Goal: Task Accomplishment & Management: Manage account settings

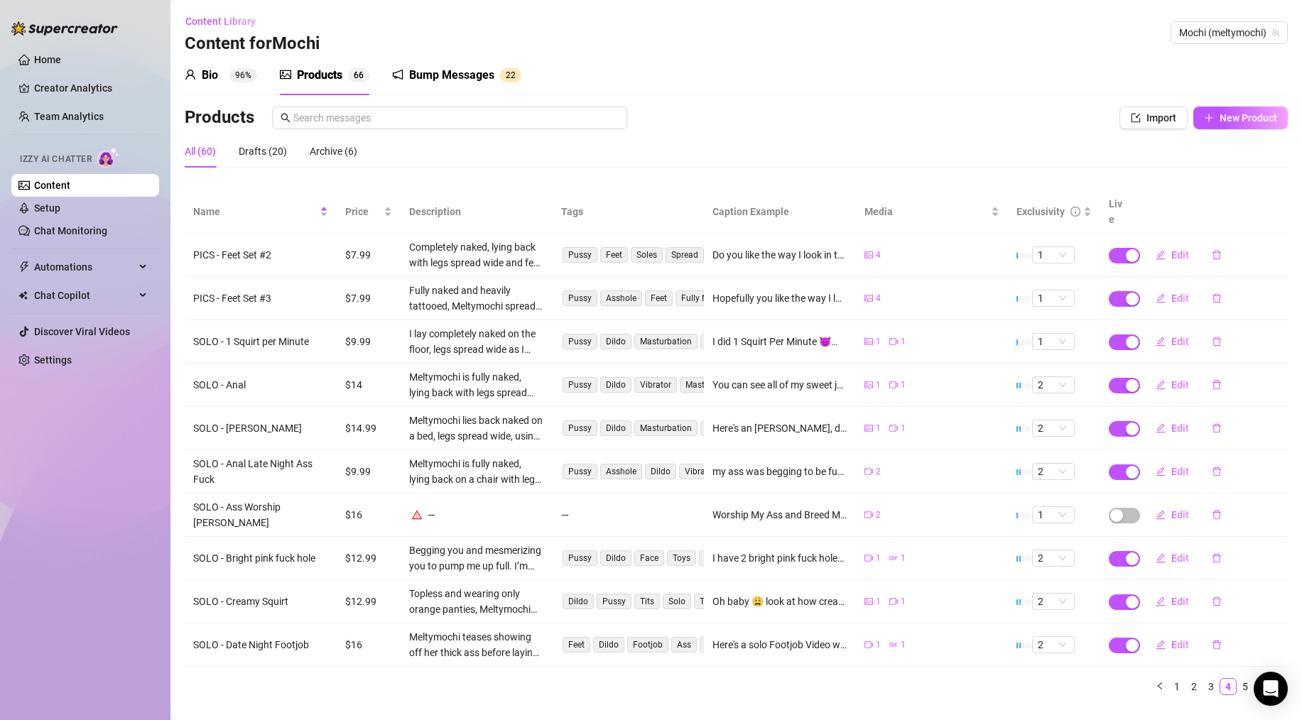
scroll to position [5, 0]
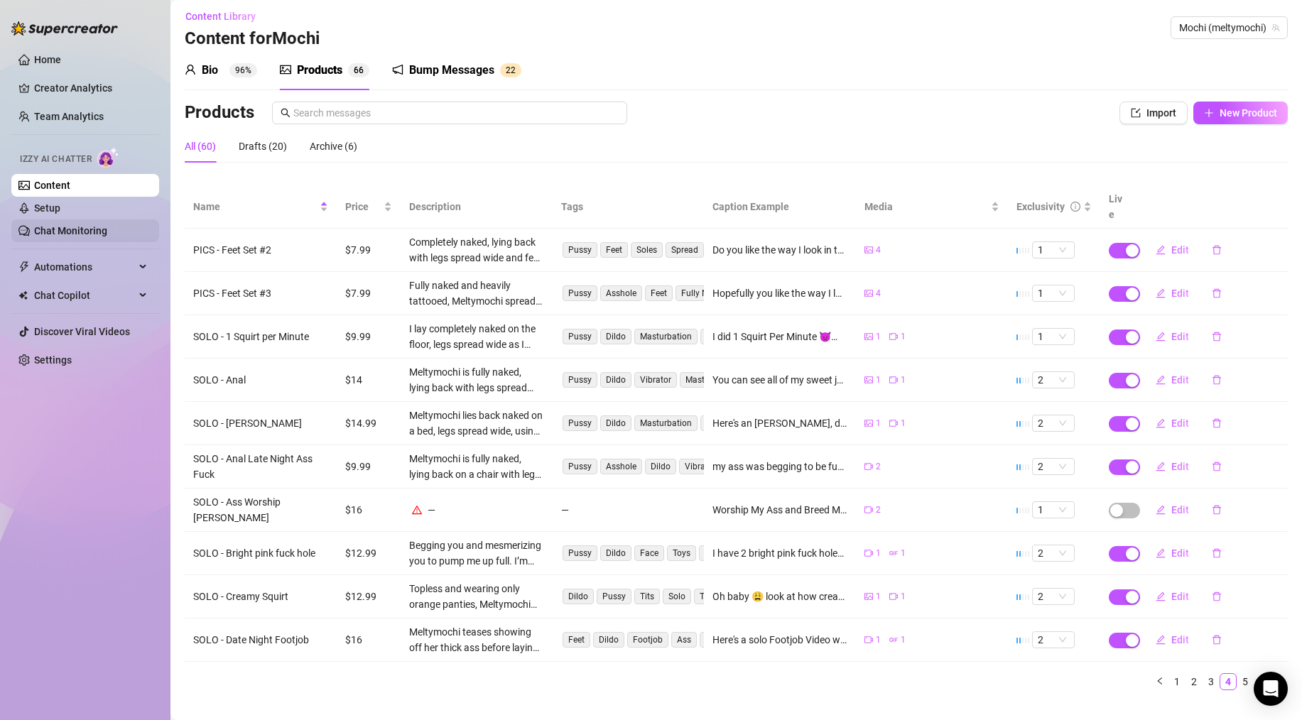
click at [60, 225] on link "Chat Monitoring" at bounding box center [70, 230] width 73 height 11
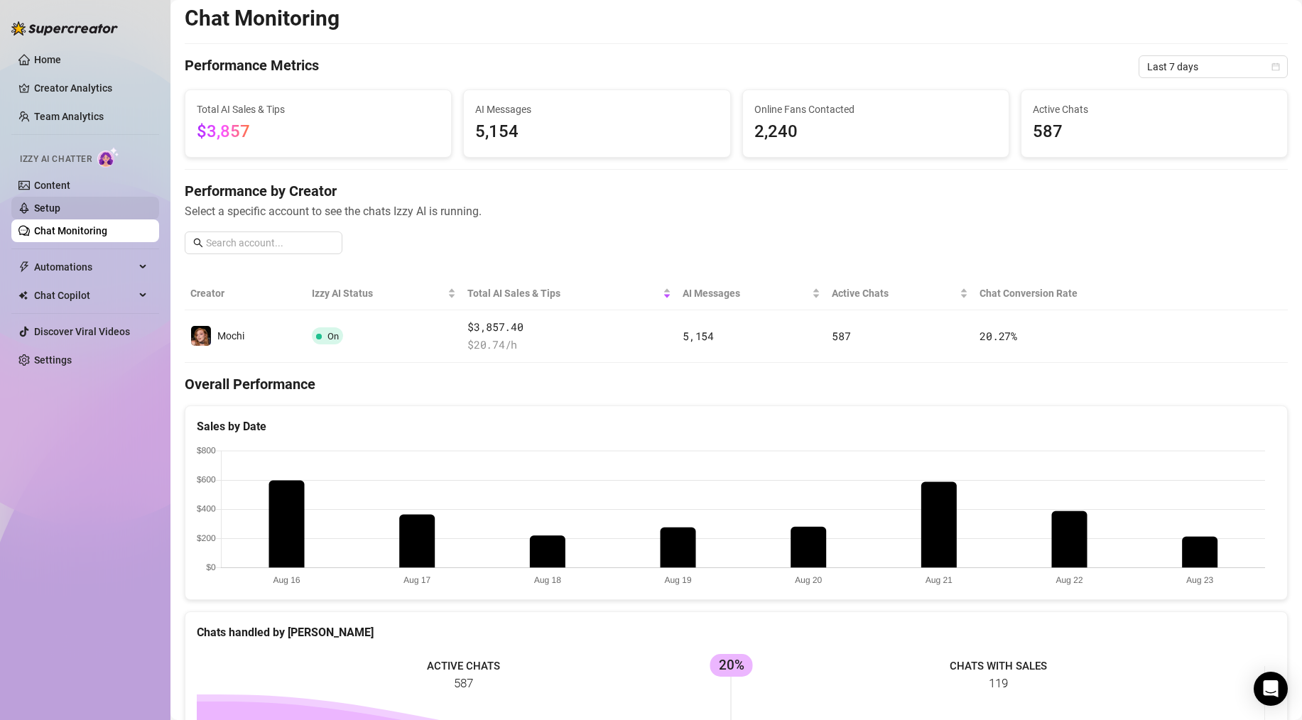
click at [57, 213] on link "Setup" at bounding box center [47, 207] width 26 height 11
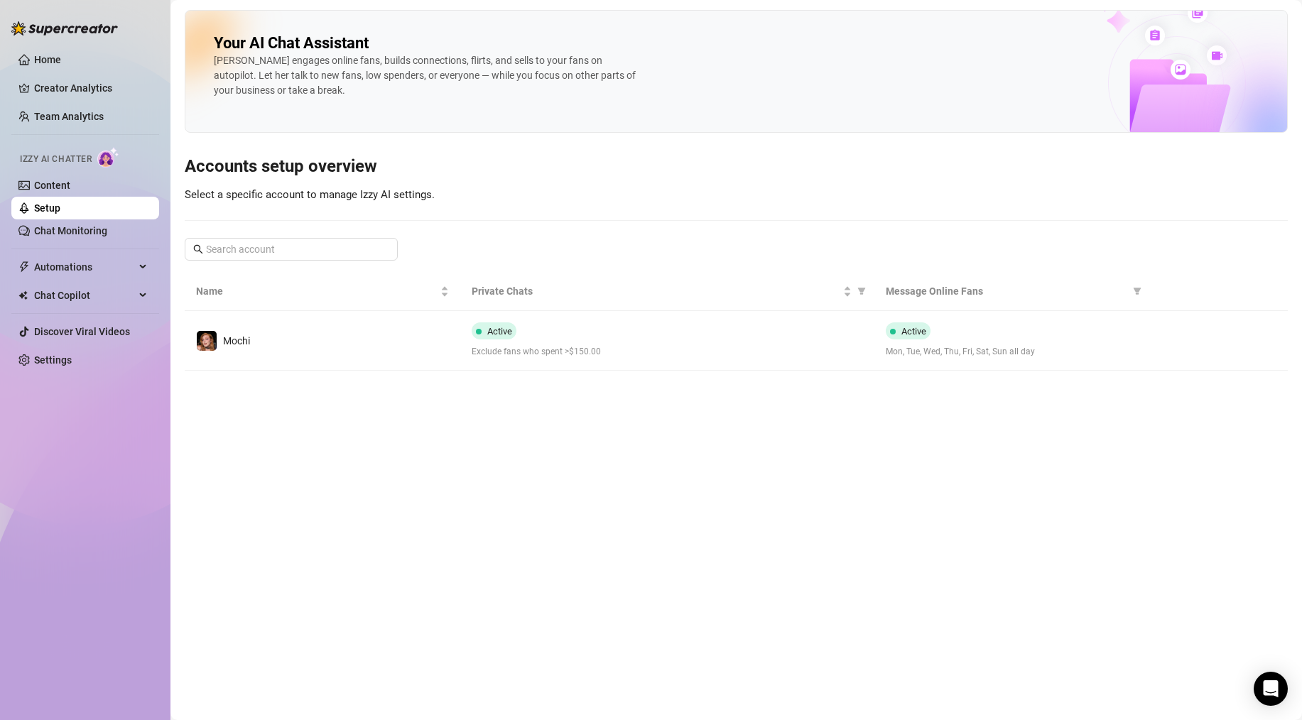
click at [680, 345] on span "Exclude fans who spent >$150.00" at bounding box center [667, 351] width 391 height 13
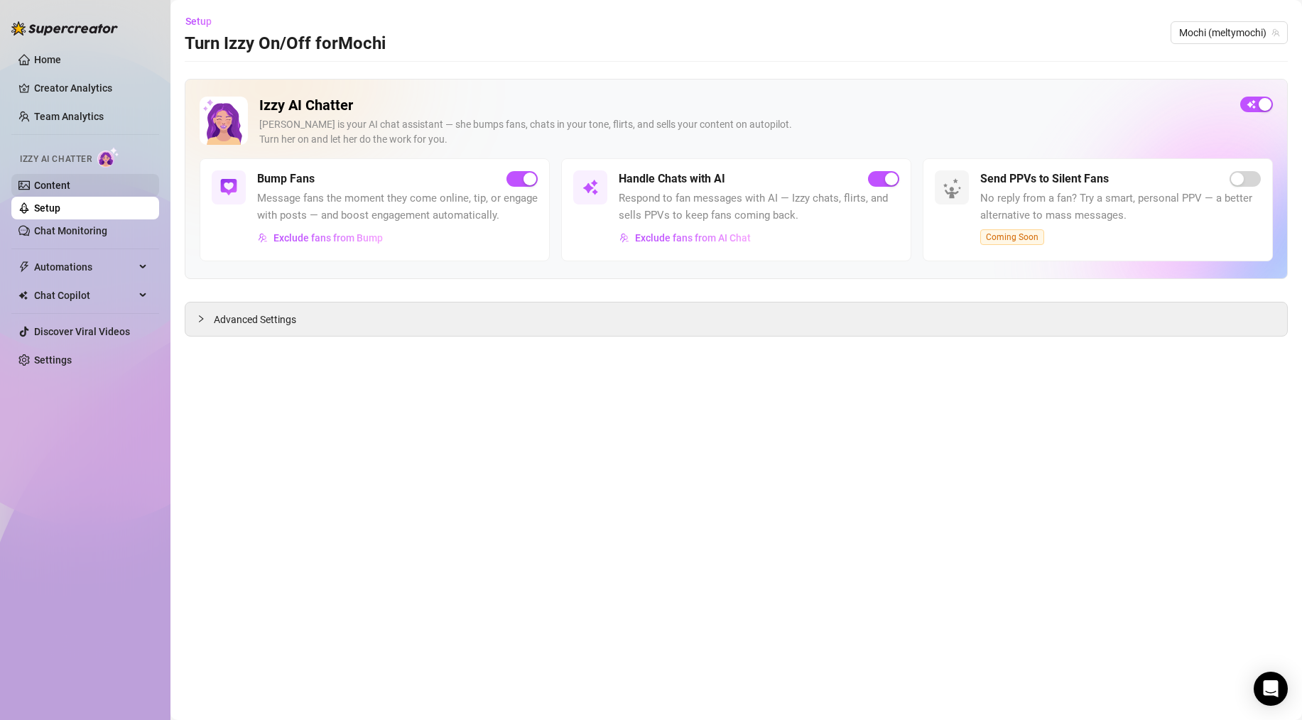
click at [60, 183] on link "Content" at bounding box center [52, 185] width 36 height 11
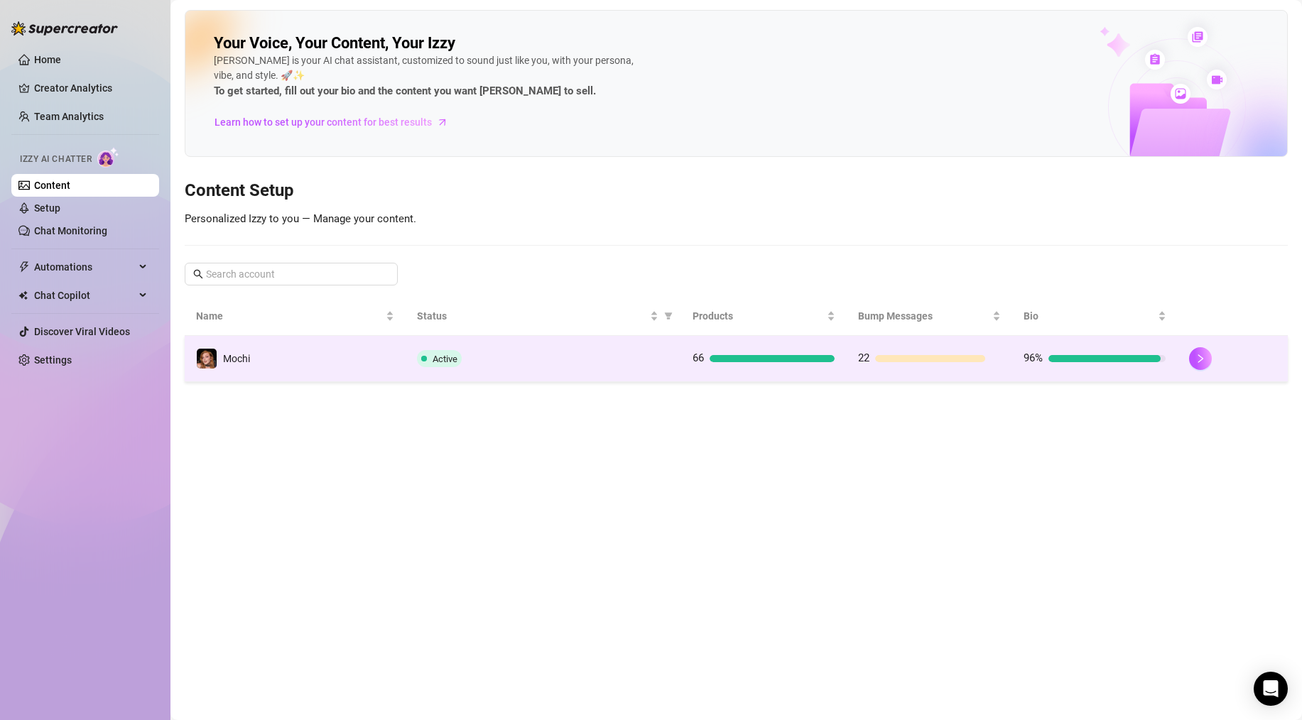
click at [591, 357] on div "Active" at bounding box center [543, 358] width 253 height 17
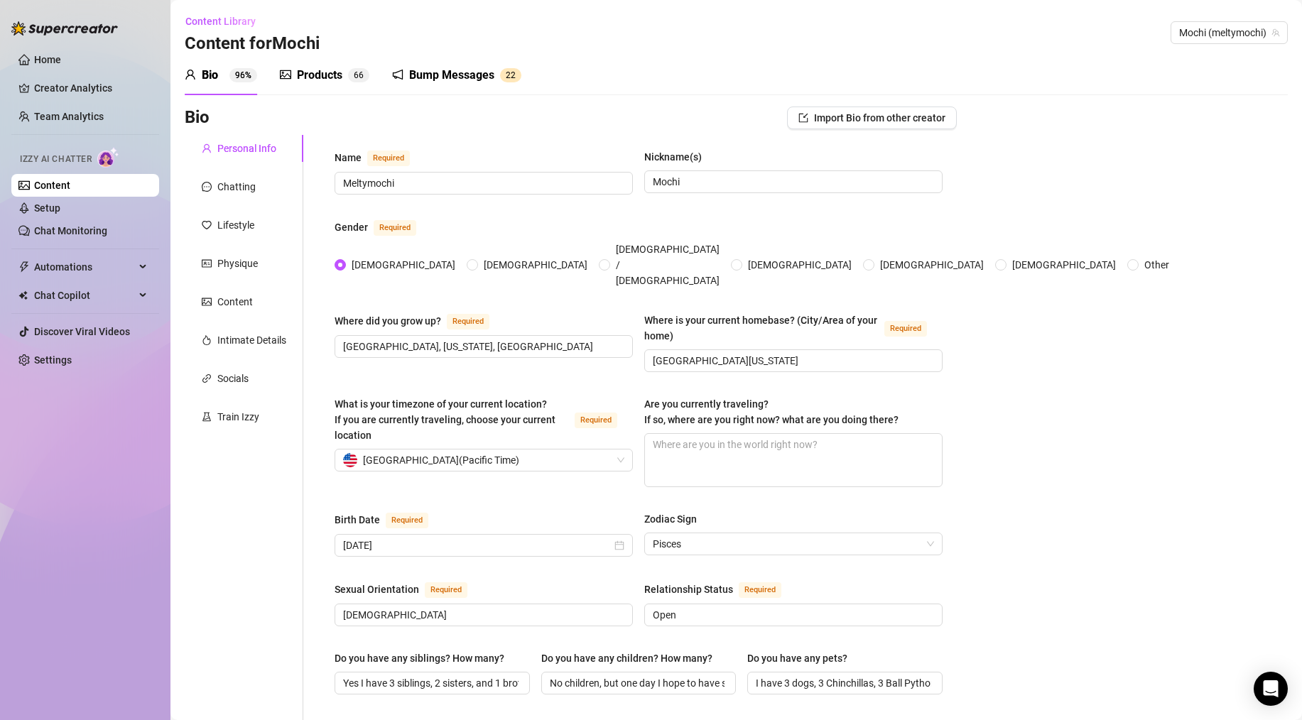
click at [300, 80] on div "Products" at bounding box center [319, 75] width 45 height 17
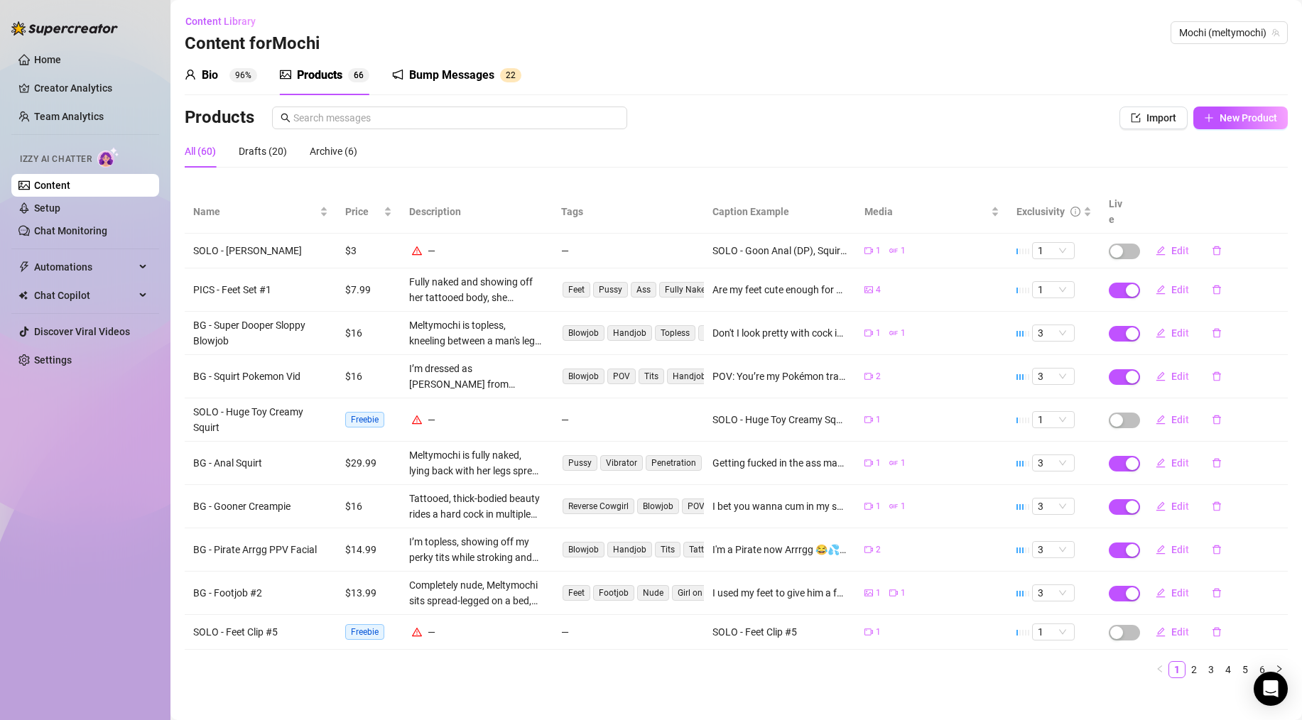
click at [195, 151] on div "All (60)" at bounding box center [200, 152] width 31 height 16
click at [232, 234] on td "SOLO - [PERSON_NAME]" at bounding box center [261, 251] width 152 height 35
click at [232, 210] on span "Name" at bounding box center [255, 212] width 124 height 16
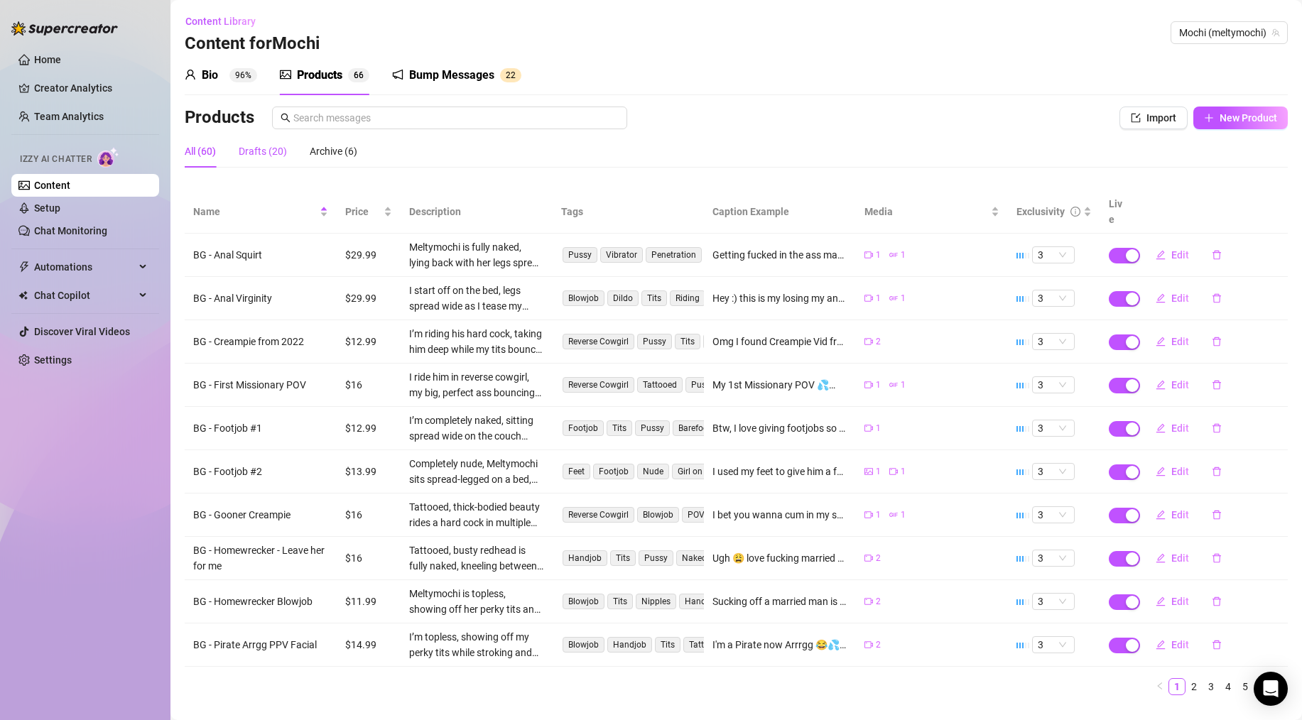
click at [271, 147] on div "Drafts (20)" at bounding box center [263, 152] width 48 height 16
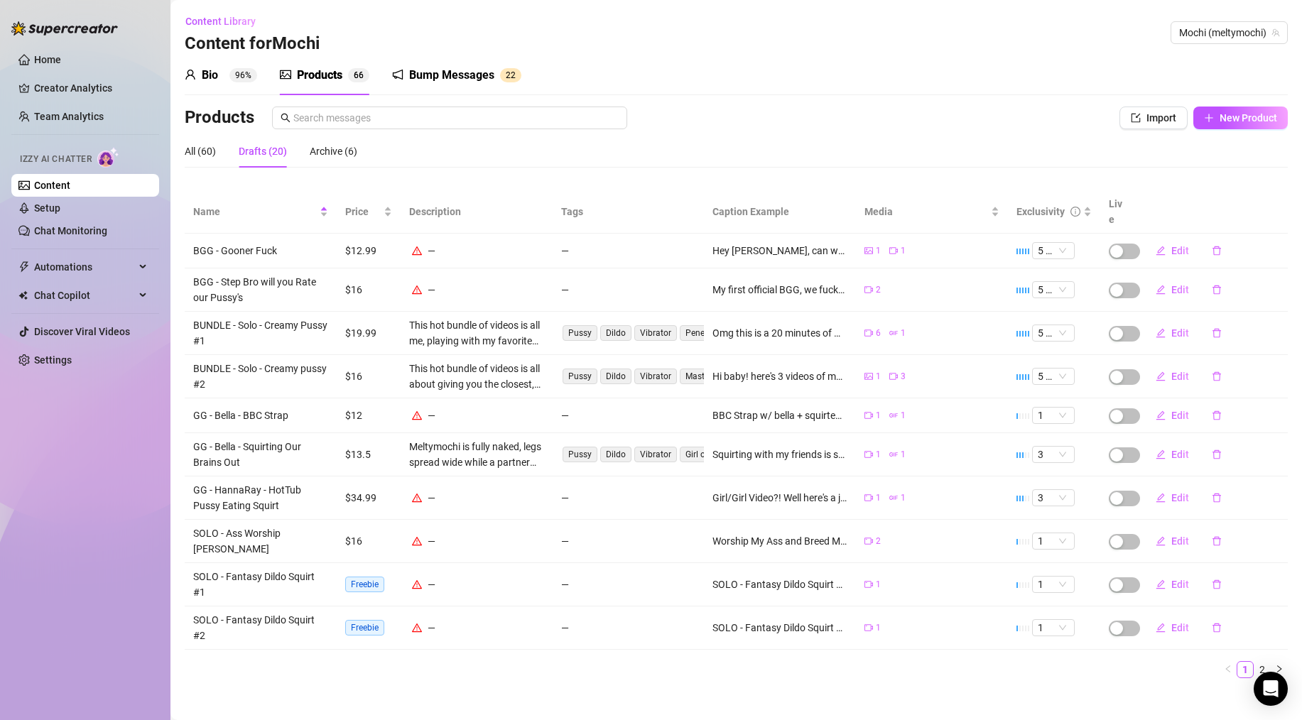
click at [857, 129] on div "Products" at bounding box center [622, 118] width 875 height 23
click at [1186, 622] on span "Edit" at bounding box center [1181, 627] width 18 height 11
type textarea "SOLO - Fantasy Dildo Squirt #2"
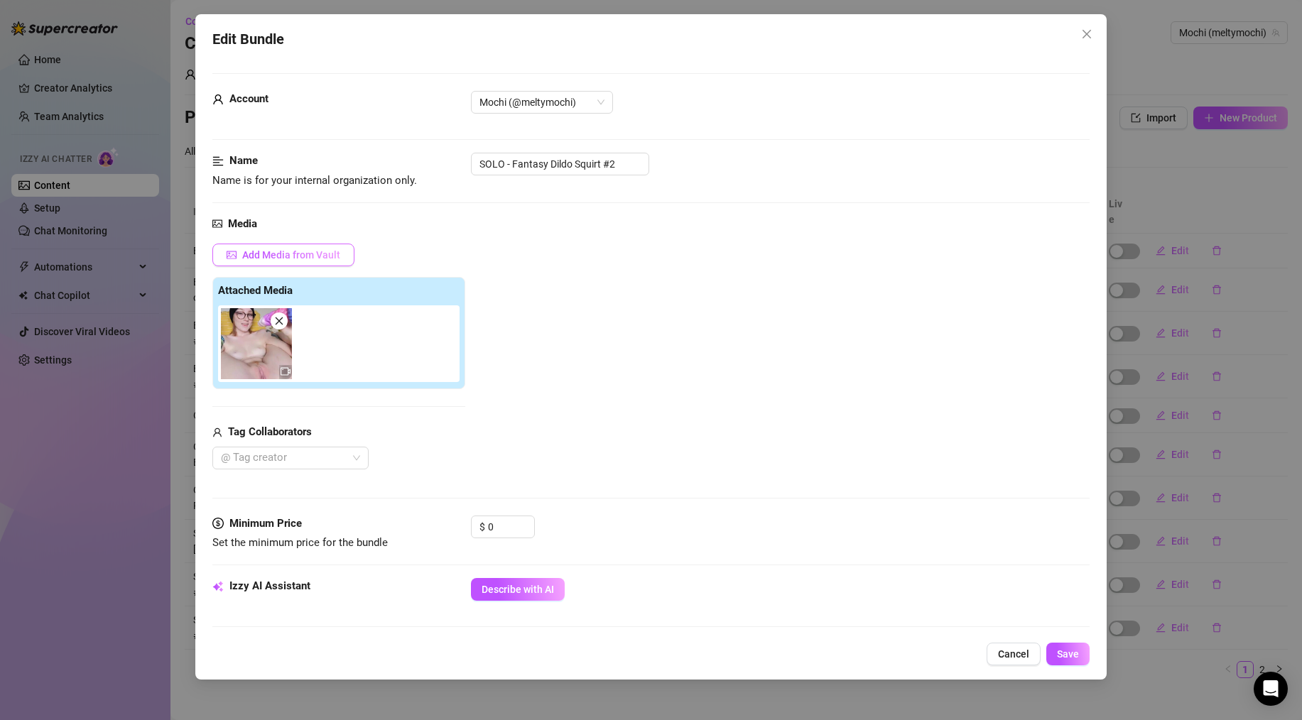
click at [317, 256] on span "Add Media from Vault" at bounding box center [291, 254] width 98 height 11
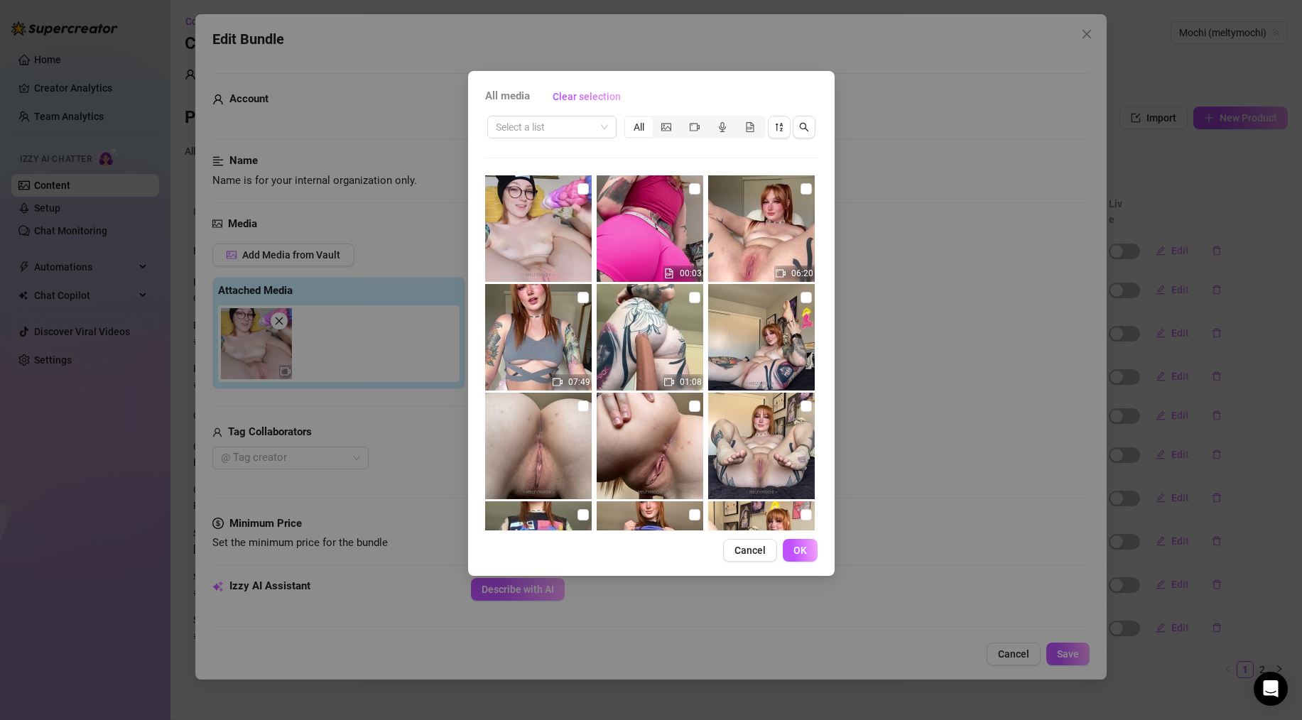
click at [504, 208] on img at bounding box center [538, 228] width 107 height 107
click at [580, 188] on input "checkbox" at bounding box center [583, 188] width 11 height 11
checkbox input "true"
click at [810, 547] on button "OK" at bounding box center [800, 550] width 35 height 23
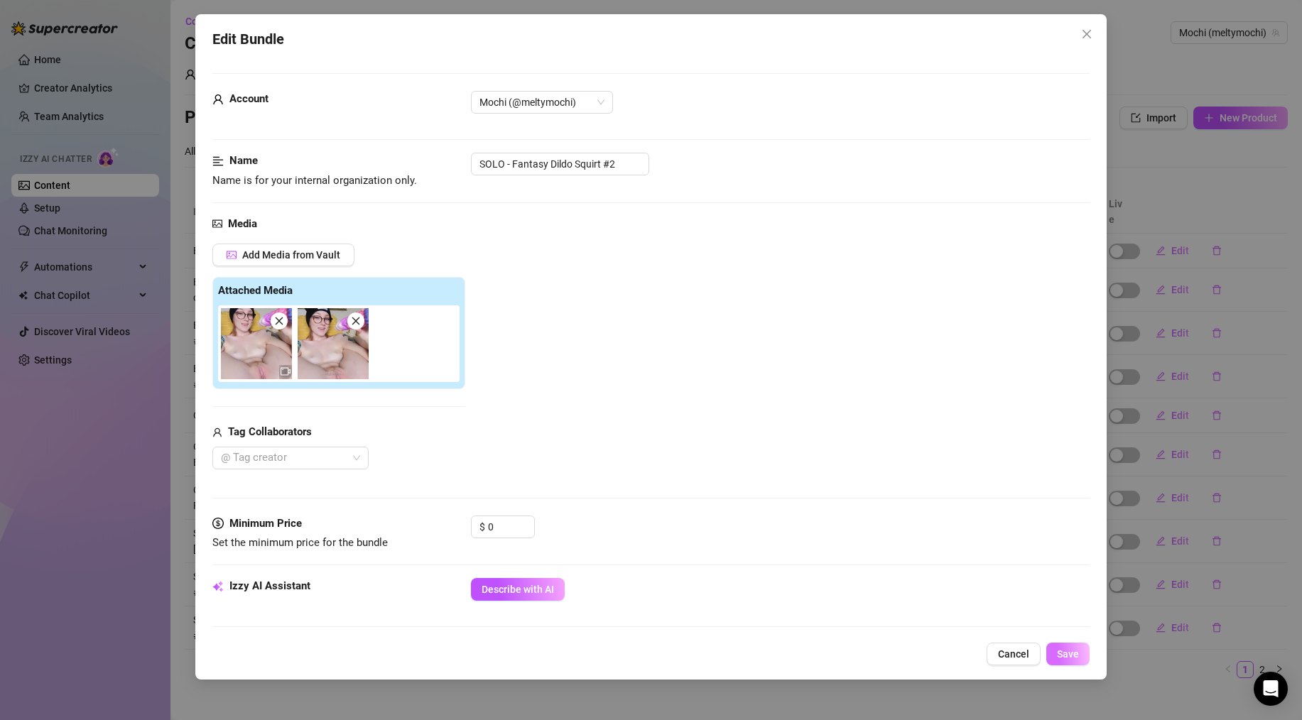
click at [1084, 659] on button "Save" at bounding box center [1068, 654] width 43 height 23
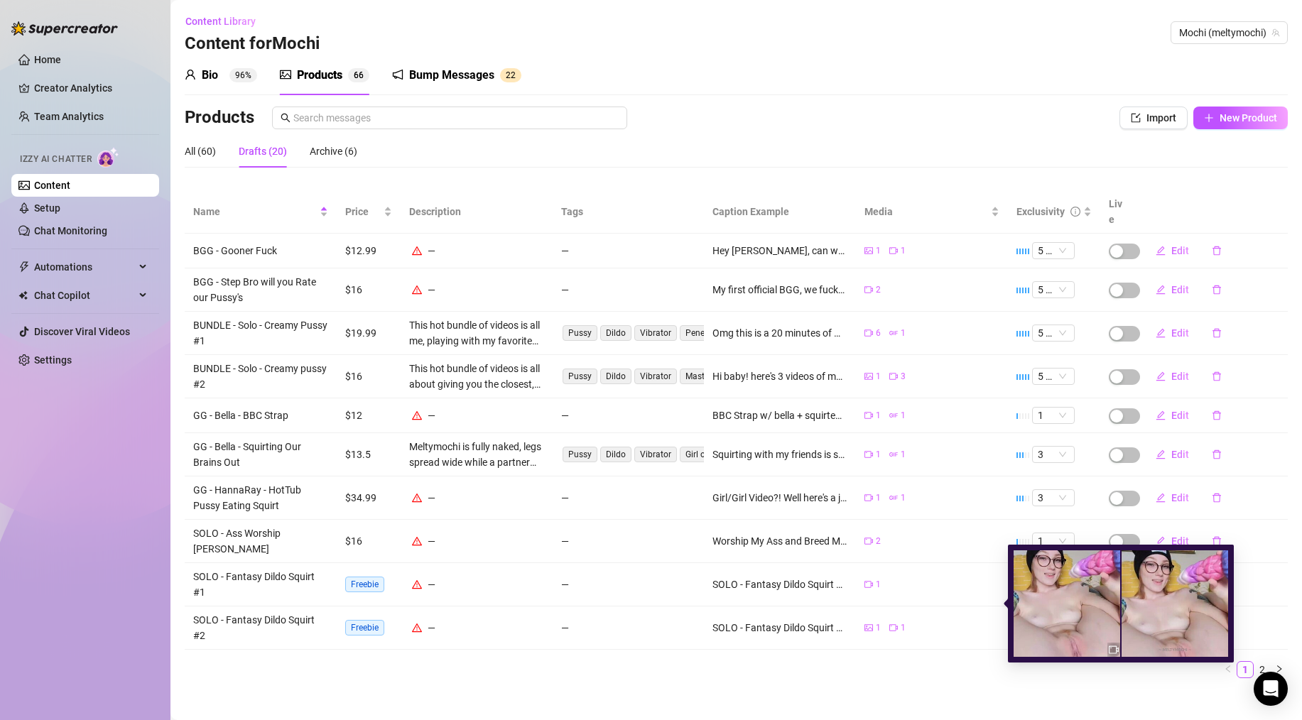
click at [867, 671] on main "Content Library Content for Mochi Mochi (meltymochi) Bio 96% Products 6 6 Bump …" at bounding box center [737, 366] width 1132 height 733
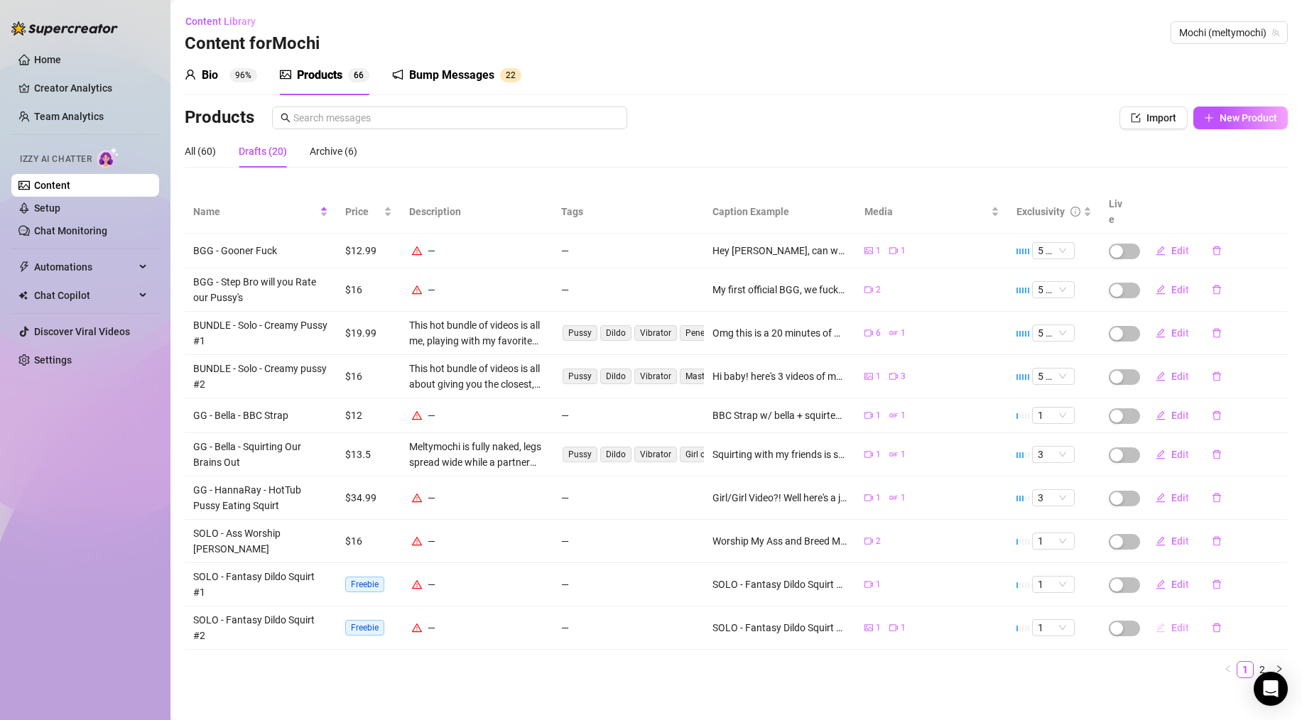
click at [1179, 622] on span "Edit" at bounding box center [1181, 627] width 18 height 11
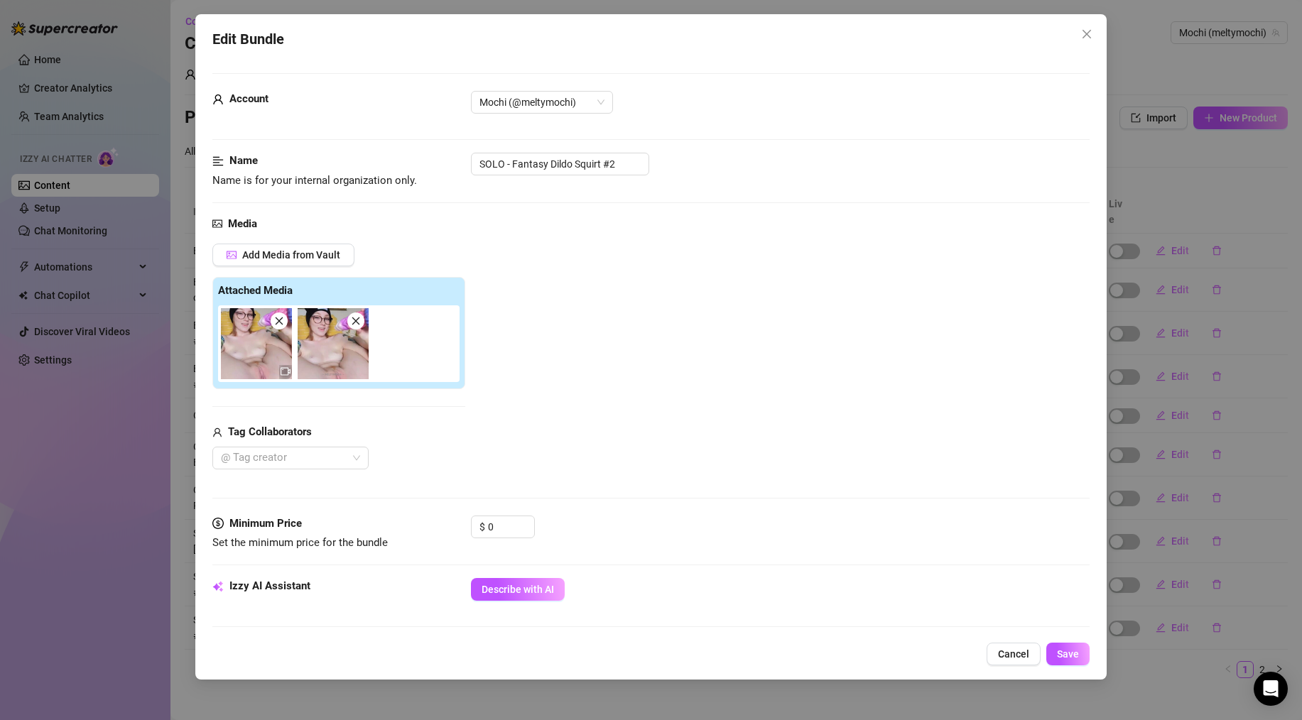
click at [252, 344] on img at bounding box center [256, 343] width 71 height 71
click at [360, 327] on span at bounding box center [355, 321] width 17 height 17
click at [1071, 660] on span "Save" at bounding box center [1068, 654] width 22 height 11
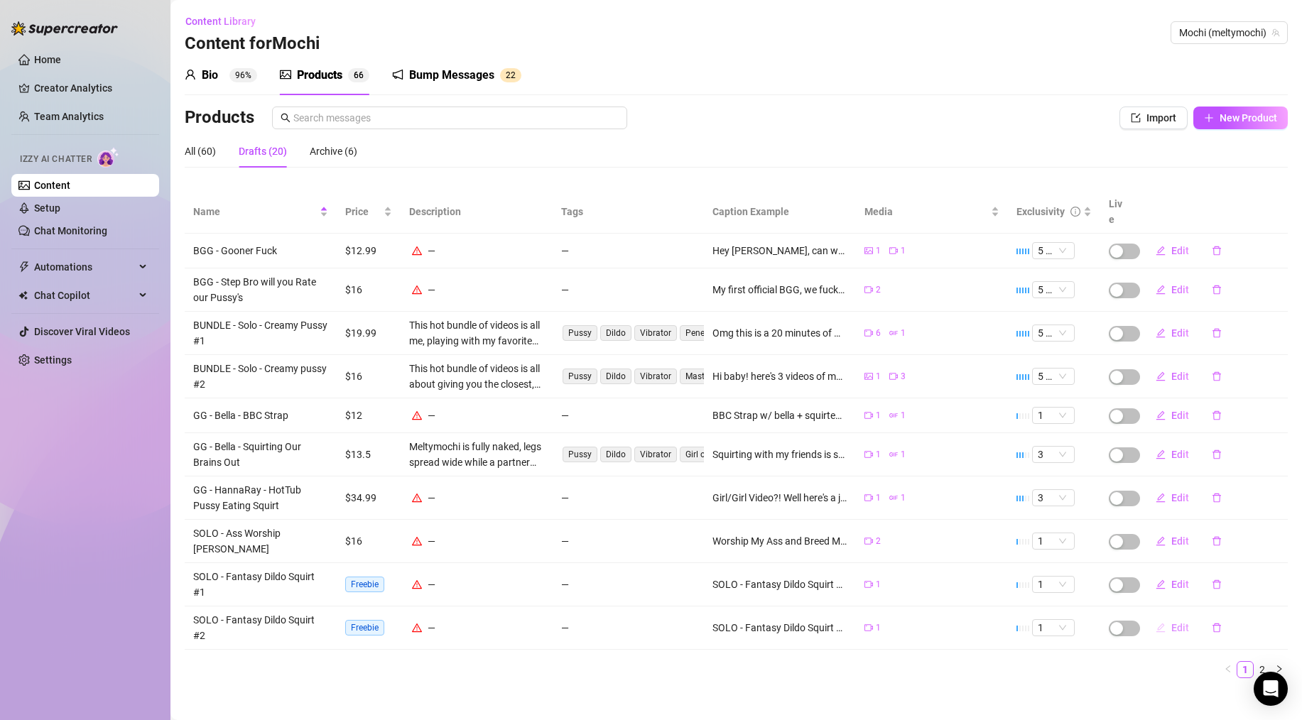
click at [1189, 617] on button "Edit" at bounding box center [1173, 628] width 56 height 23
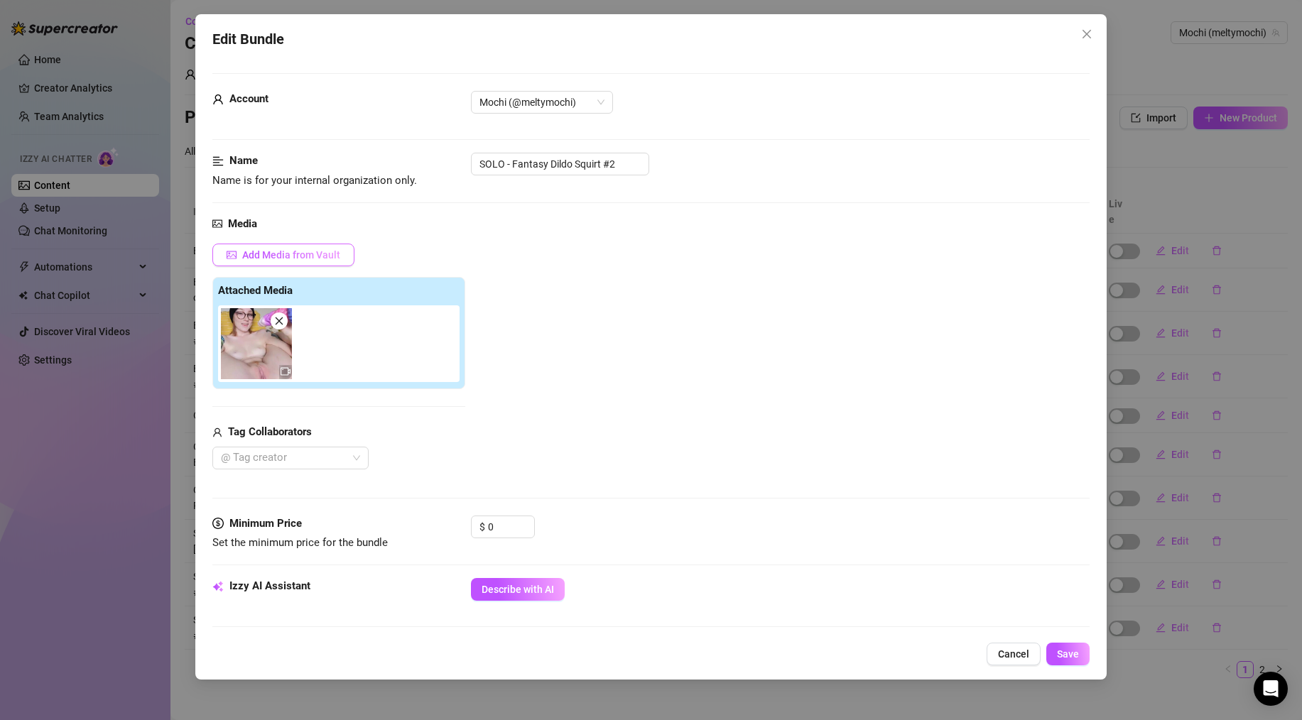
click at [291, 256] on span "Add Media from Vault" at bounding box center [291, 254] width 98 height 11
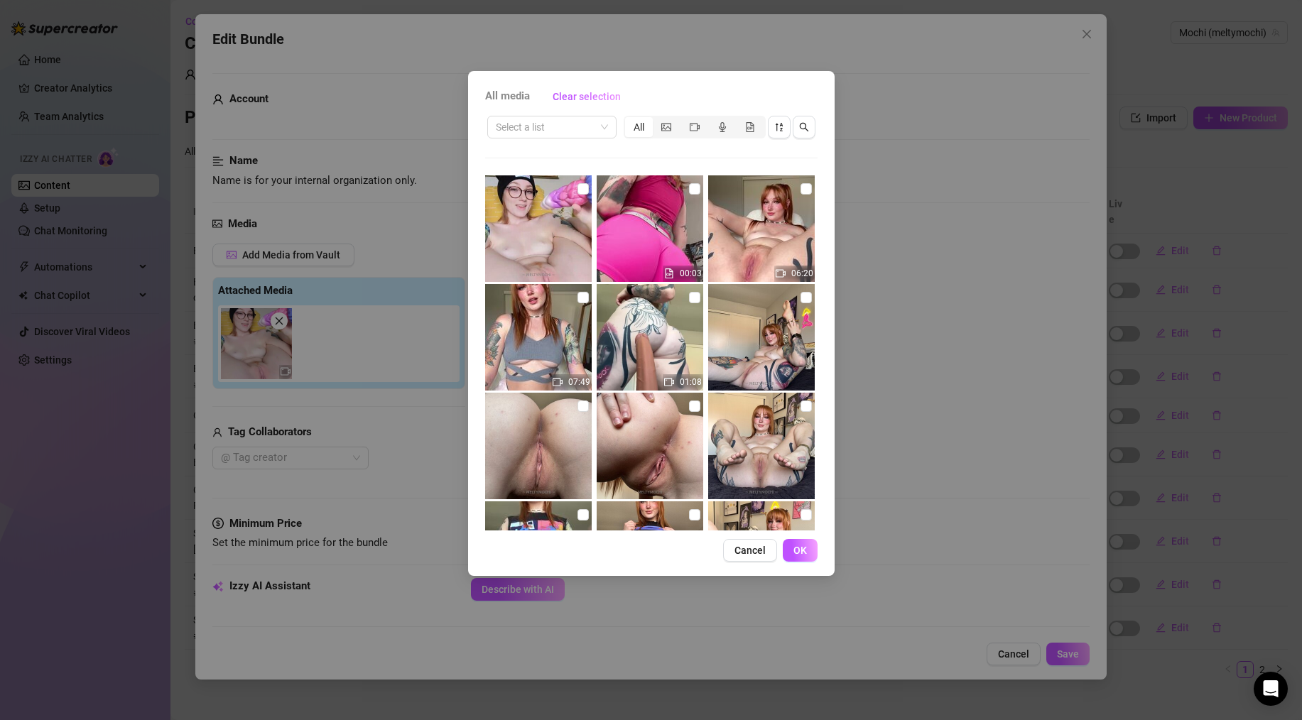
click at [728, 553] on button "Cancel" at bounding box center [750, 550] width 54 height 23
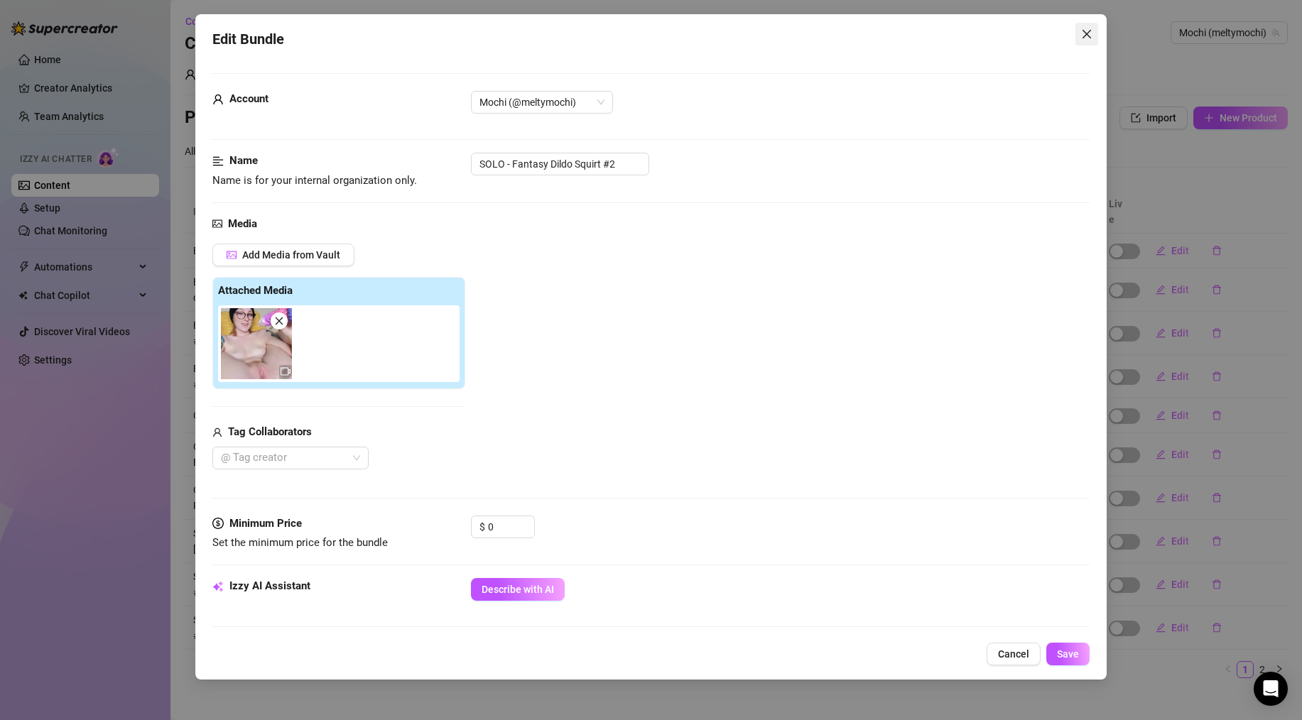
click at [1088, 31] on icon "close" at bounding box center [1086, 33] width 11 height 11
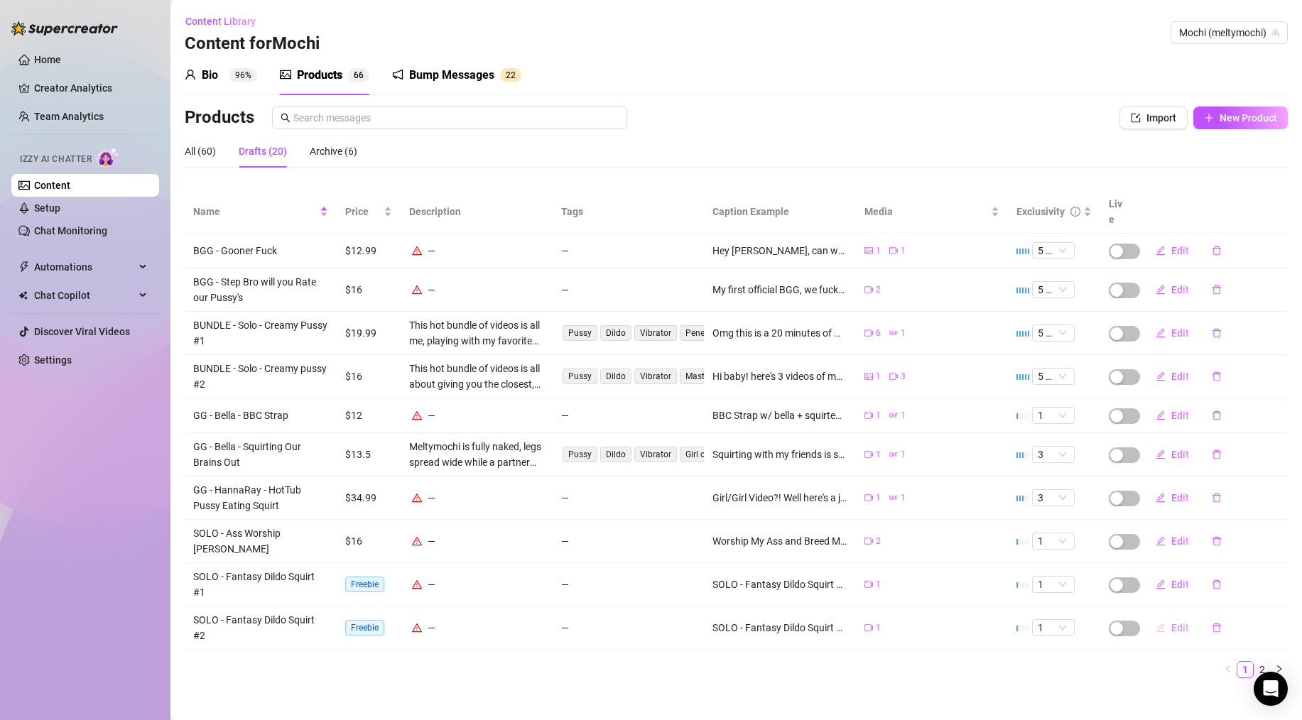
click at [1183, 622] on span "Edit" at bounding box center [1181, 627] width 18 height 11
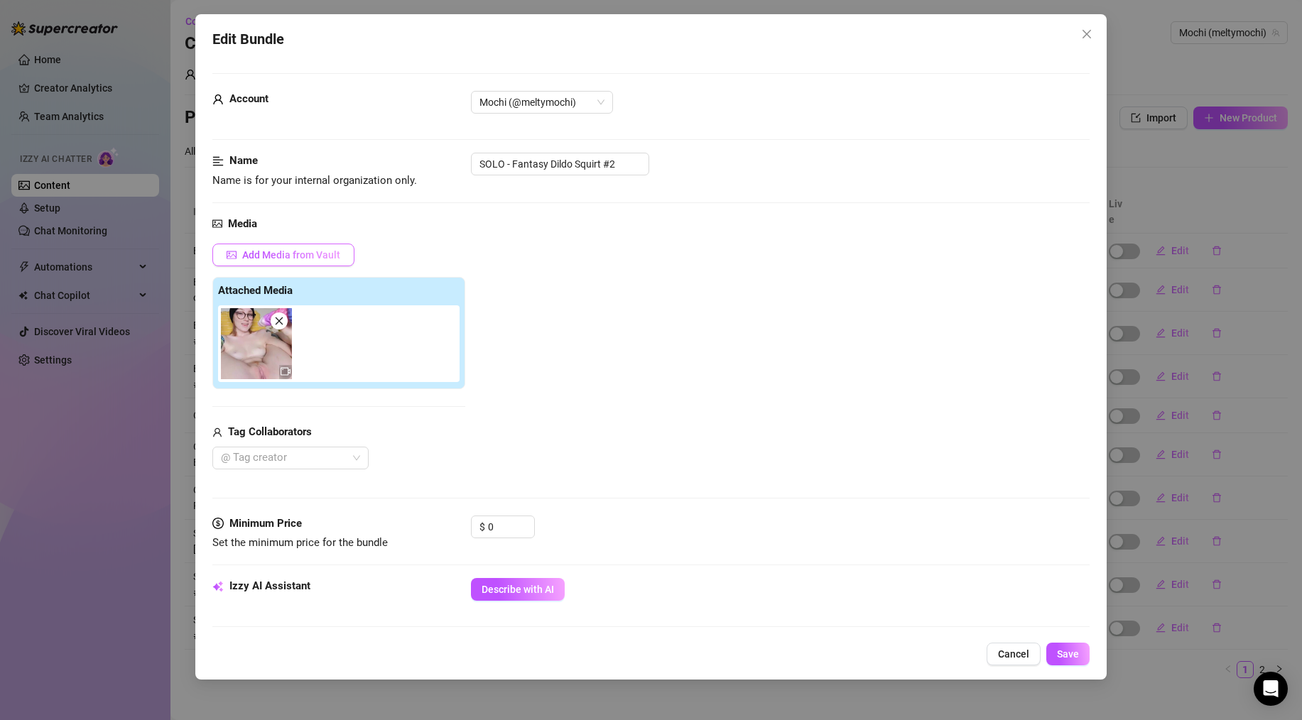
click at [287, 253] on span "Add Media from Vault" at bounding box center [291, 254] width 98 height 11
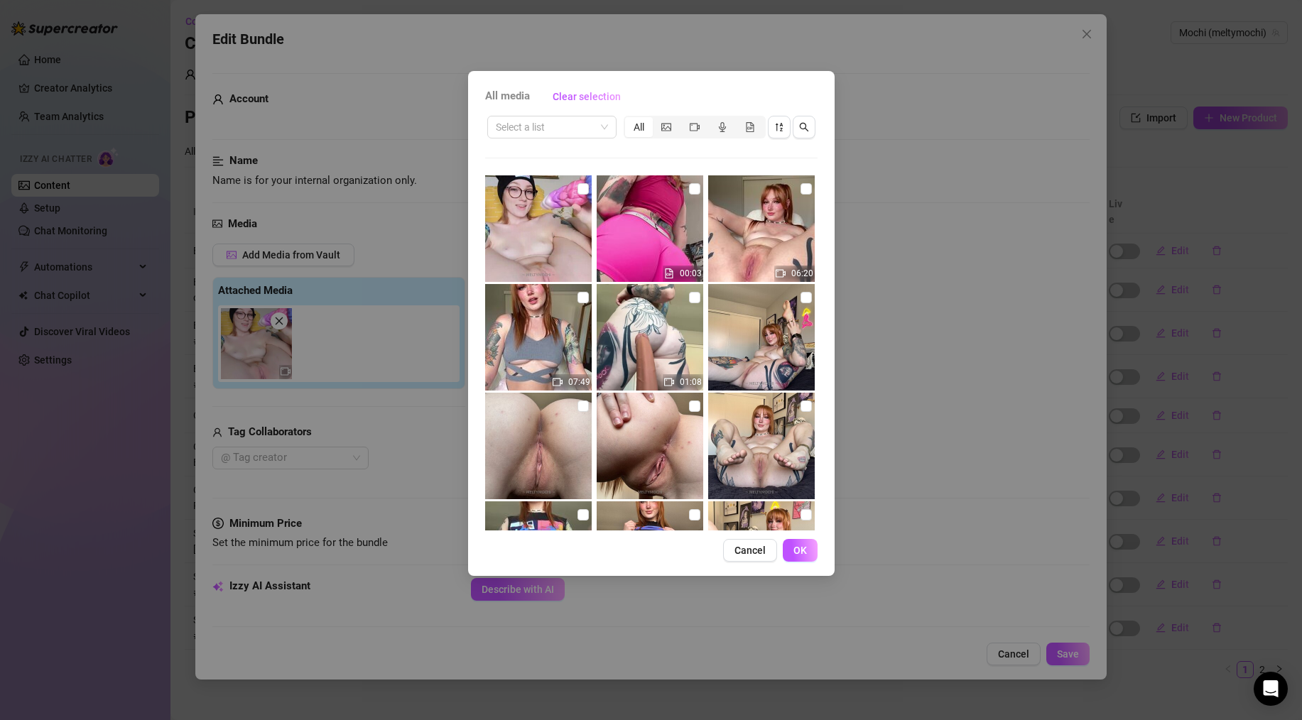
click at [508, 98] on span "All media" at bounding box center [507, 96] width 45 height 17
click at [746, 550] on span "Cancel" at bounding box center [750, 550] width 31 height 11
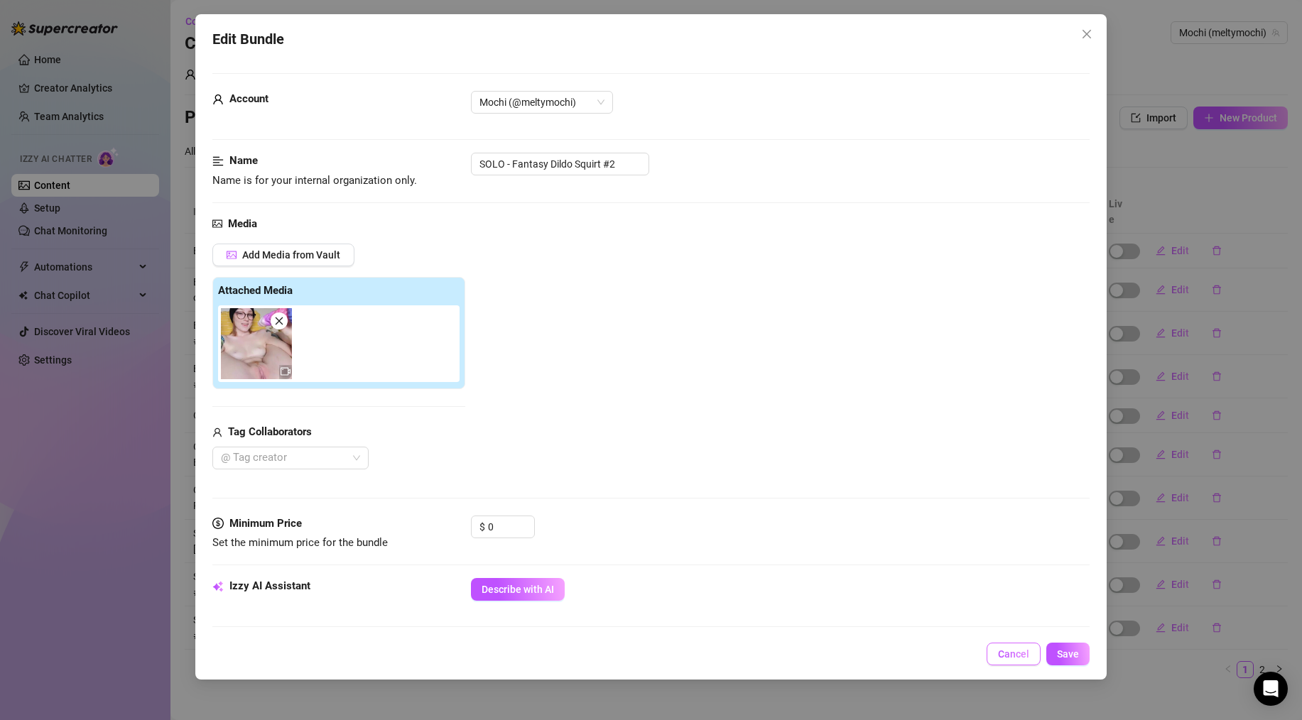
click at [1009, 653] on span "Cancel" at bounding box center [1013, 654] width 31 height 11
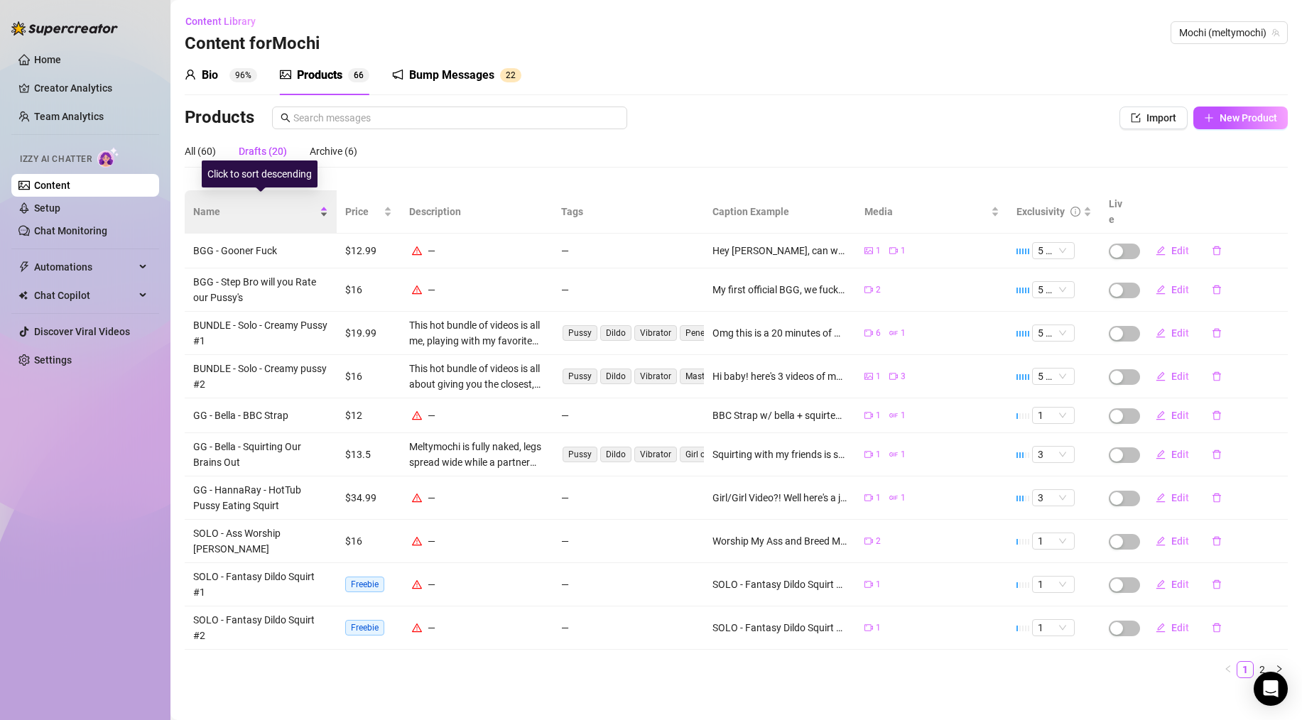
click at [215, 204] on span "Name" at bounding box center [255, 212] width 124 height 16
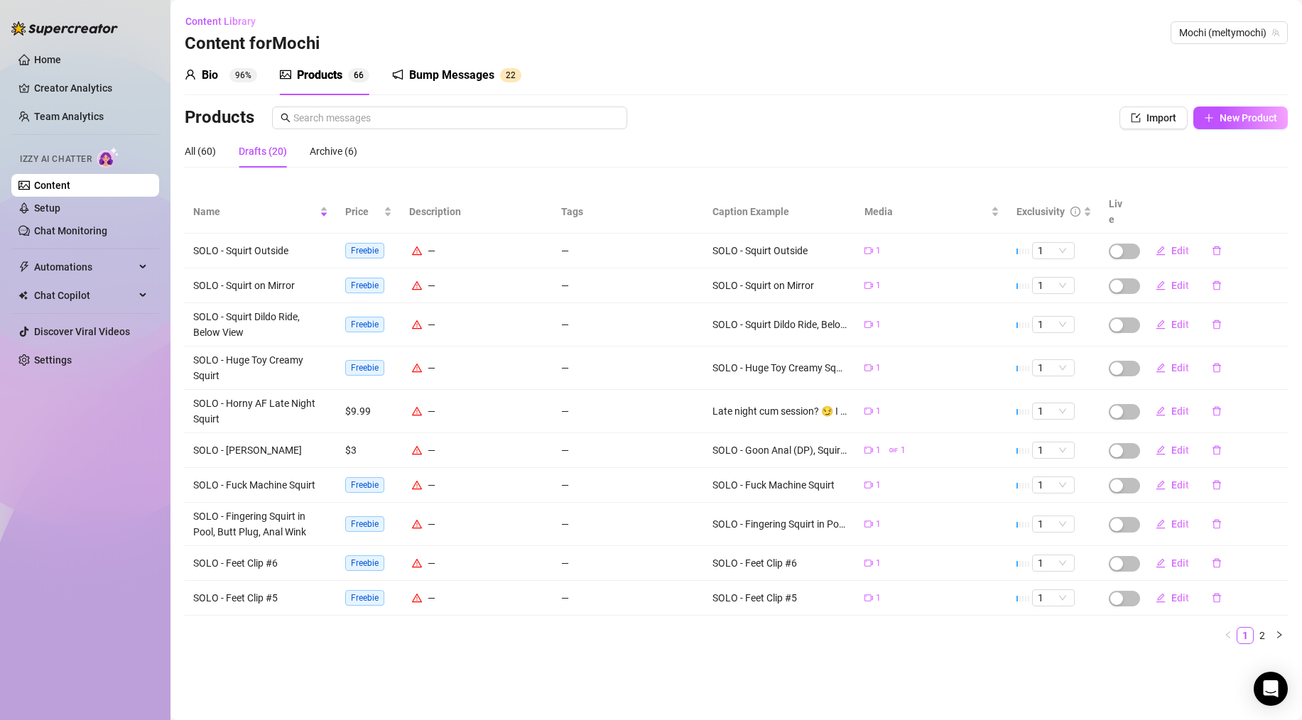
click at [265, 153] on div "Drafts (20)" at bounding box center [263, 152] width 48 height 16
click at [1266, 628] on link "2" at bounding box center [1263, 636] width 16 height 16
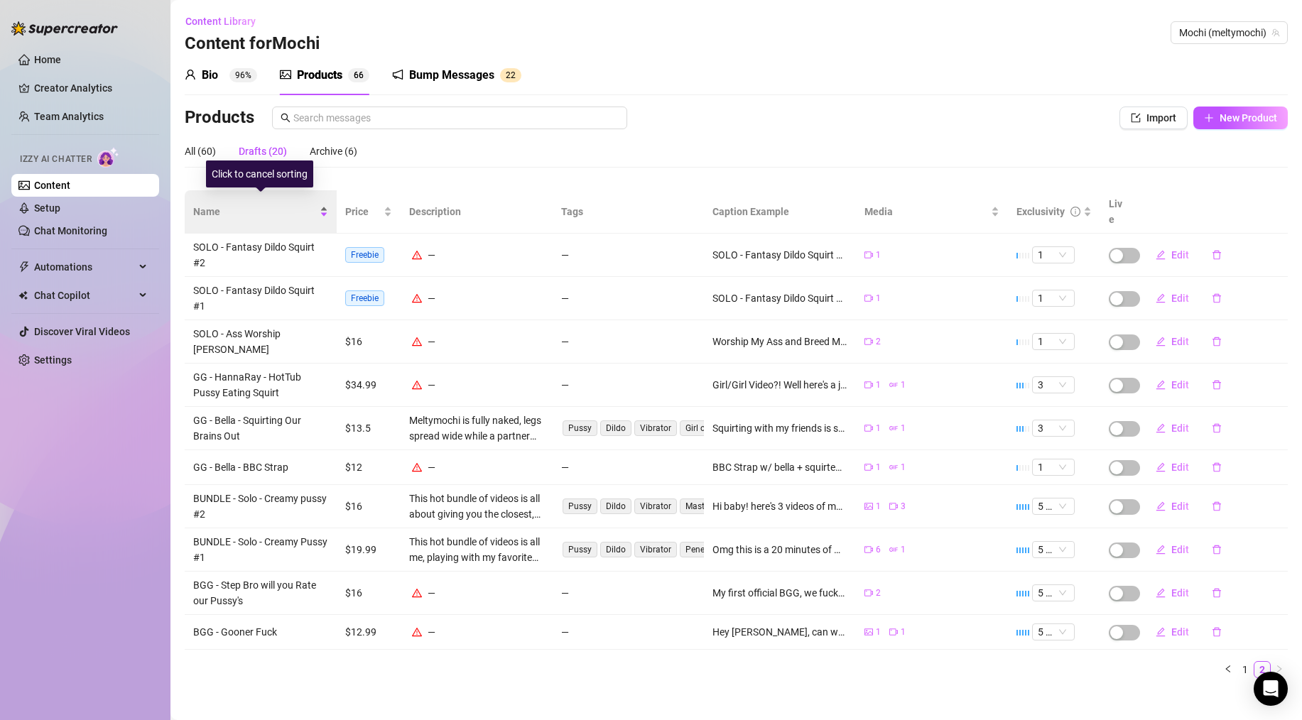
click at [214, 204] on span "Name" at bounding box center [255, 212] width 124 height 16
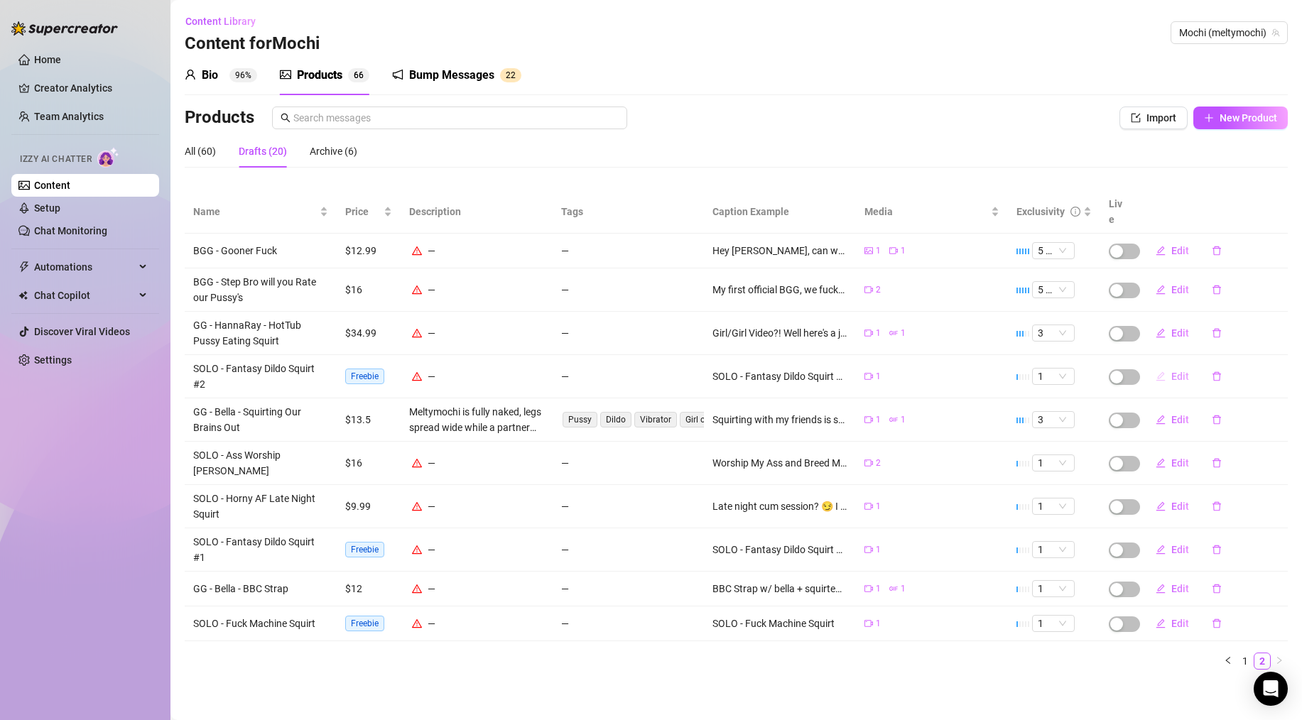
click at [1176, 371] on span "Edit" at bounding box center [1181, 376] width 18 height 11
type textarea "SOLO - Fantasy Dildo Squirt #2"
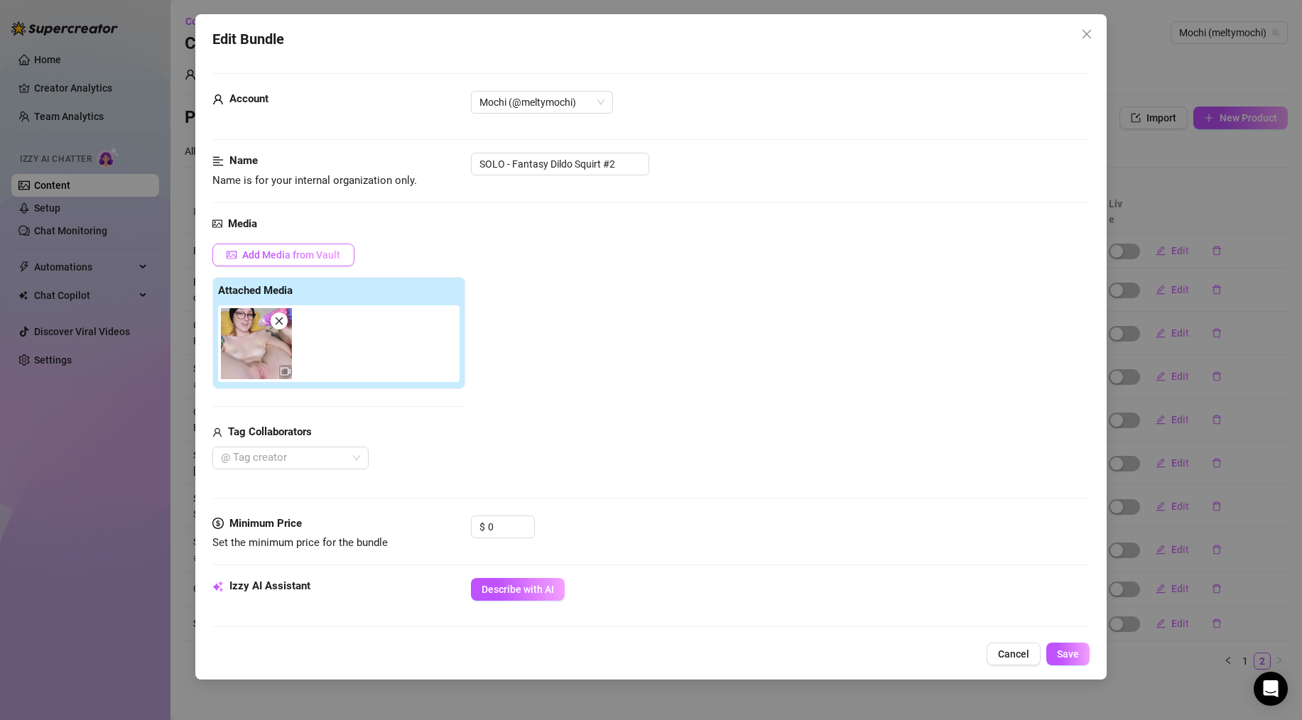
click at [303, 245] on button "Add Media from Vault" at bounding box center [283, 255] width 142 height 23
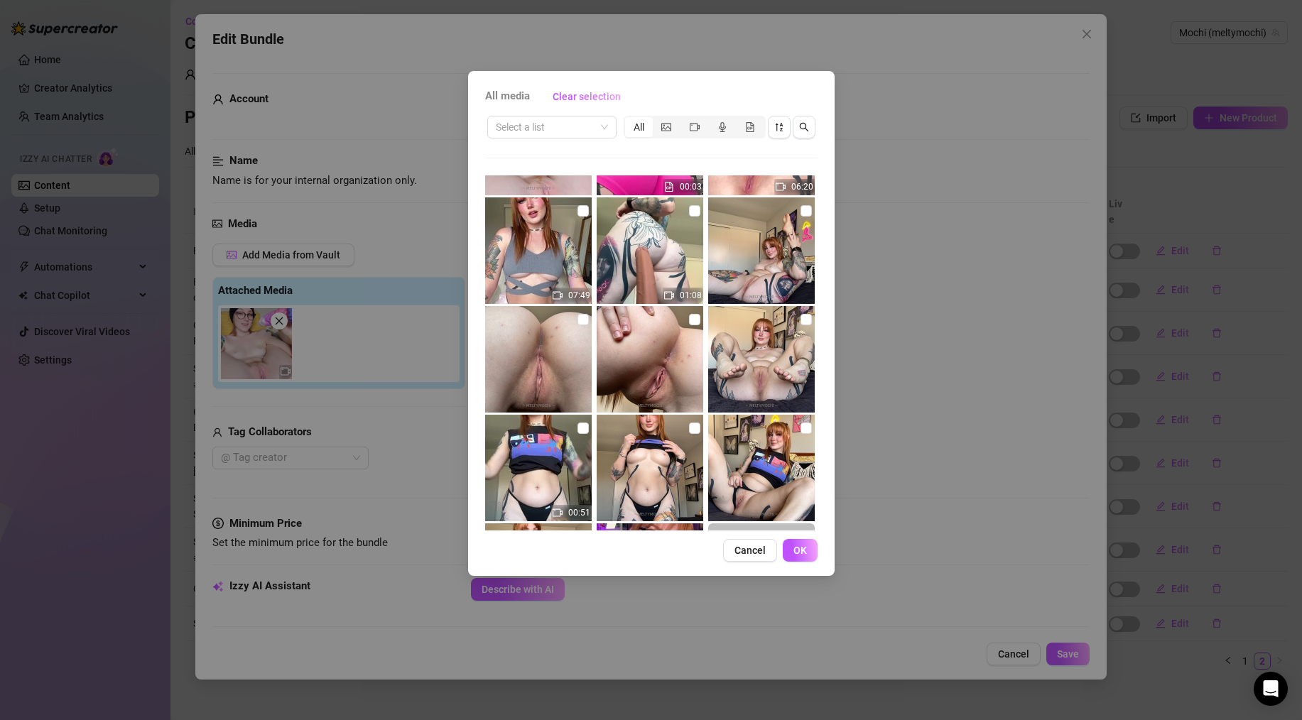
scroll to position [28, 0]
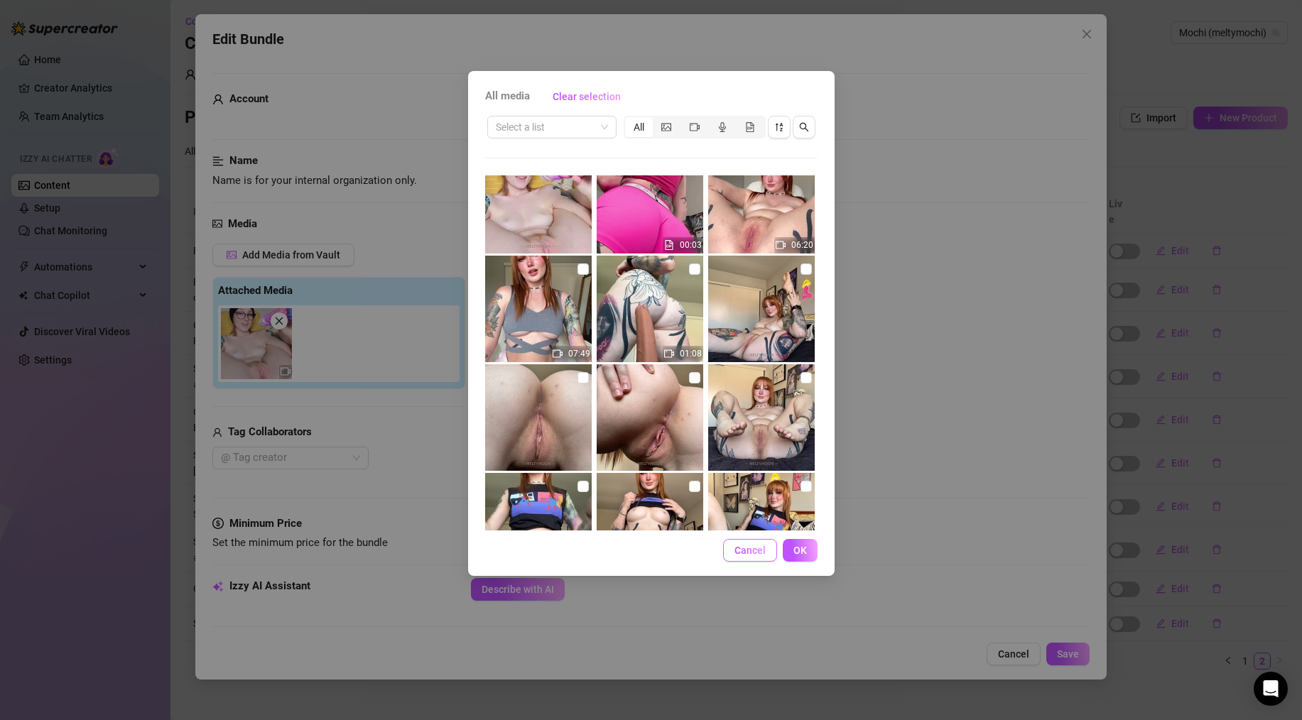
click at [752, 547] on span "Cancel" at bounding box center [750, 550] width 31 height 11
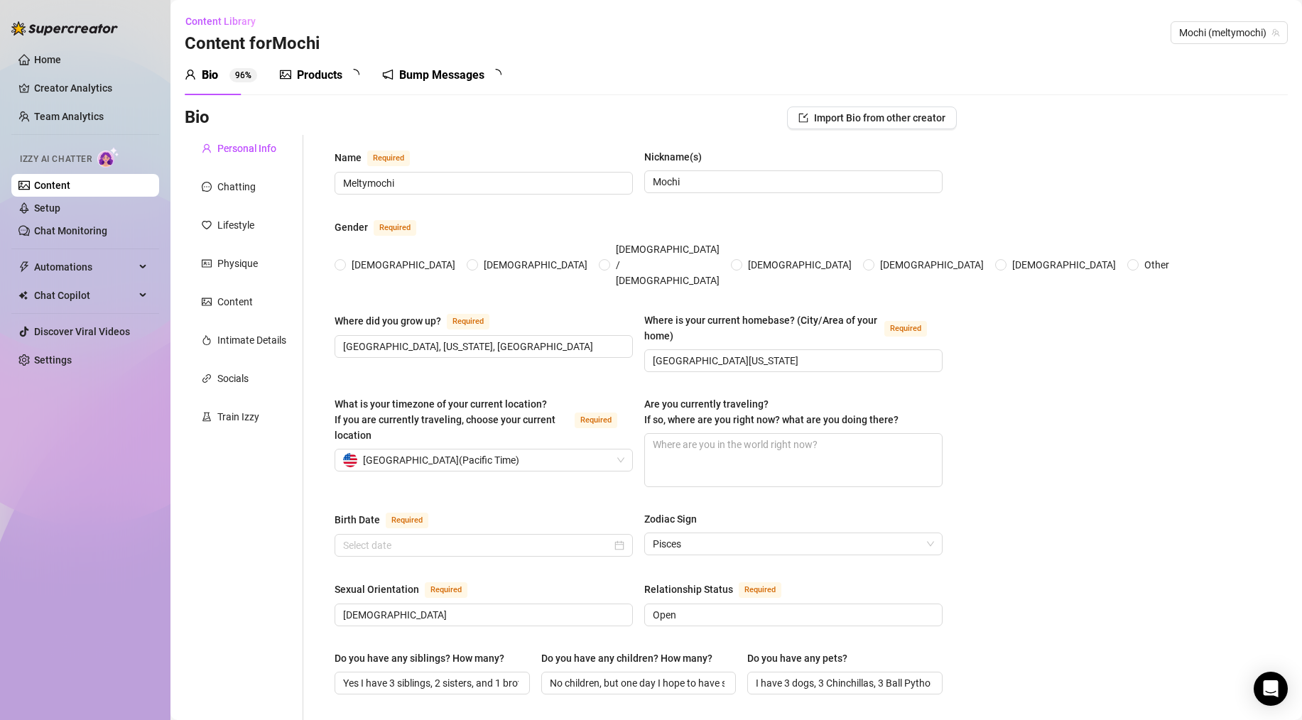
radio input "true"
type input "[DATE]"
click at [336, 67] on div "Products" at bounding box center [319, 75] width 45 height 17
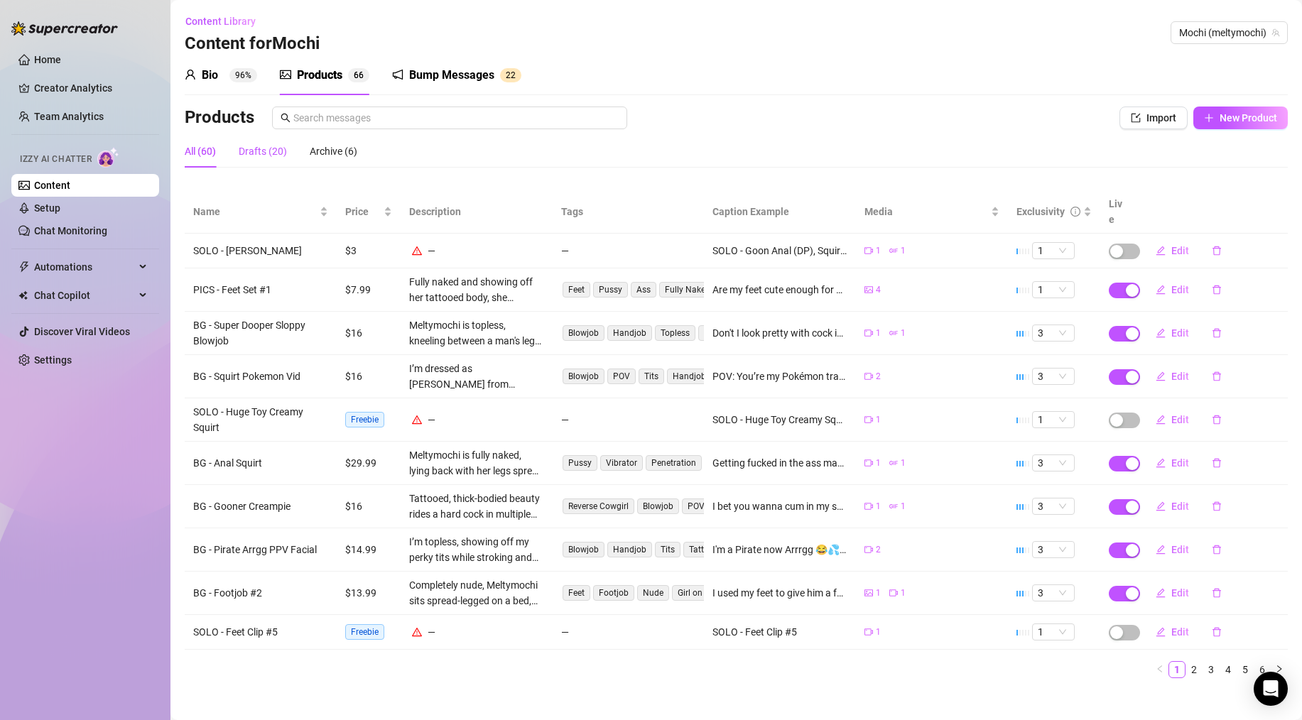
click at [259, 144] on div "Drafts (20)" at bounding box center [263, 152] width 48 height 16
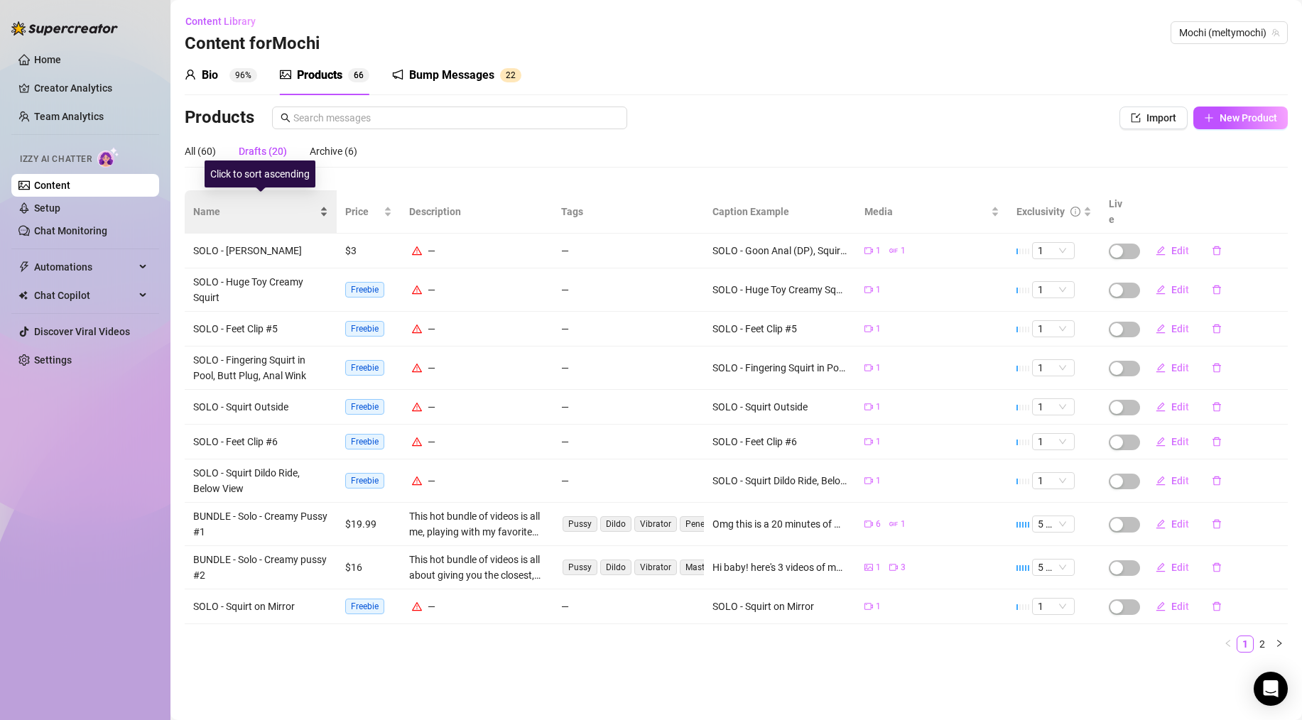
click at [208, 205] on span "Name" at bounding box center [255, 212] width 124 height 16
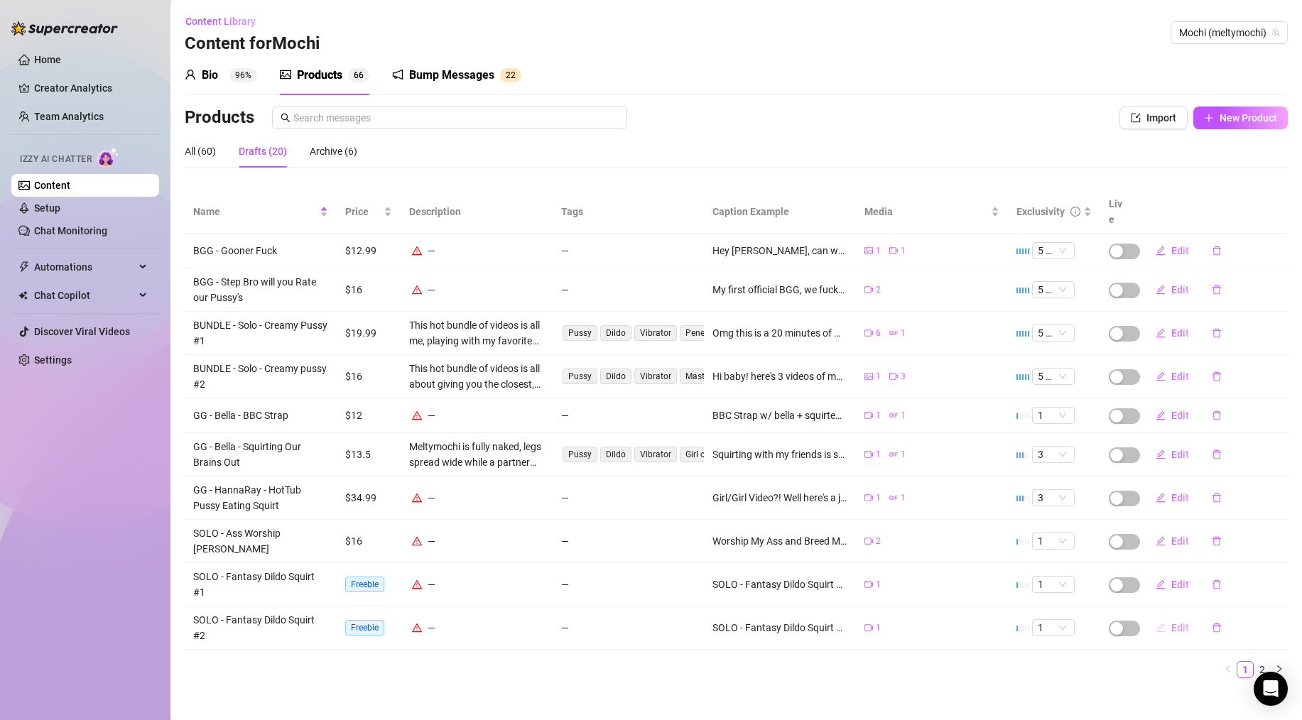
click at [1177, 622] on span "Edit" at bounding box center [1181, 627] width 18 height 11
type textarea "SOLO - Fantasy Dildo Squirt #2"
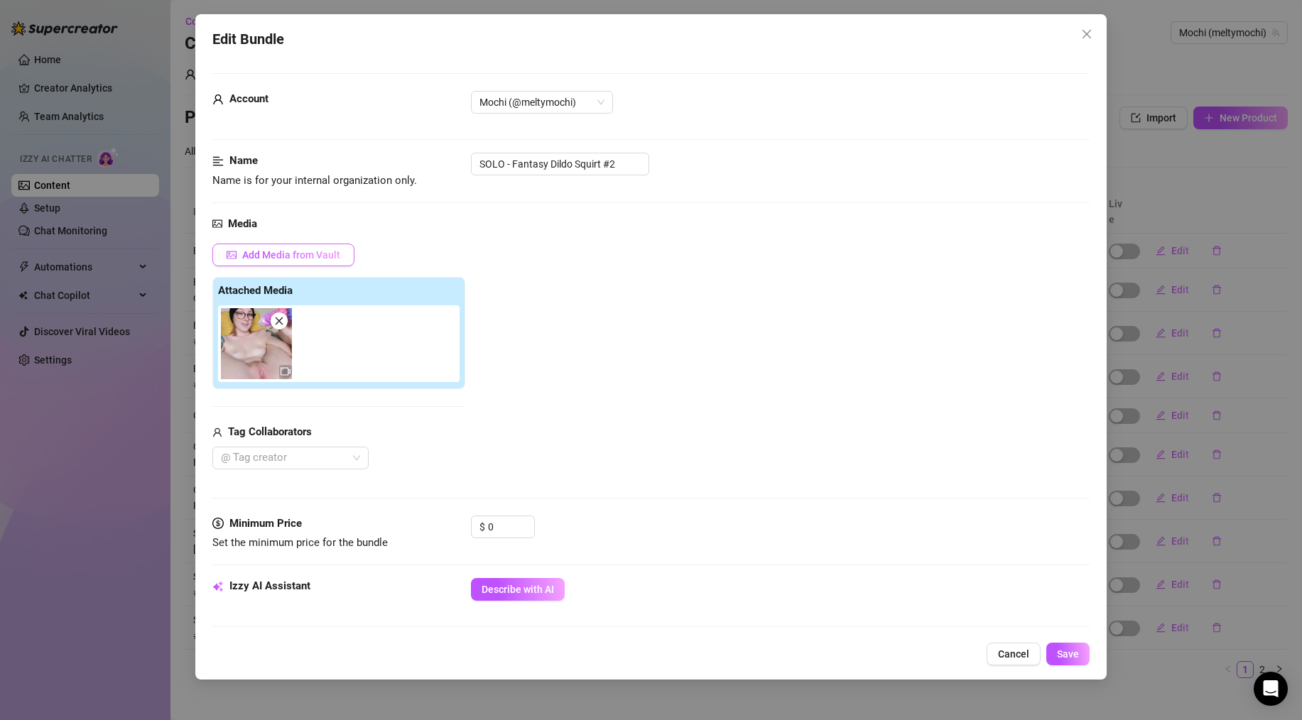
click at [302, 262] on button "Add Media from Vault" at bounding box center [283, 255] width 142 height 23
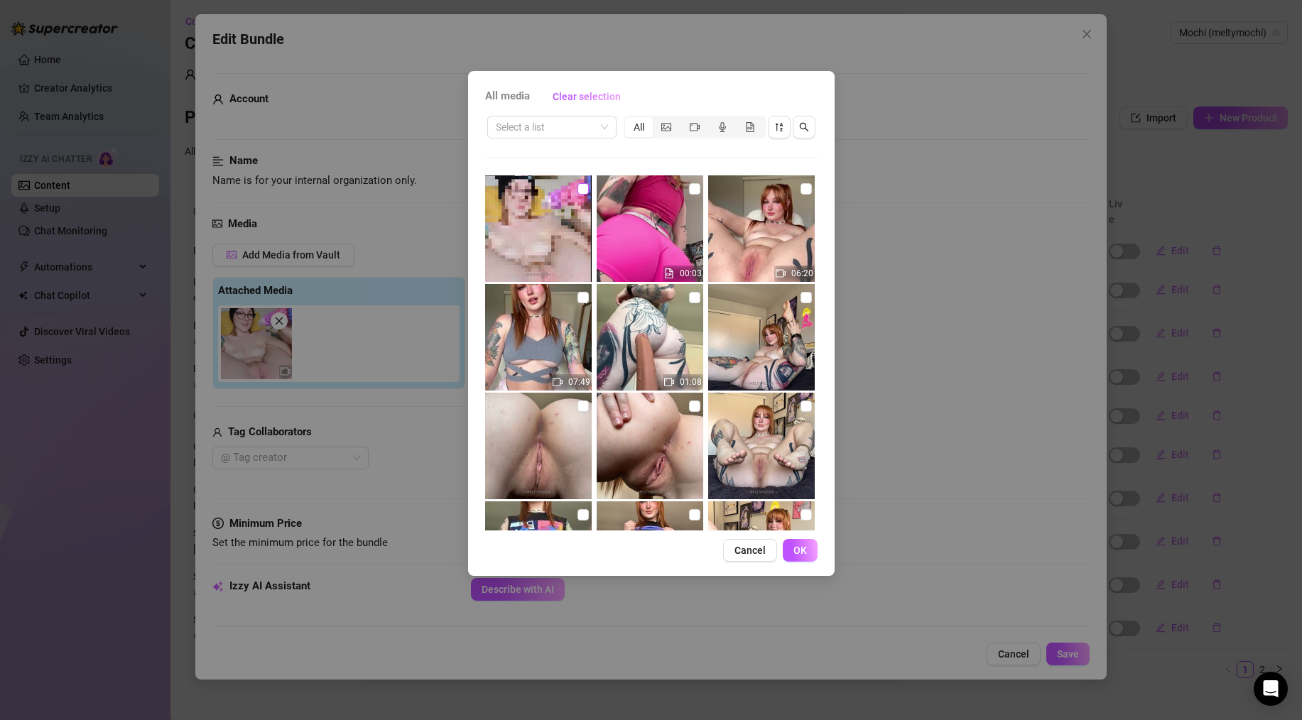
click at [578, 190] on input "checkbox" at bounding box center [583, 188] width 11 height 11
checkbox input "true"
click at [797, 548] on span "OK" at bounding box center [800, 550] width 13 height 11
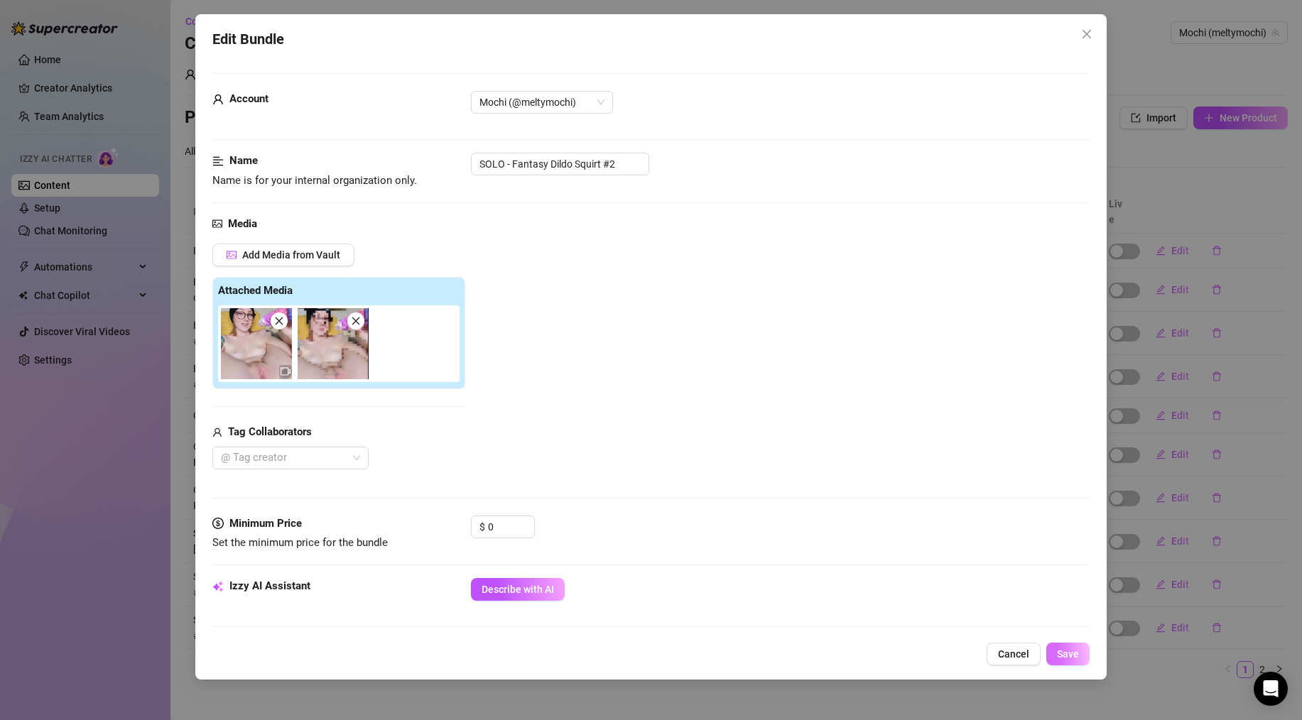
click at [1079, 654] on span "Save" at bounding box center [1068, 654] width 22 height 11
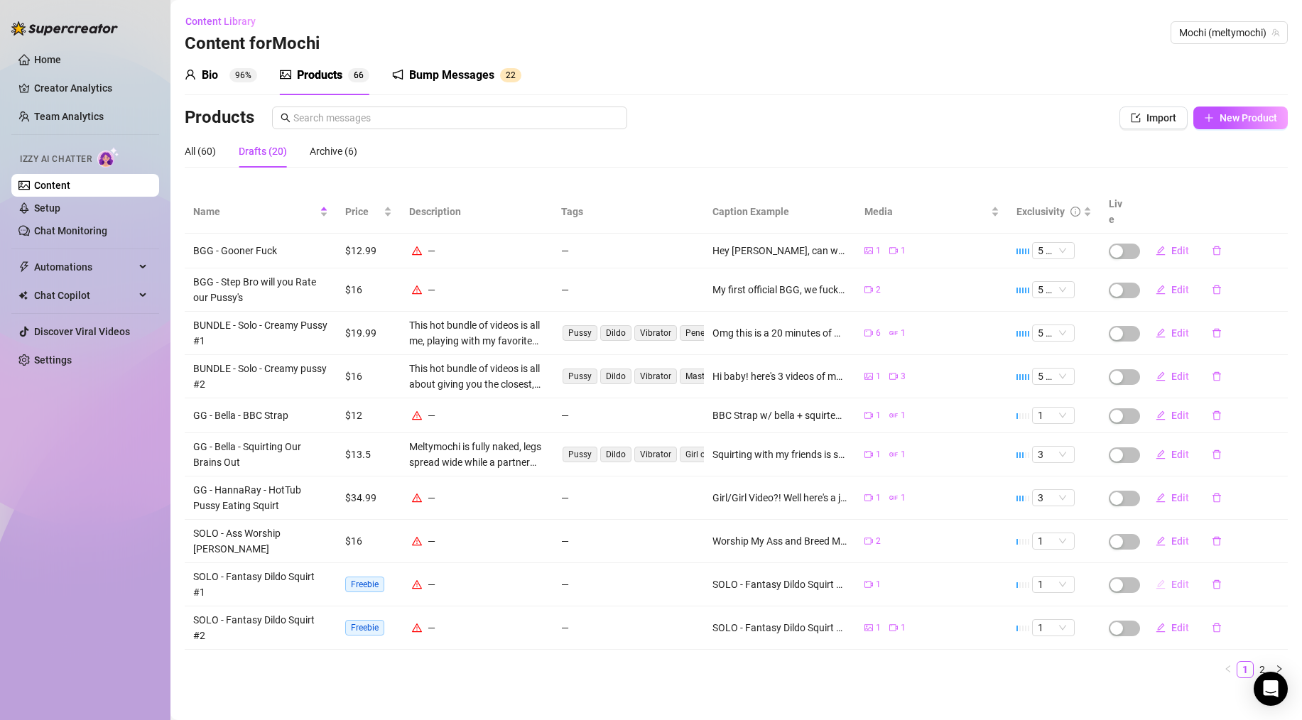
click at [1181, 579] on span "Edit" at bounding box center [1181, 584] width 18 height 11
type textarea "SOLO - Fantasy Dildo Squirt #1"
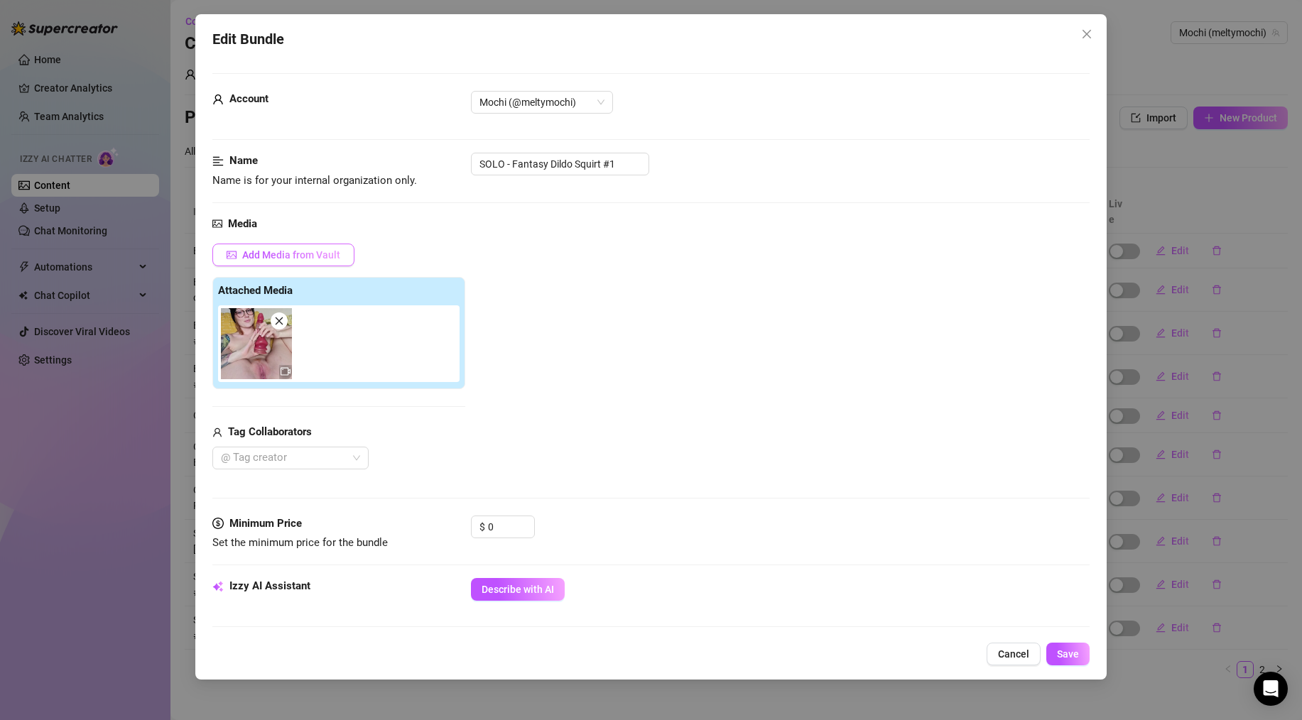
click at [271, 257] on span "Add Media from Vault" at bounding box center [291, 254] width 98 height 11
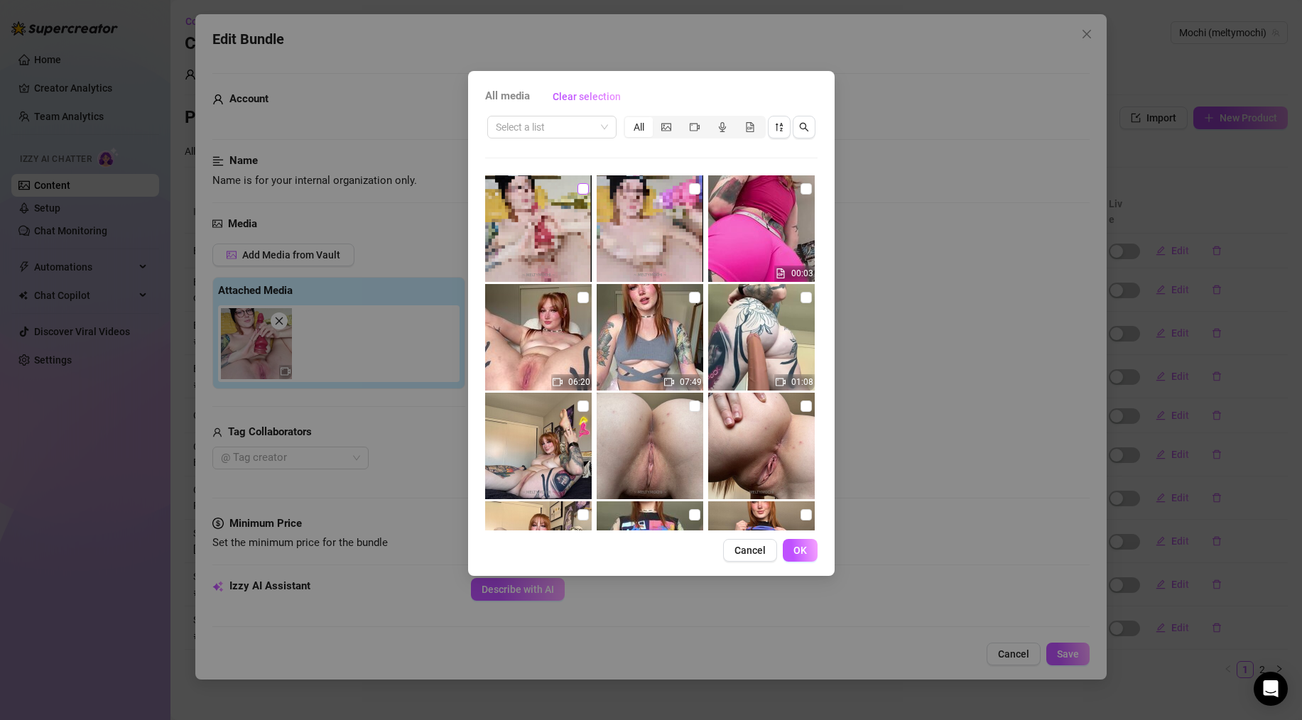
click at [582, 188] on input "checkbox" at bounding box center [583, 188] width 11 height 11
checkbox input "true"
click at [805, 552] on span "OK" at bounding box center [800, 550] width 13 height 11
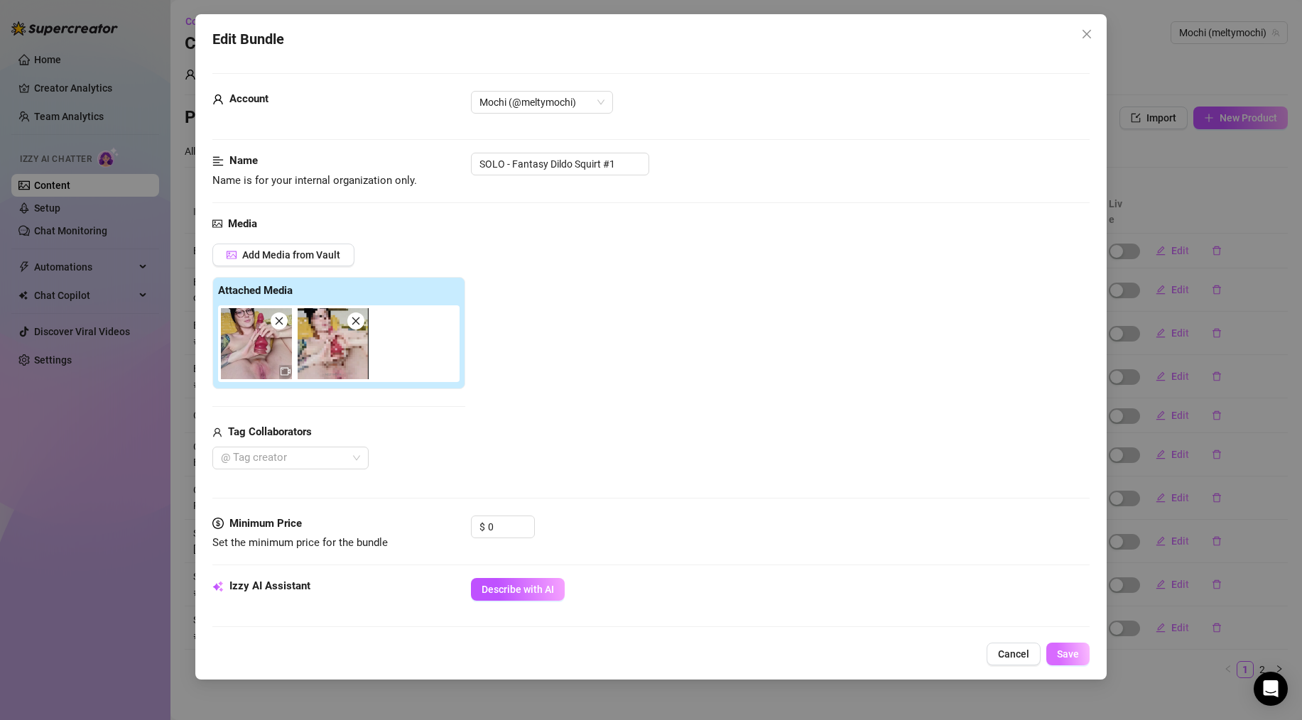
click at [1073, 656] on span "Save" at bounding box center [1068, 654] width 22 height 11
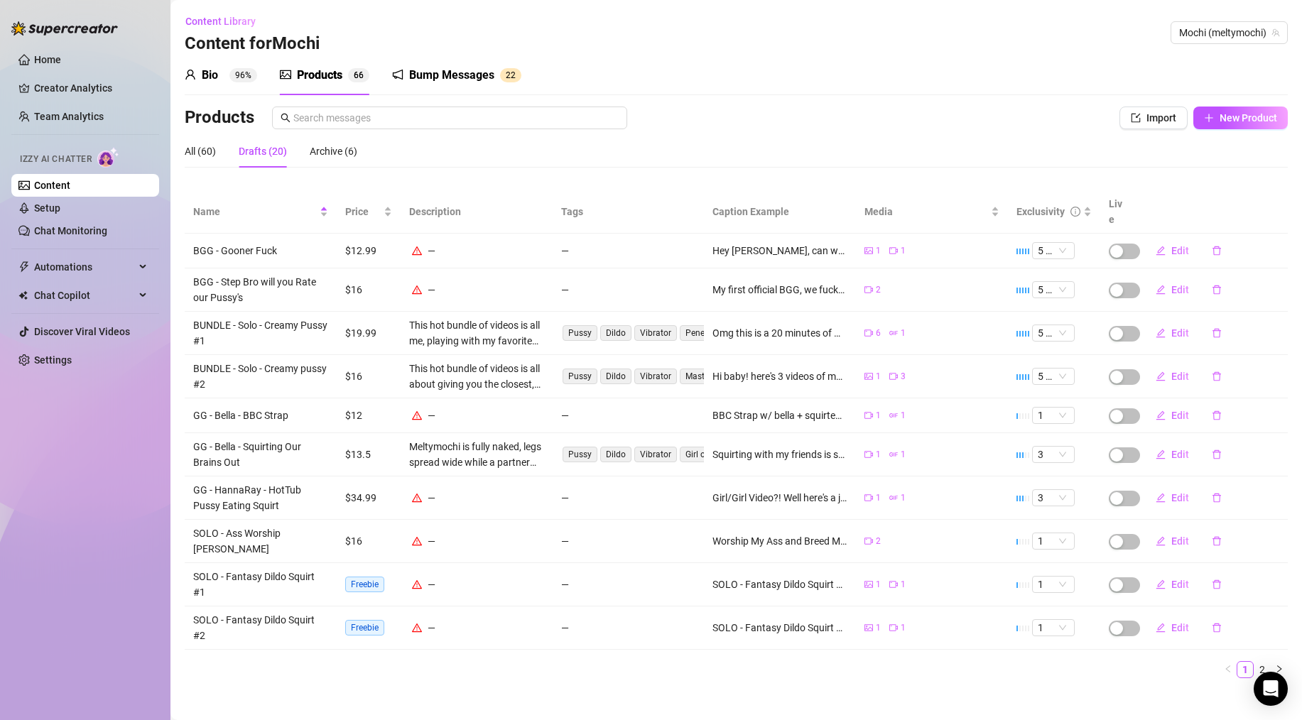
click at [1264, 662] on link "2" at bounding box center [1263, 670] width 16 height 16
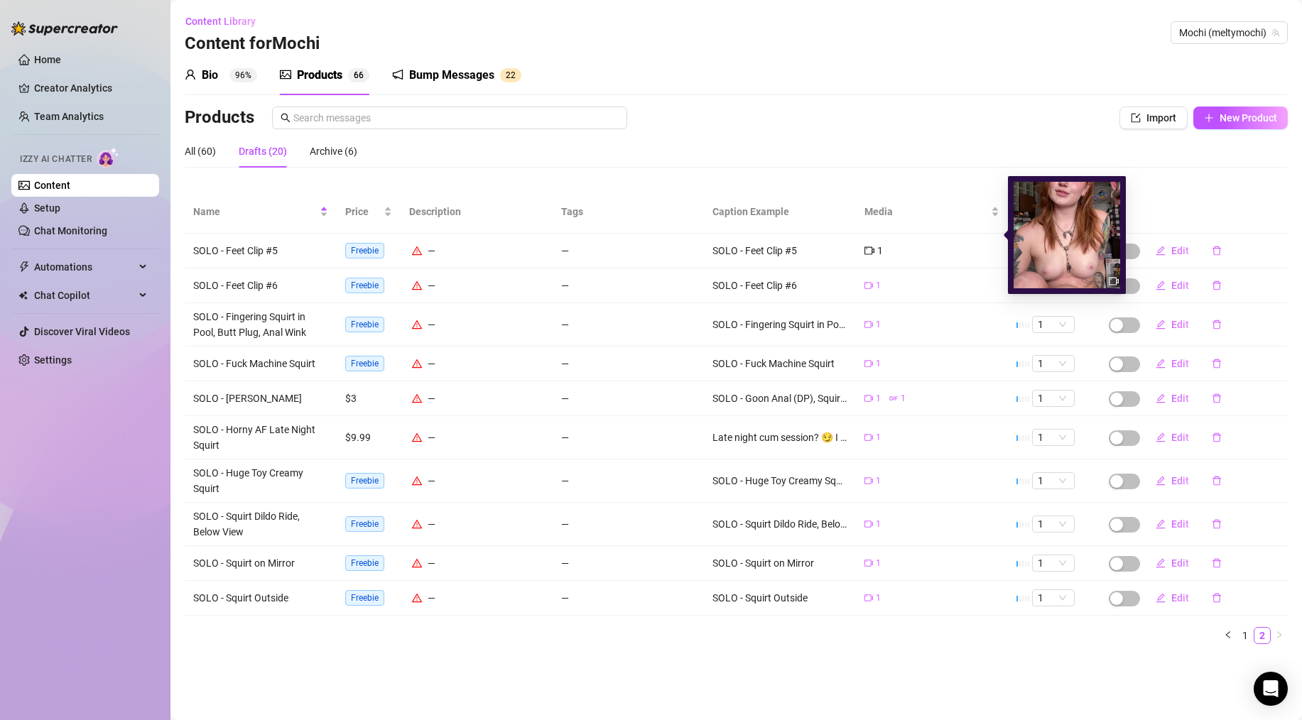
click at [868, 246] on icon "video-camera" at bounding box center [870, 251] width 10 height 10
click at [902, 243] on div "1" at bounding box center [932, 251] width 135 height 16
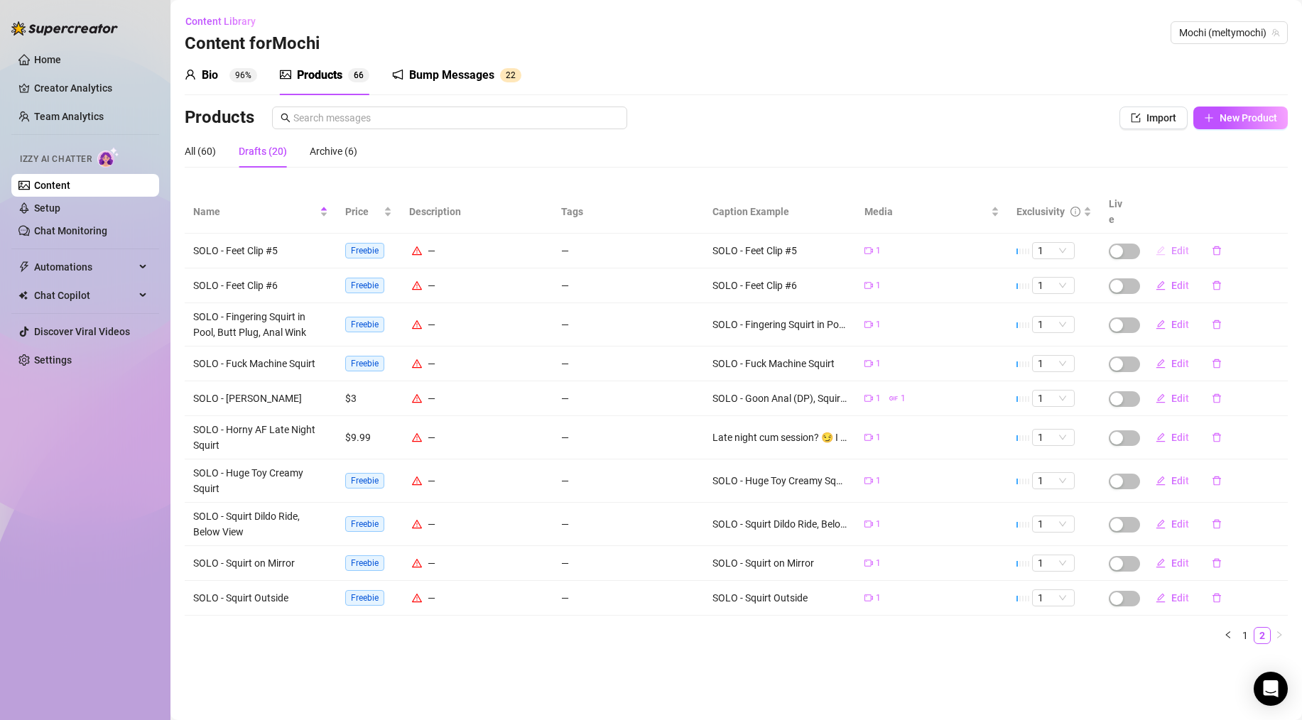
click at [1175, 245] on span "Edit" at bounding box center [1181, 250] width 18 height 11
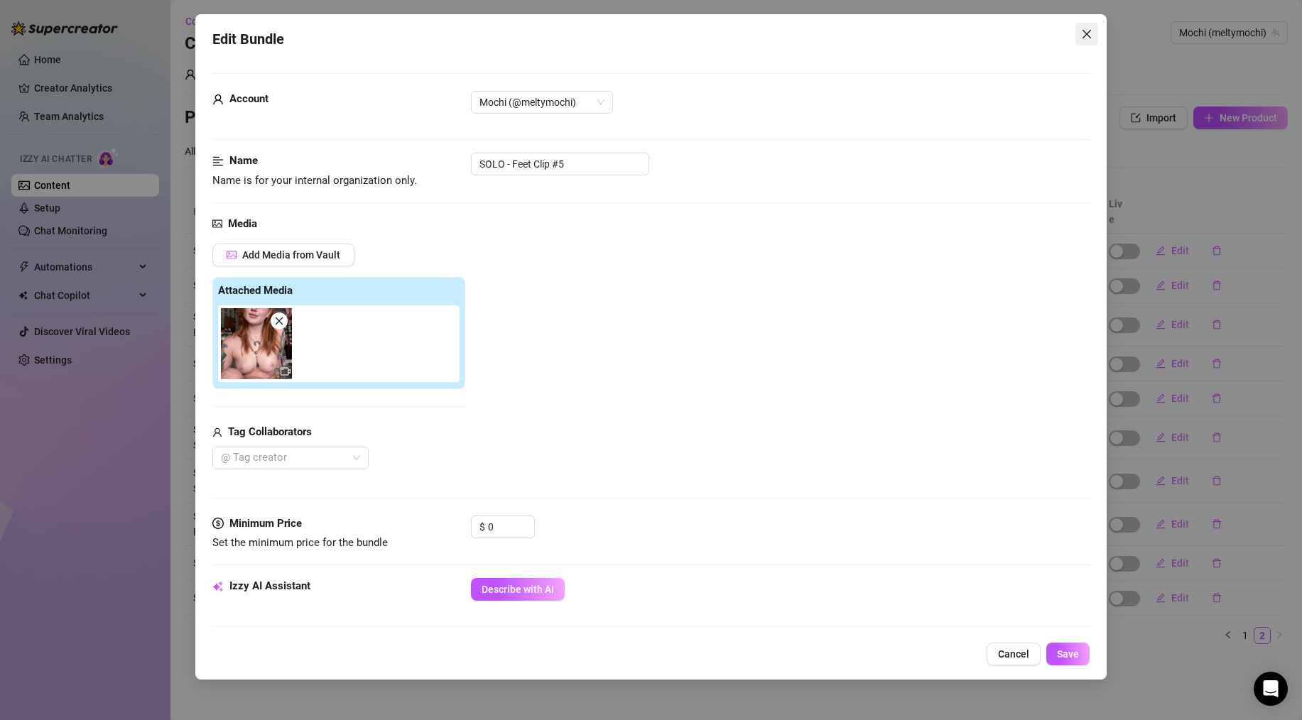
click at [1090, 30] on icon "close" at bounding box center [1086, 33] width 11 height 11
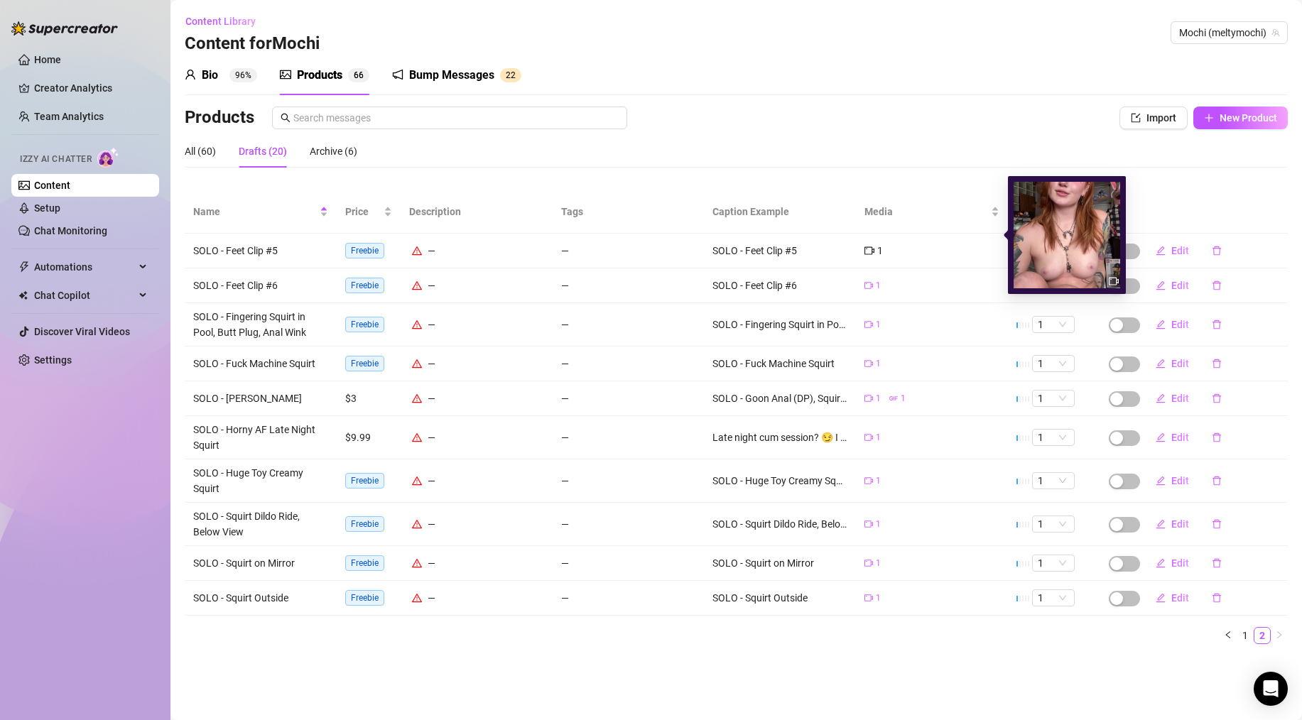
click at [872, 247] on icon "video-camera" at bounding box center [870, 251] width 10 height 8
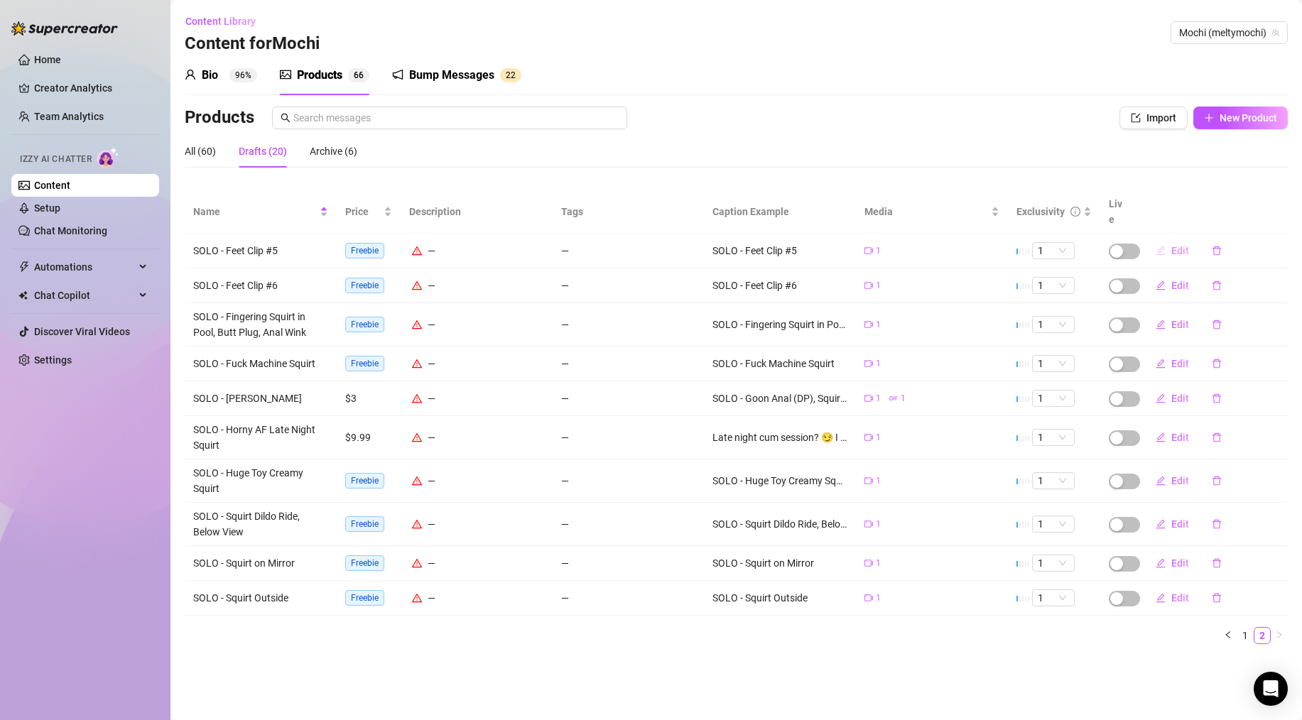
click at [1187, 245] on span "Edit" at bounding box center [1181, 250] width 18 height 11
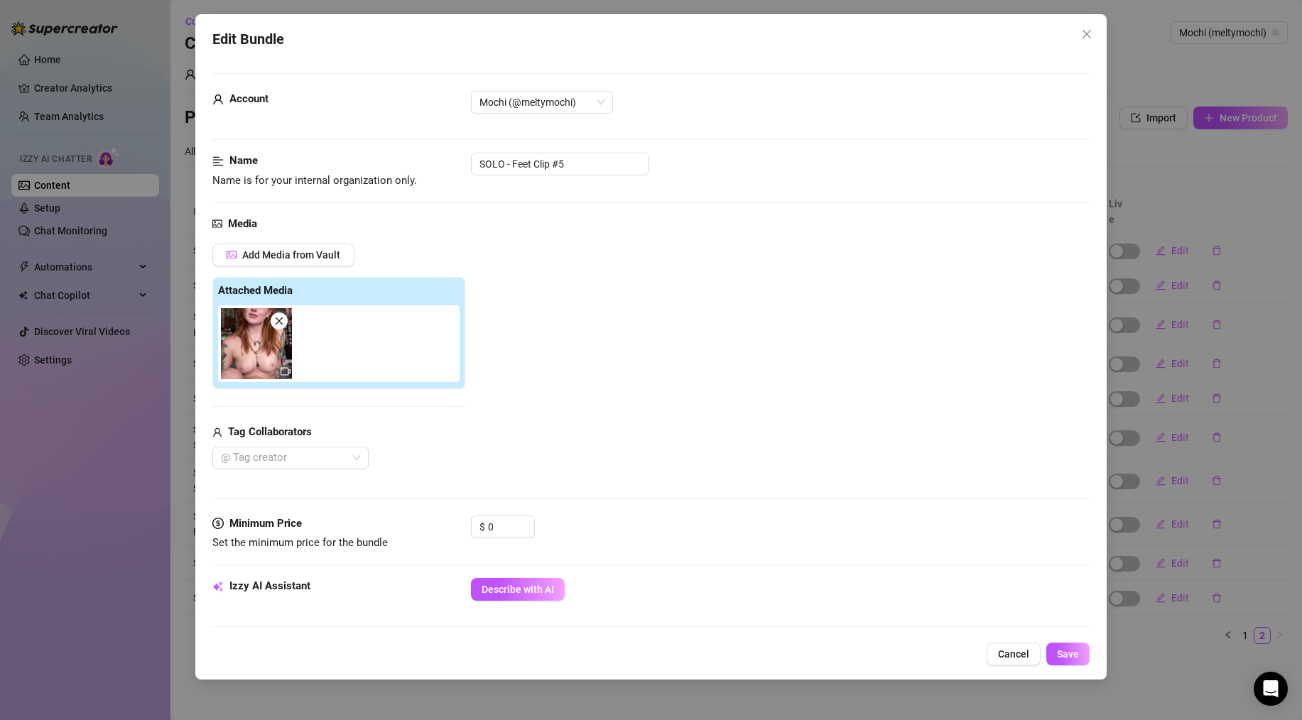
click at [235, 337] on img at bounding box center [256, 343] width 71 height 71
click at [1008, 649] on span "Cancel" at bounding box center [1013, 654] width 31 height 11
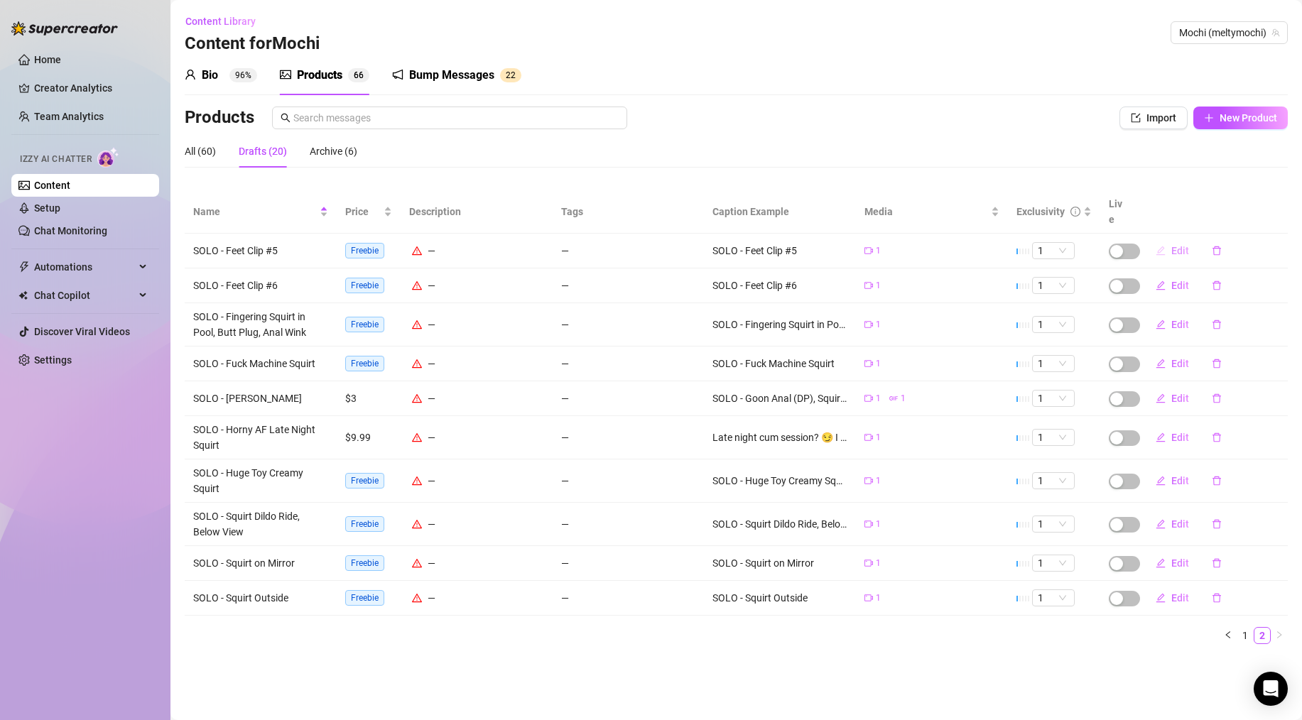
click at [1166, 239] on button "Edit" at bounding box center [1173, 250] width 56 height 23
type textarea "SOLO - Feet Clip #5"
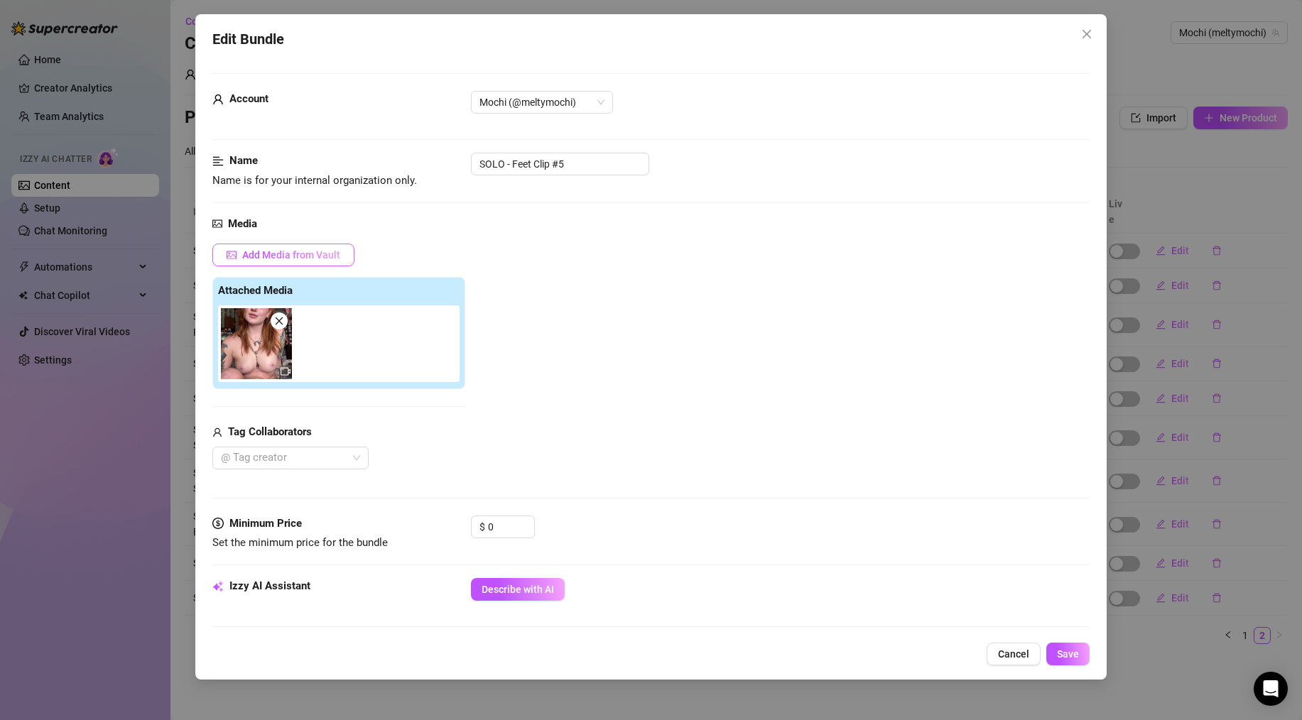
click at [316, 257] on span "Add Media from Vault" at bounding box center [291, 254] width 98 height 11
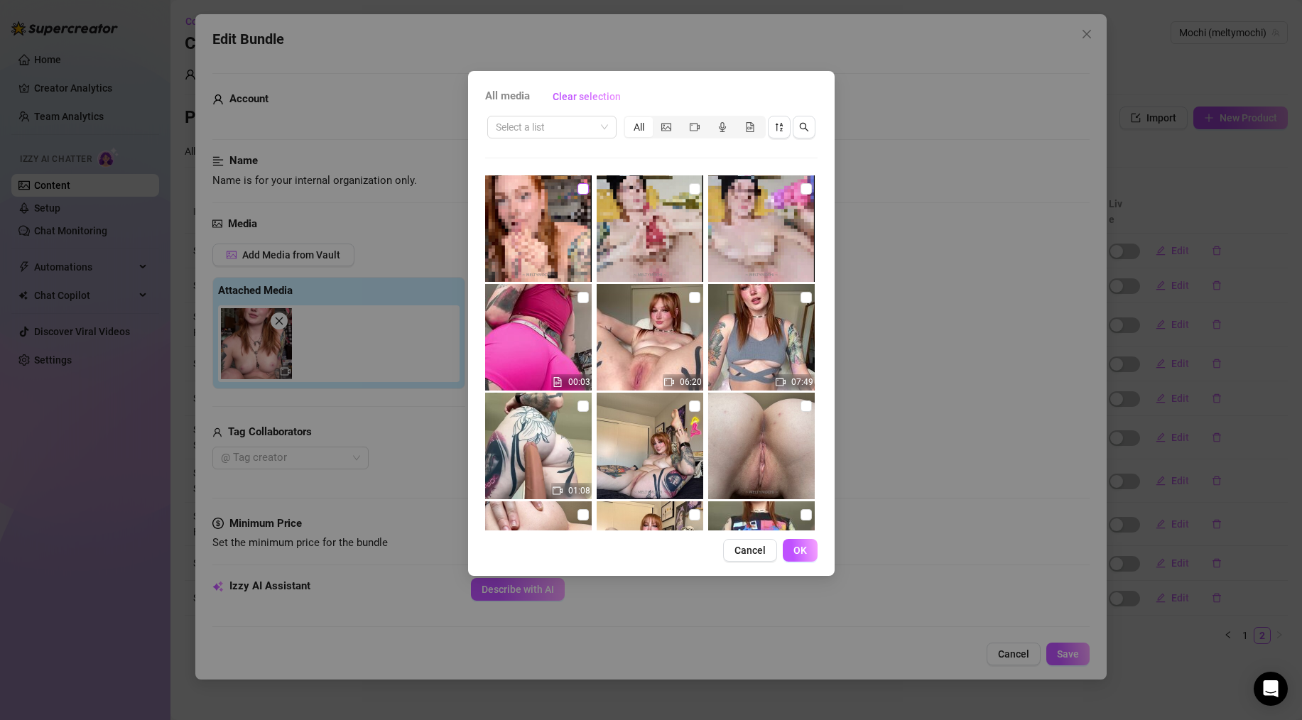
click at [581, 190] on input "checkbox" at bounding box center [583, 188] width 11 height 11
checkbox input "true"
click at [802, 554] on span "OK" at bounding box center [800, 550] width 13 height 11
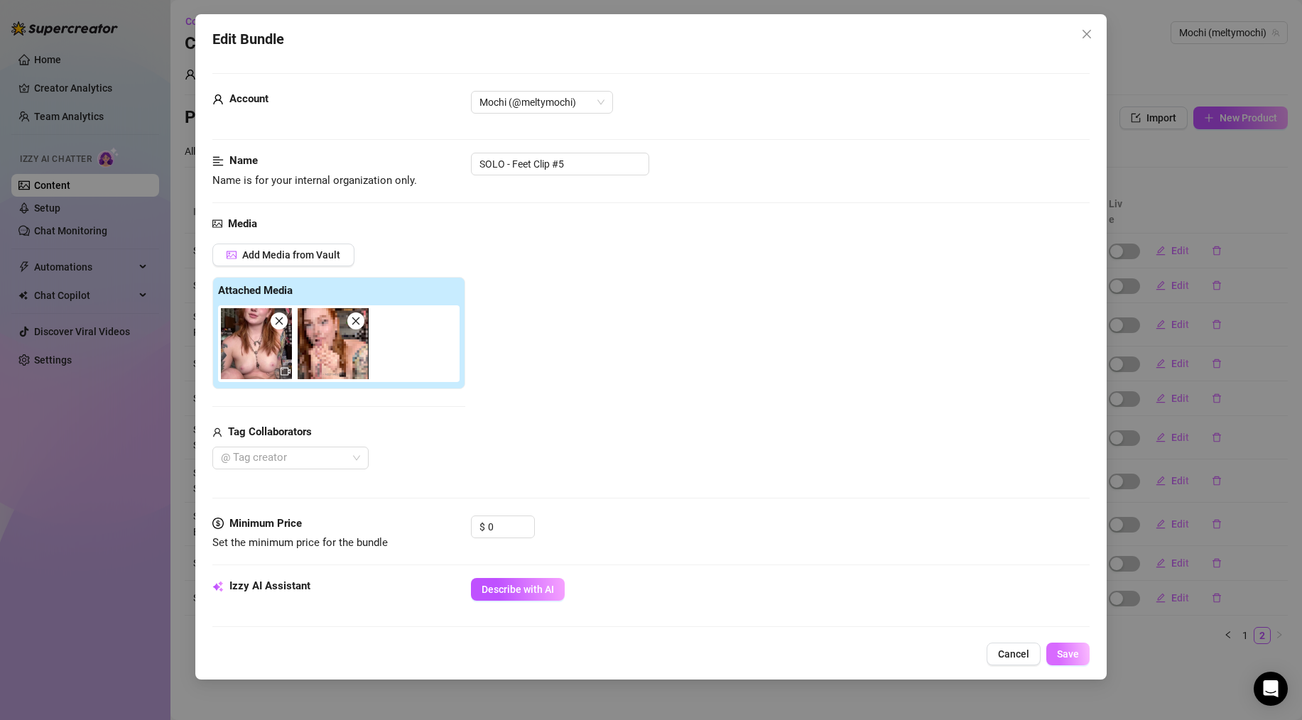
click at [1075, 654] on span "Save" at bounding box center [1068, 654] width 22 height 11
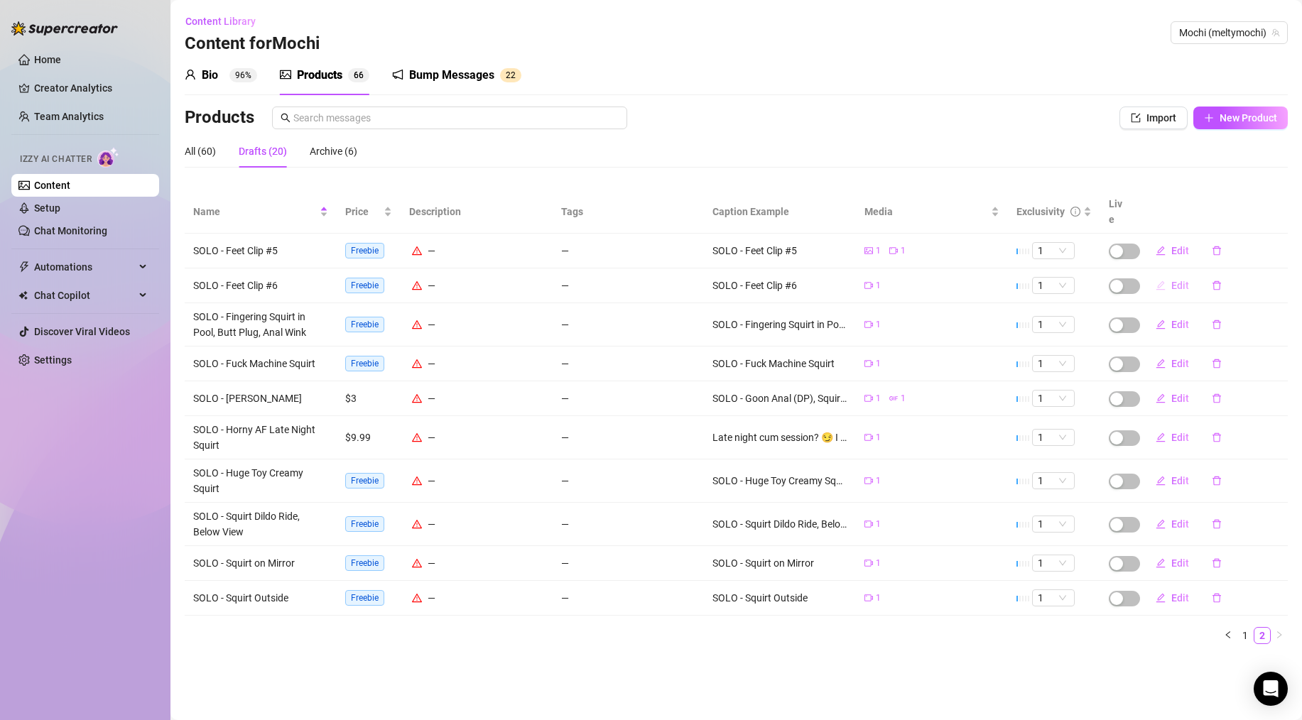
click at [1177, 280] on span "Edit" at bounding box center [1181, 285] width 18 height 11
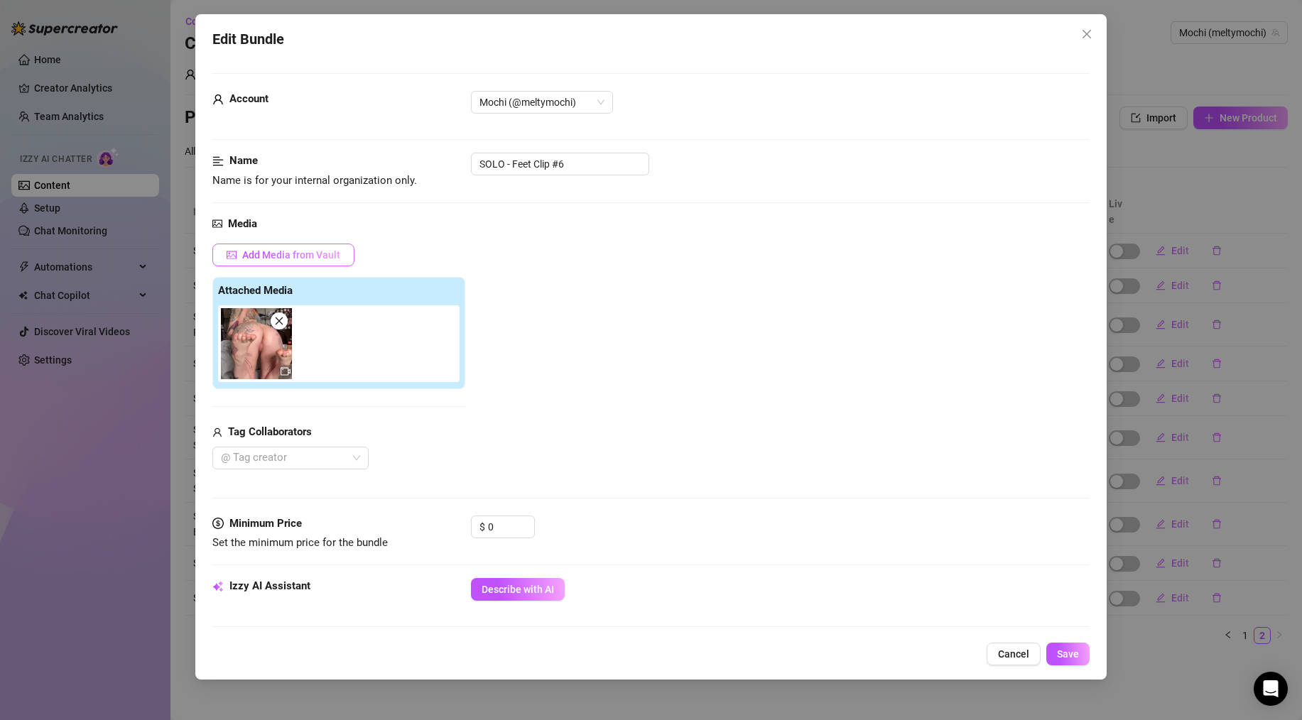
click at [303, 255] on span "Add Media from Vault" at bounding box center [291, 254] width 98 height 11
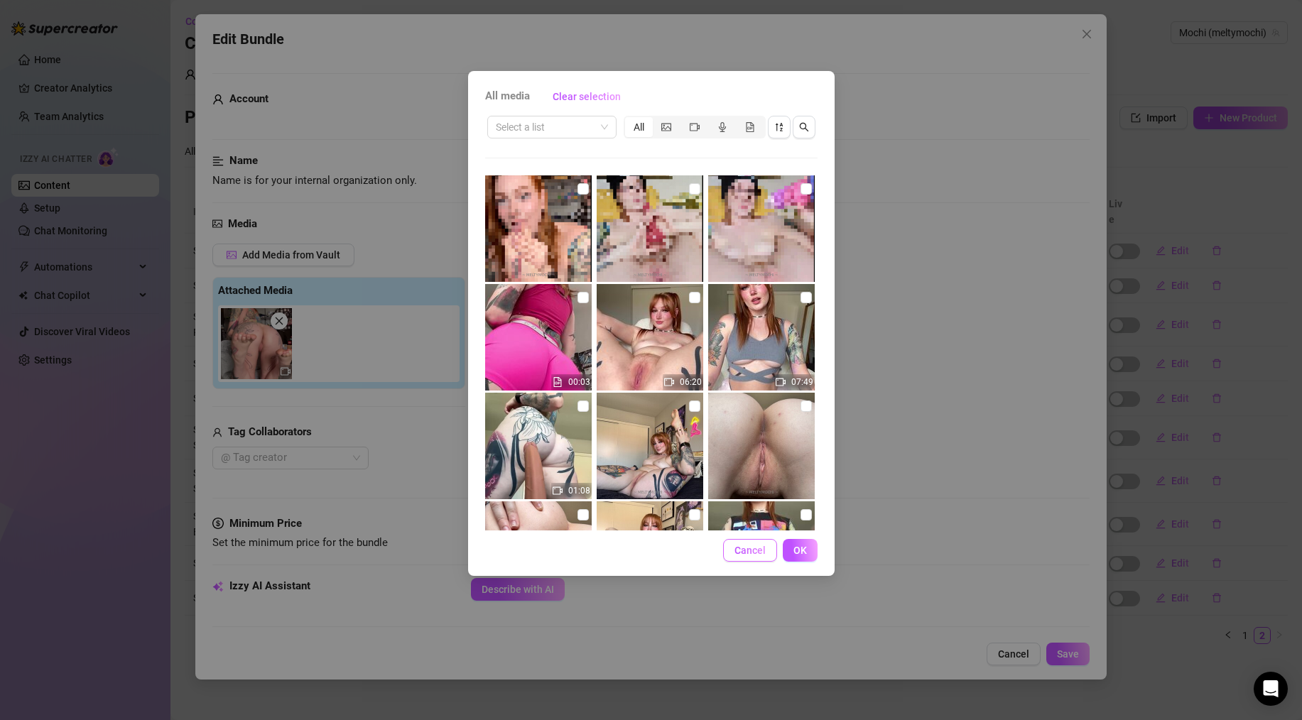
click at [755, 553] on span "Cancel" at bounding box center [750, 550] width 31 height 11
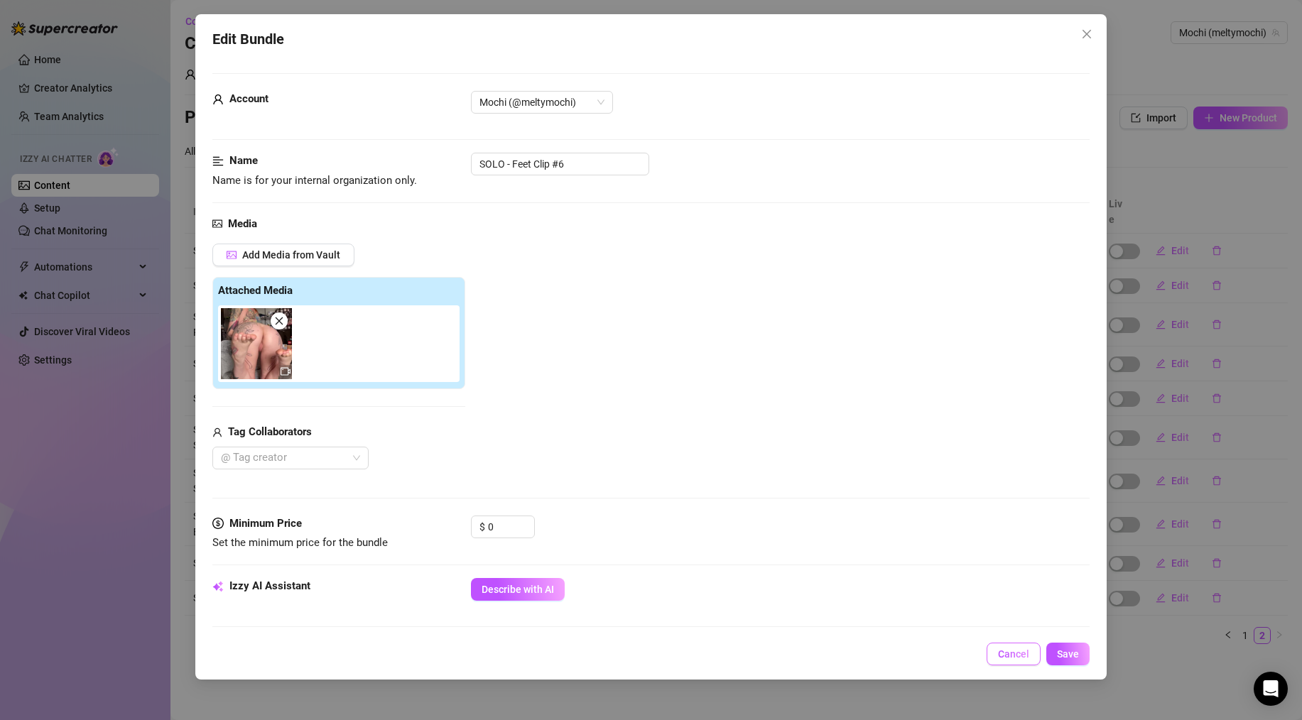
click at [1031, 656] on button "Cancel" at bounding box center [1014, 654] width 54 height 23
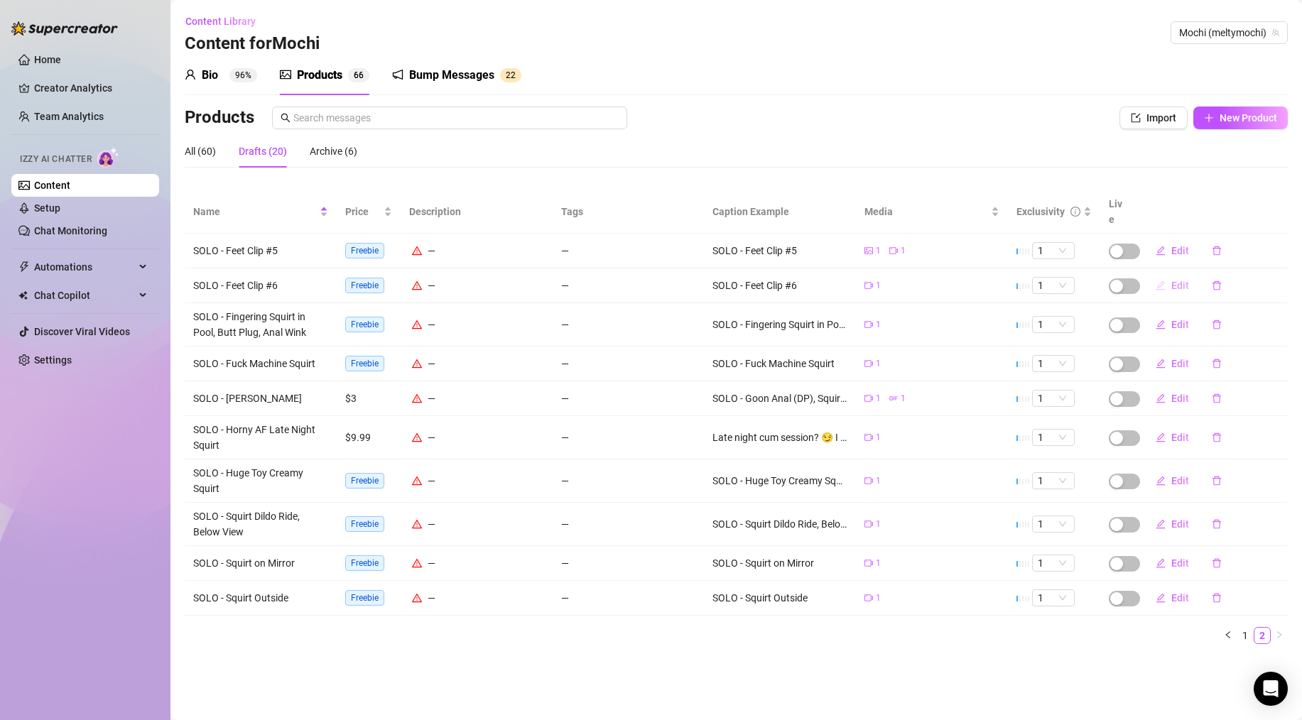
click at [1175, 280] on span "Edit" at bounding box center [1181, 285] width 18 height 11
type textarea "SOLO - Feet Clip #6"
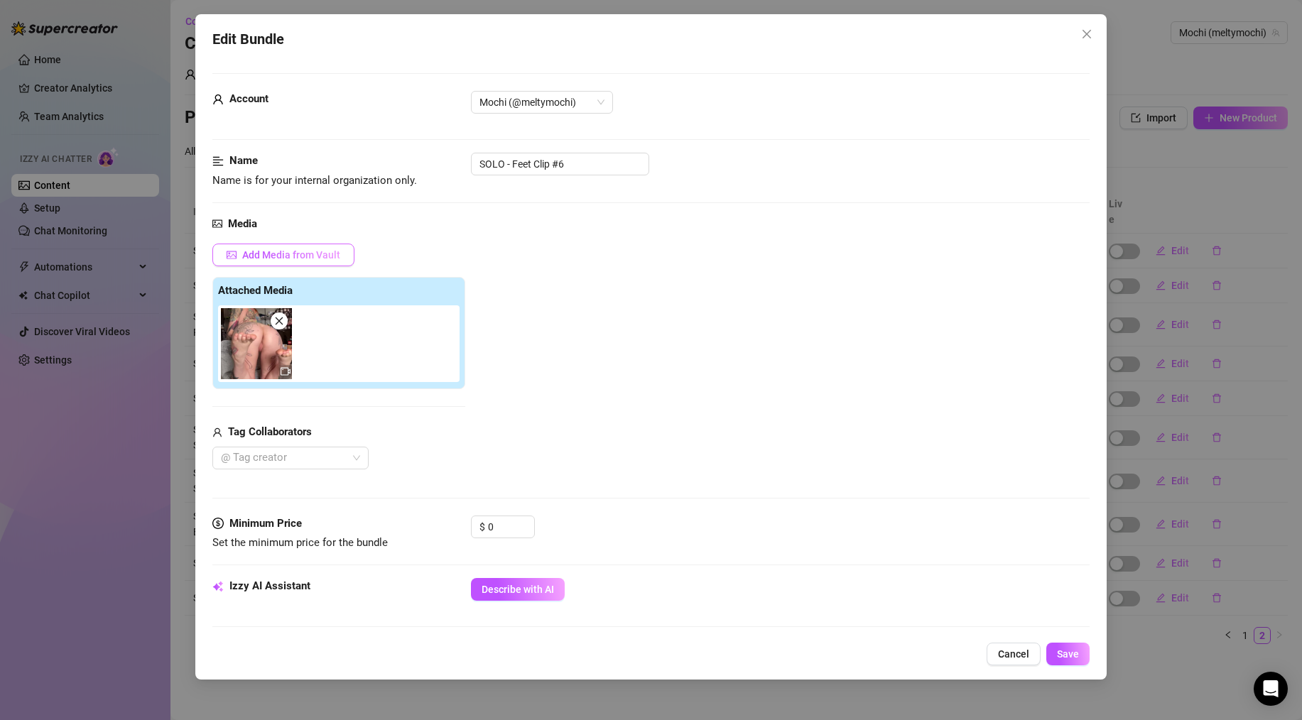
click at [314, 256] on span "Add Media from Vault" at bounding box center [291, 254] width 98 height 11
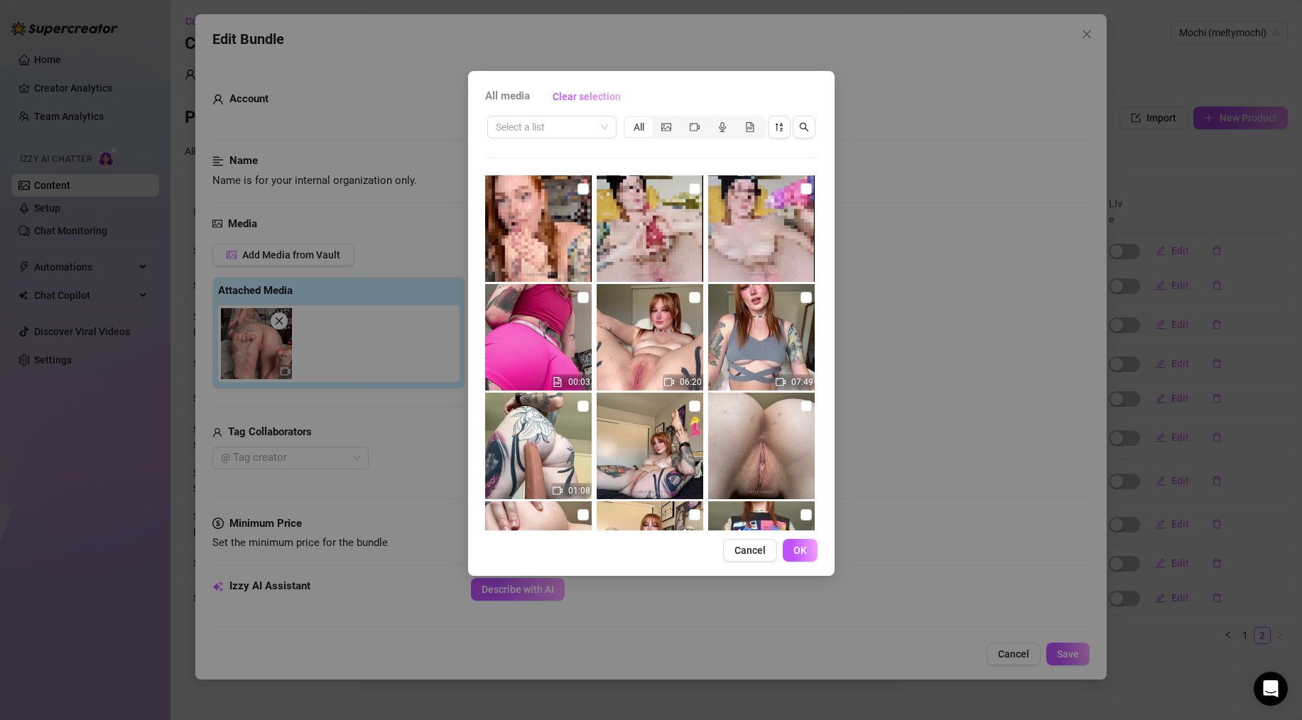
click at [1011, 220] on div "All media Clear selection Select a list All 00:03 06:20 07:49 01:08 00:51 03:26…" at bounding box center [651, 360] width 1302 height 720
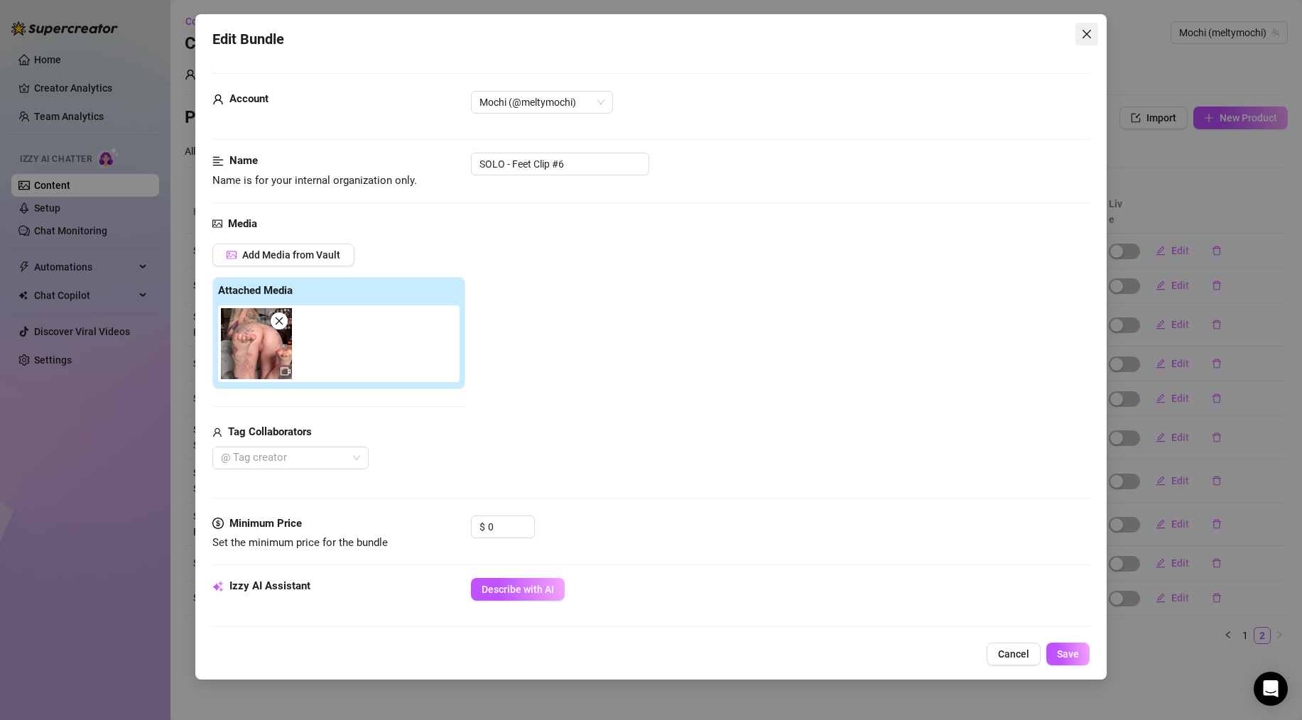
click at [1088, 35] on icon "close" at bounding box center [1087, 34] width 9 height 9
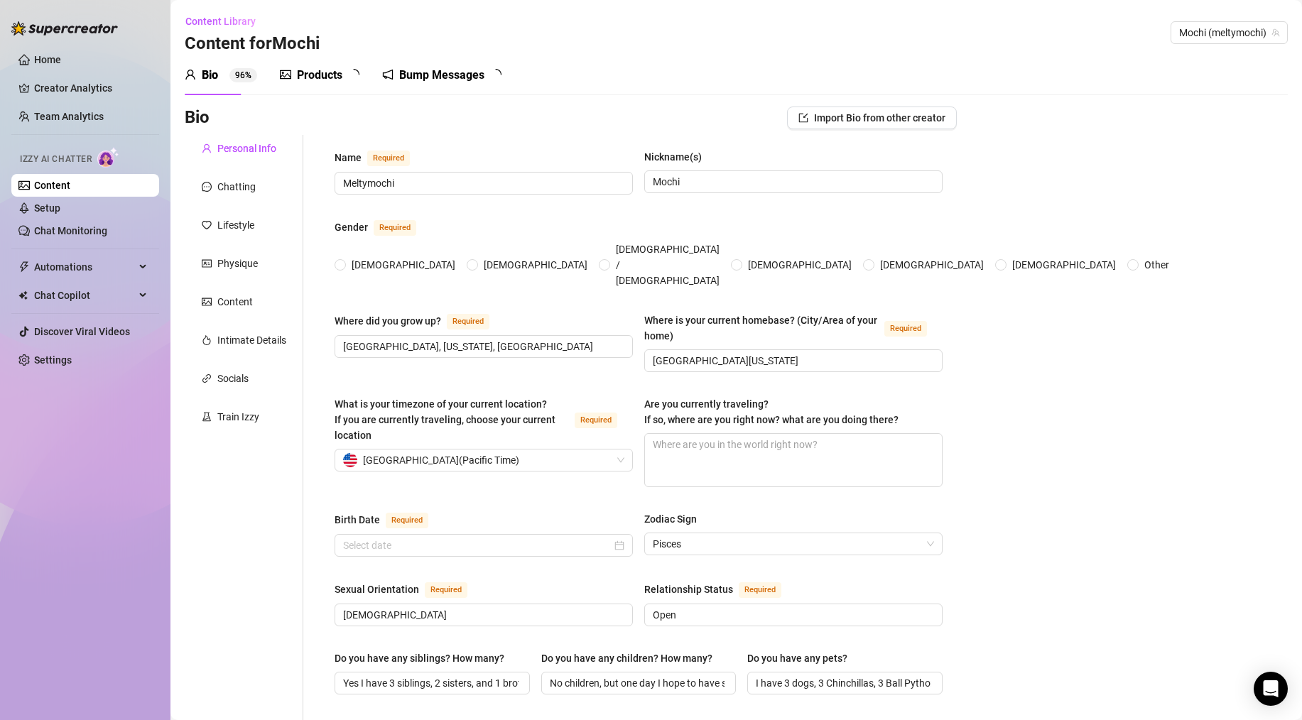
radio input "true"
type input "[DATE]"
click at [345, 71] on div "Products 6 6" at bounding box center [325, 75] width 90 height 17
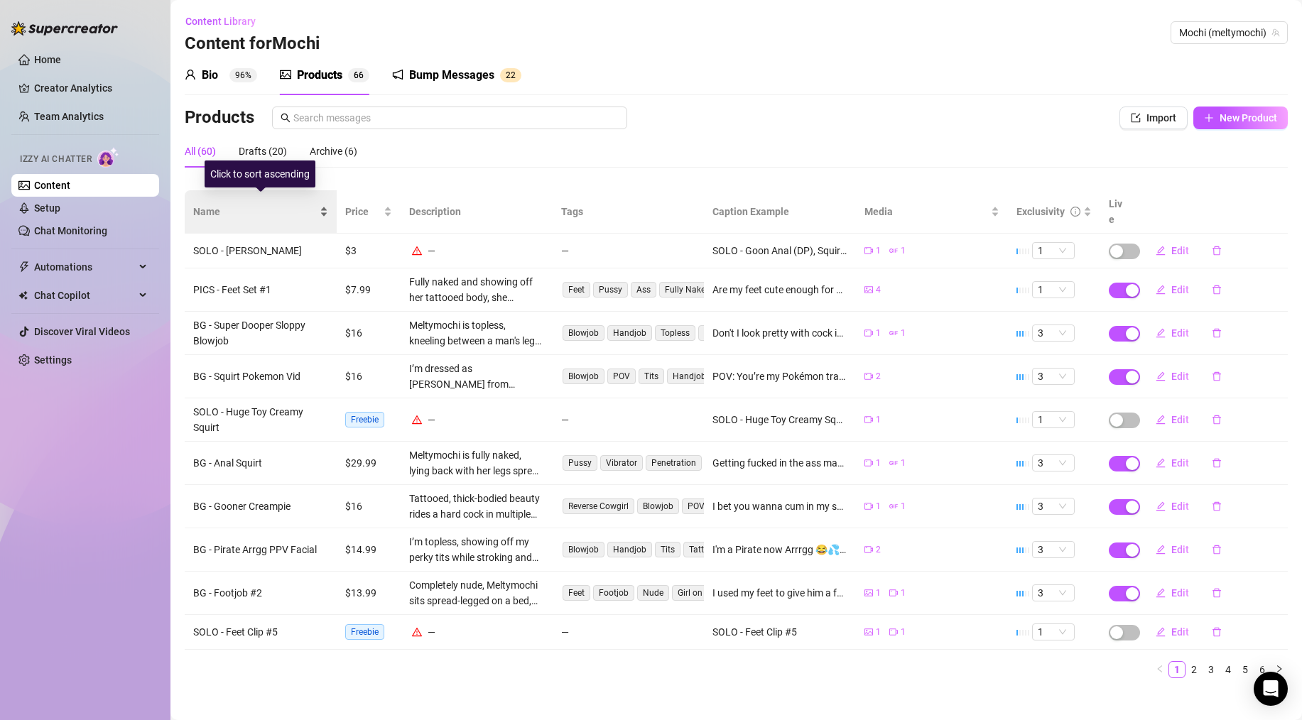
click at [205, 210] on span "Name" at bounding box center [255, 212] width 124 height 16
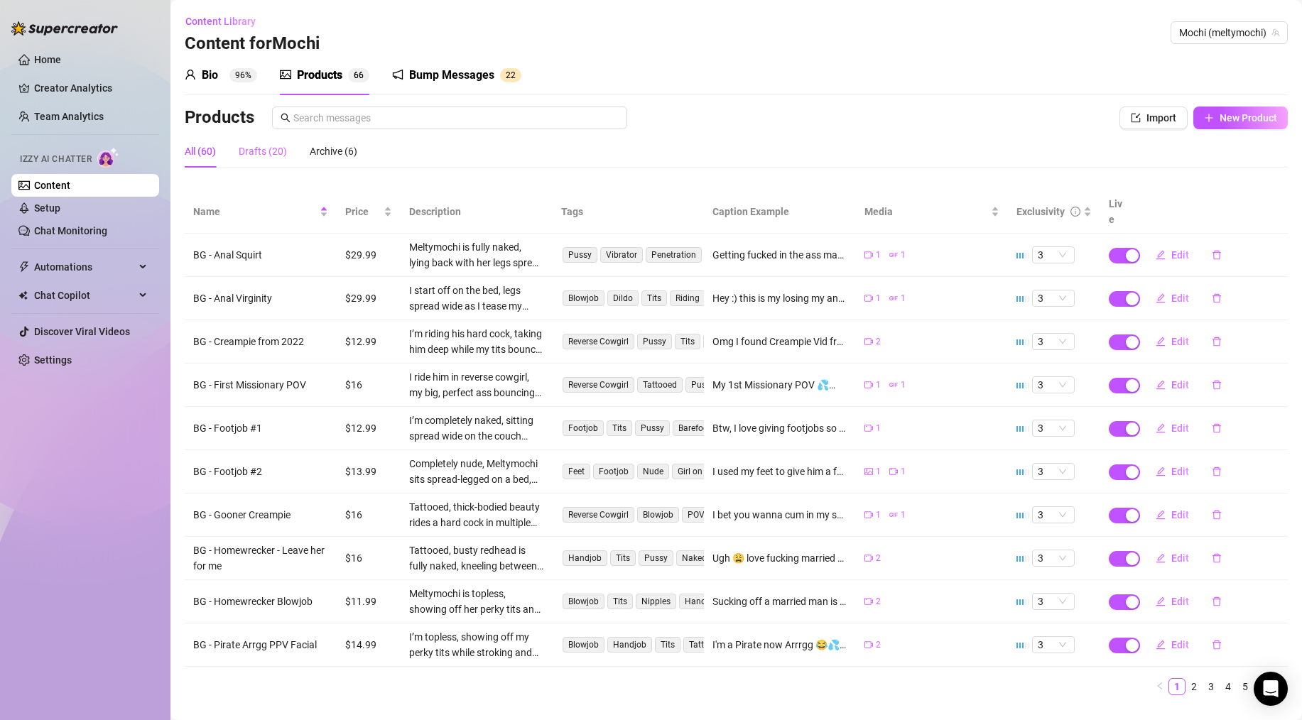
click at [254, 161] on div "Drafts (20)" at bounding box center [263, 151] width 48 height 33
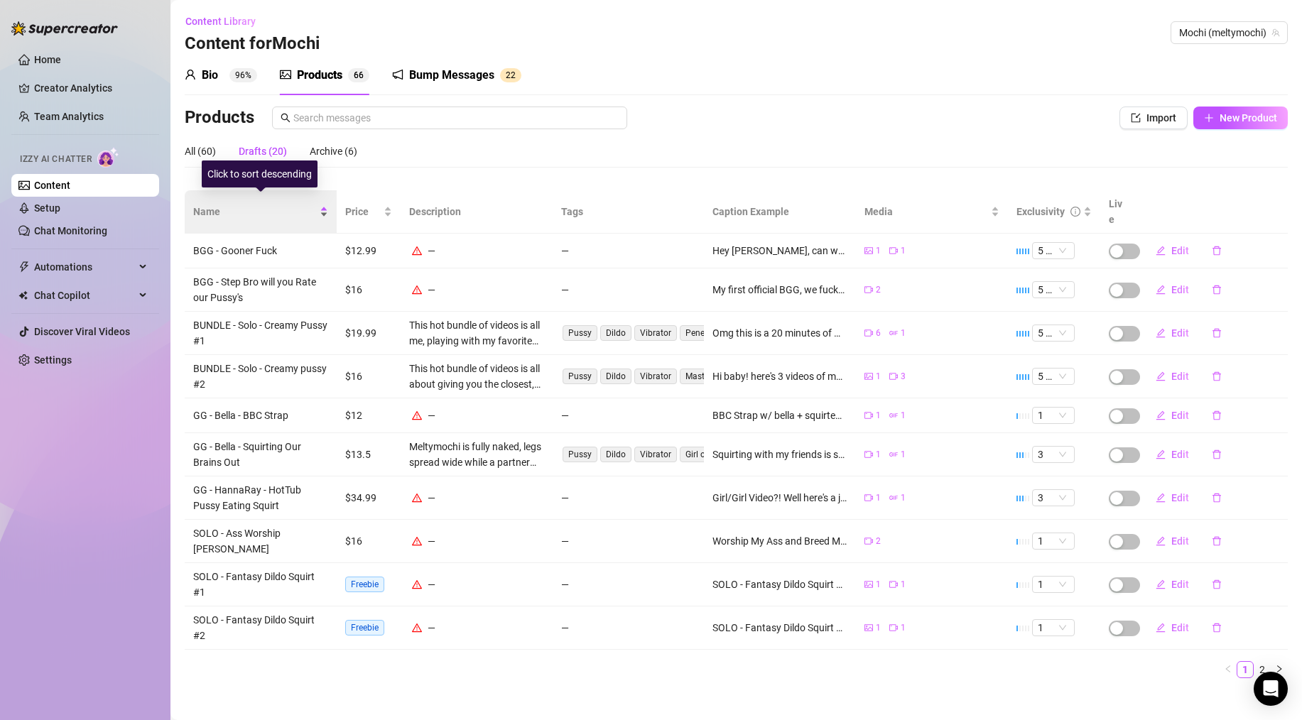
click at [217, 209] on span "Name" at bounding box center [255, 212] width 124 height 16
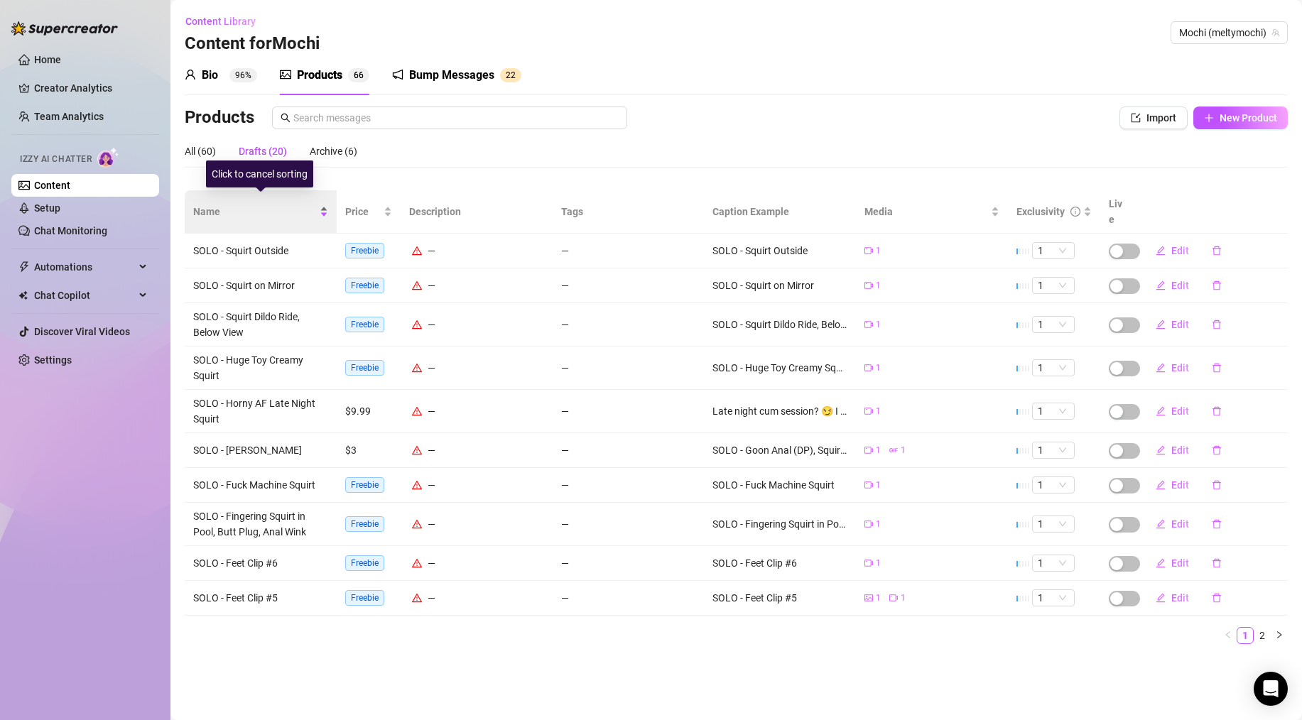
click at [217, 209] on span "Name" at bounding box center [255, 212] width 124 height 16
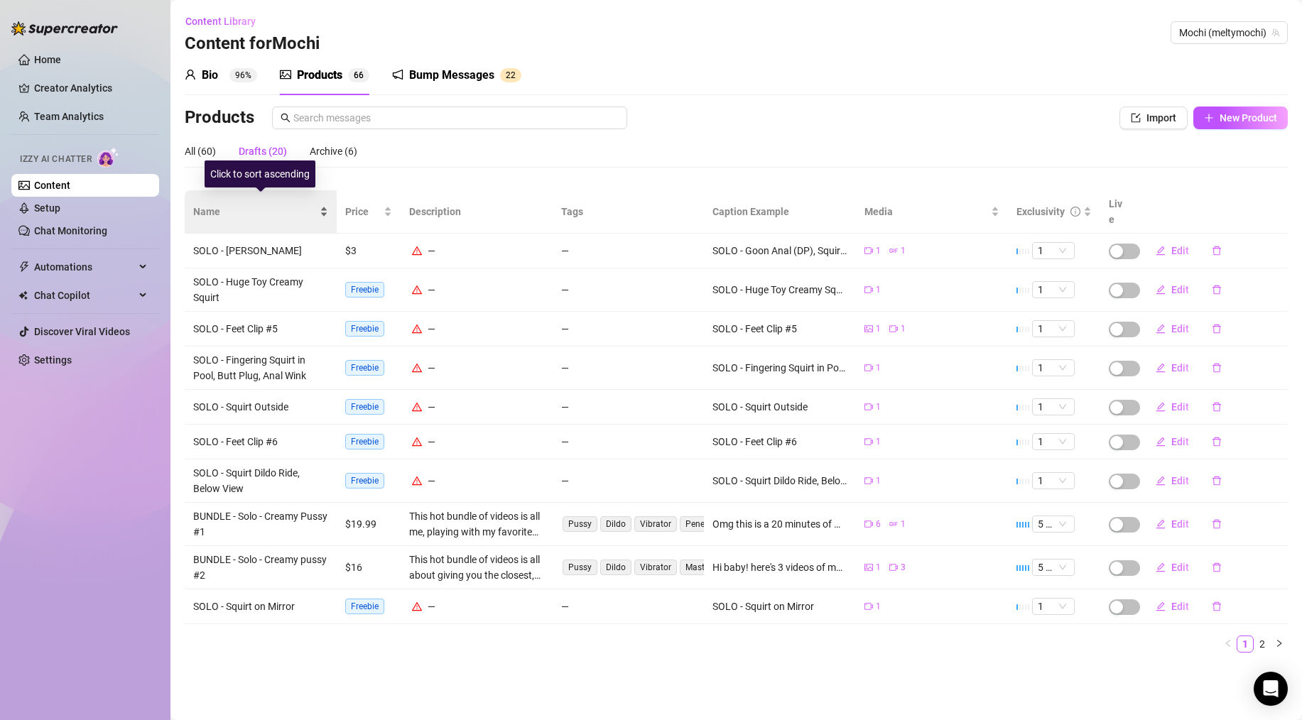
click at [217, 215] on div "Name" at bounding box center [260, 212] width 135 height 16
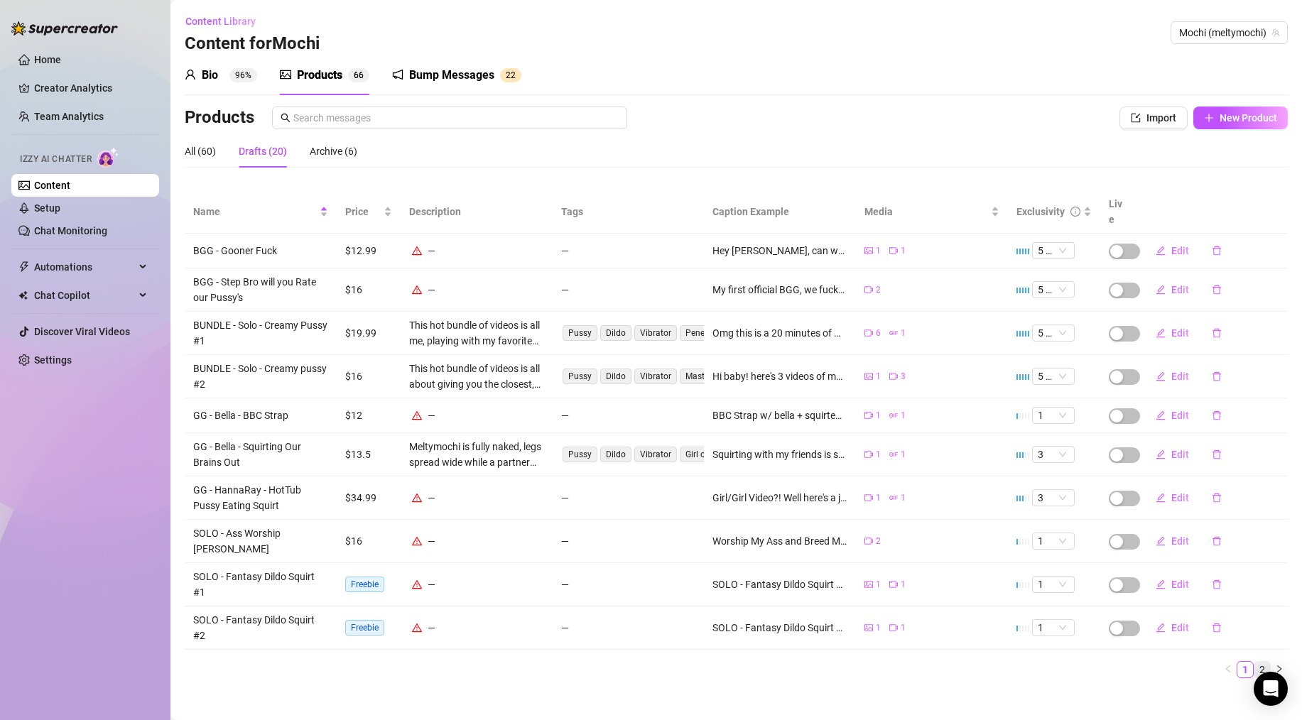
click at [1259, 662] on link "2" at bounding box center [1263, 670] width 16 height 16
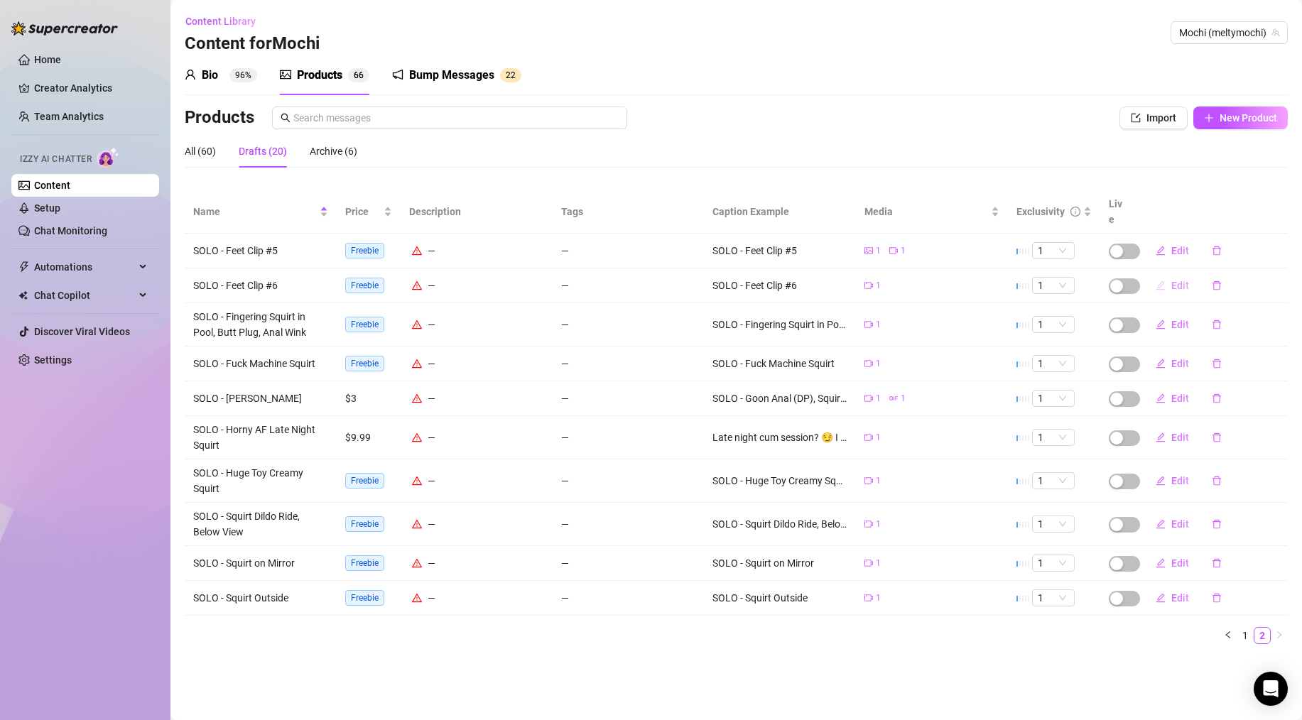
click at [1186, 280] on span "Edit" at bounding box center [1181, 285] width 18 height 11
type textarea "SOLO - Feet Clip #6"
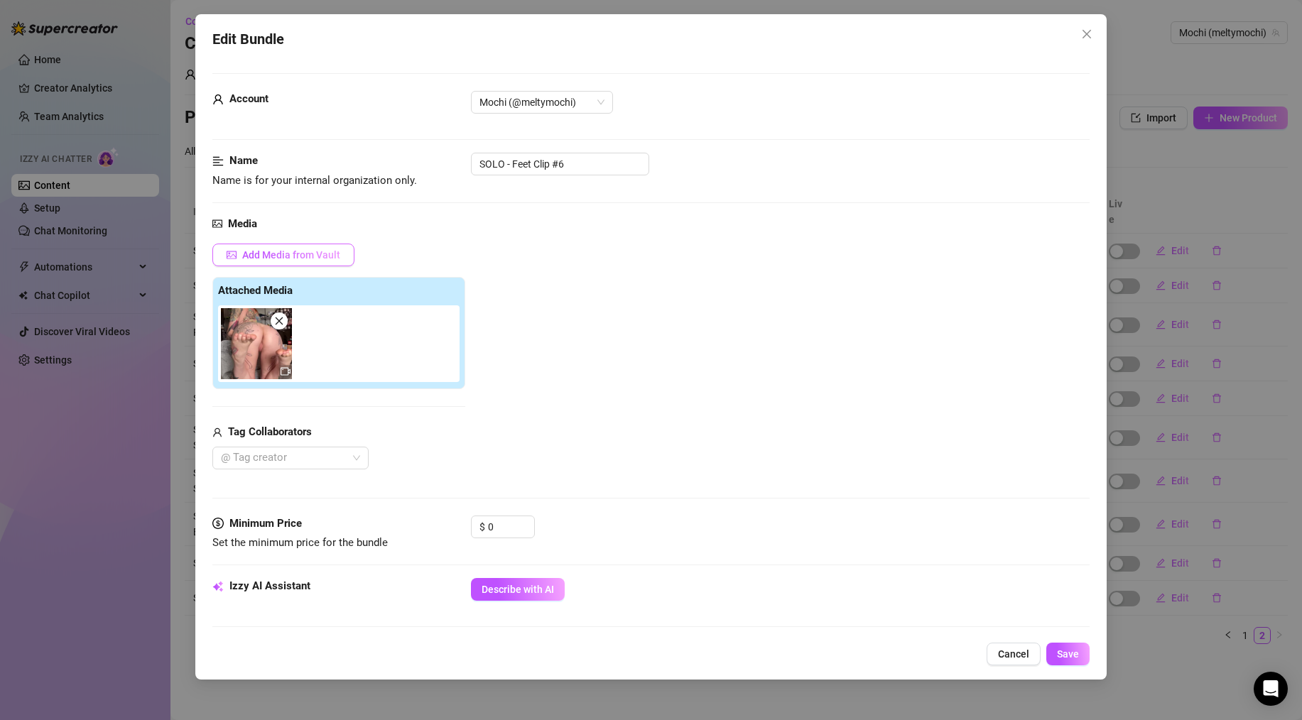
click at [306, 252] on span "Add Media from Vault" at bounding box center [291, 254] width 98 height 11
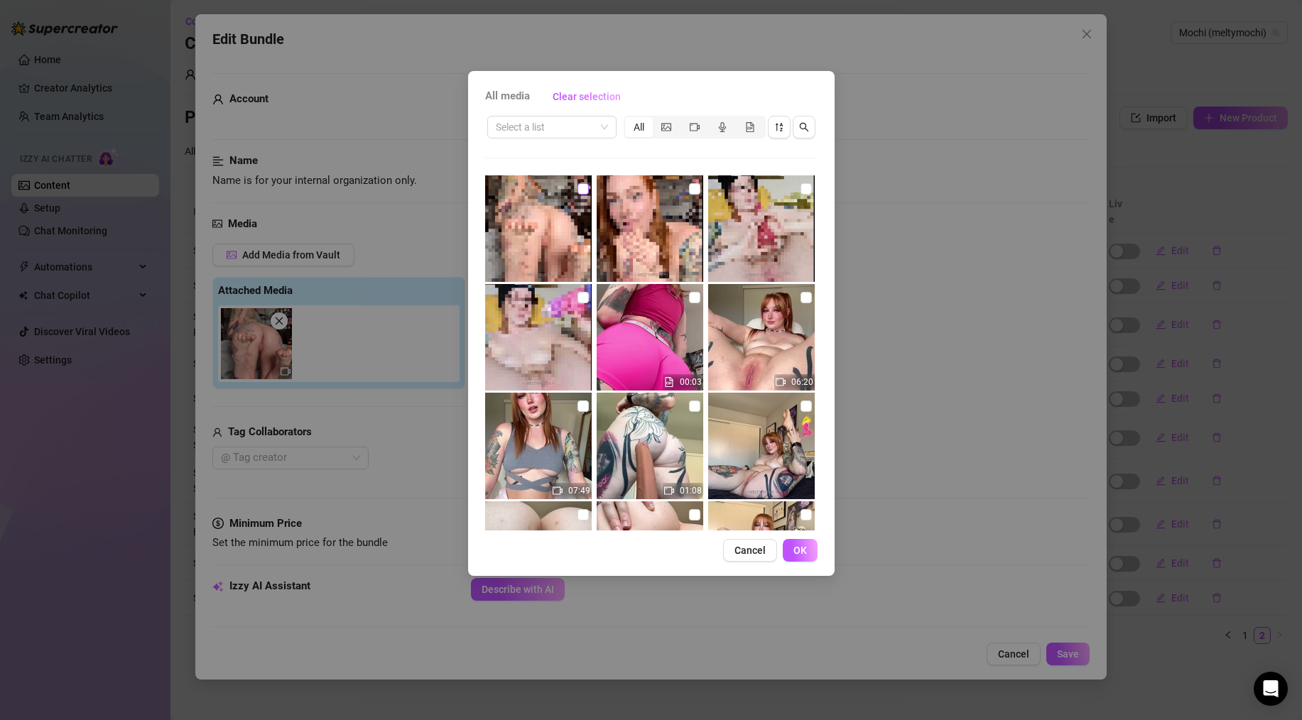
click at [580, 190] on input "checkbox" at bounding box center [583, 188] width 11 height 11
checkbox input "true"
click at [803, 550] on span "OK" at bounding box center [800, 550] width 13 height 11
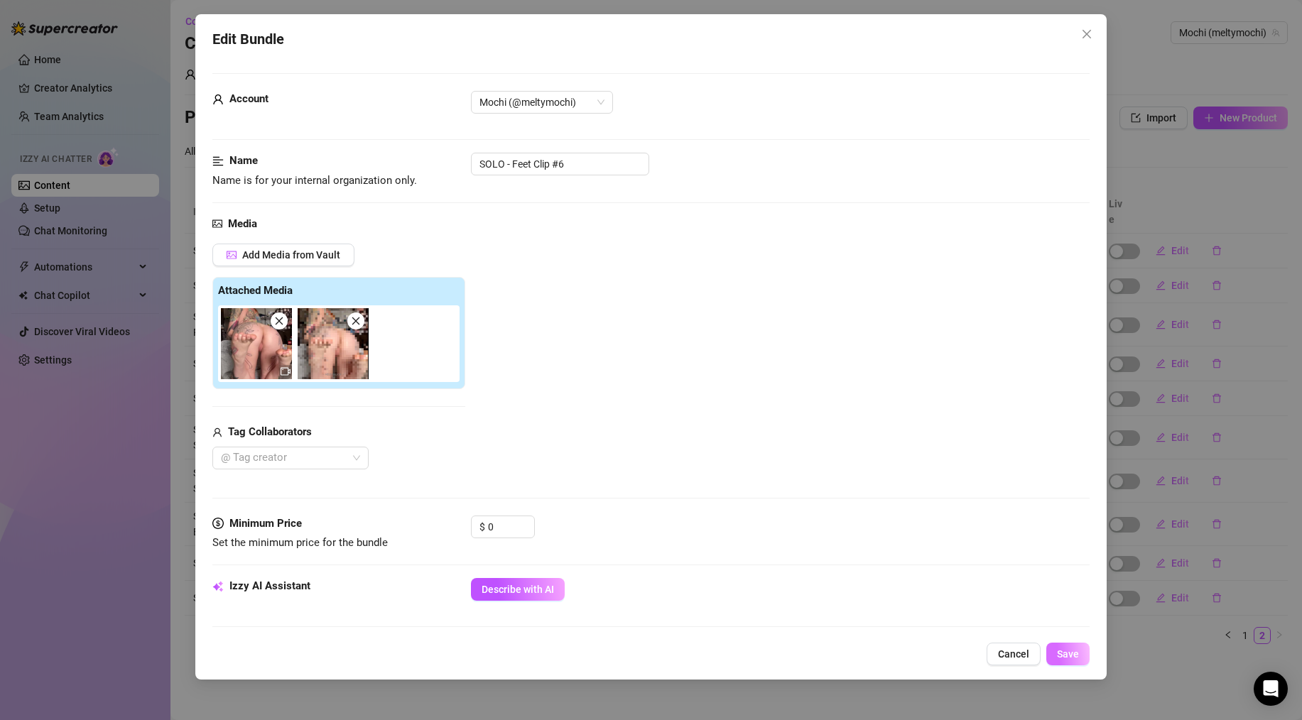
click at [1062, 652] on span "Save" at bounding box center [1068, 654] width 22 height 11
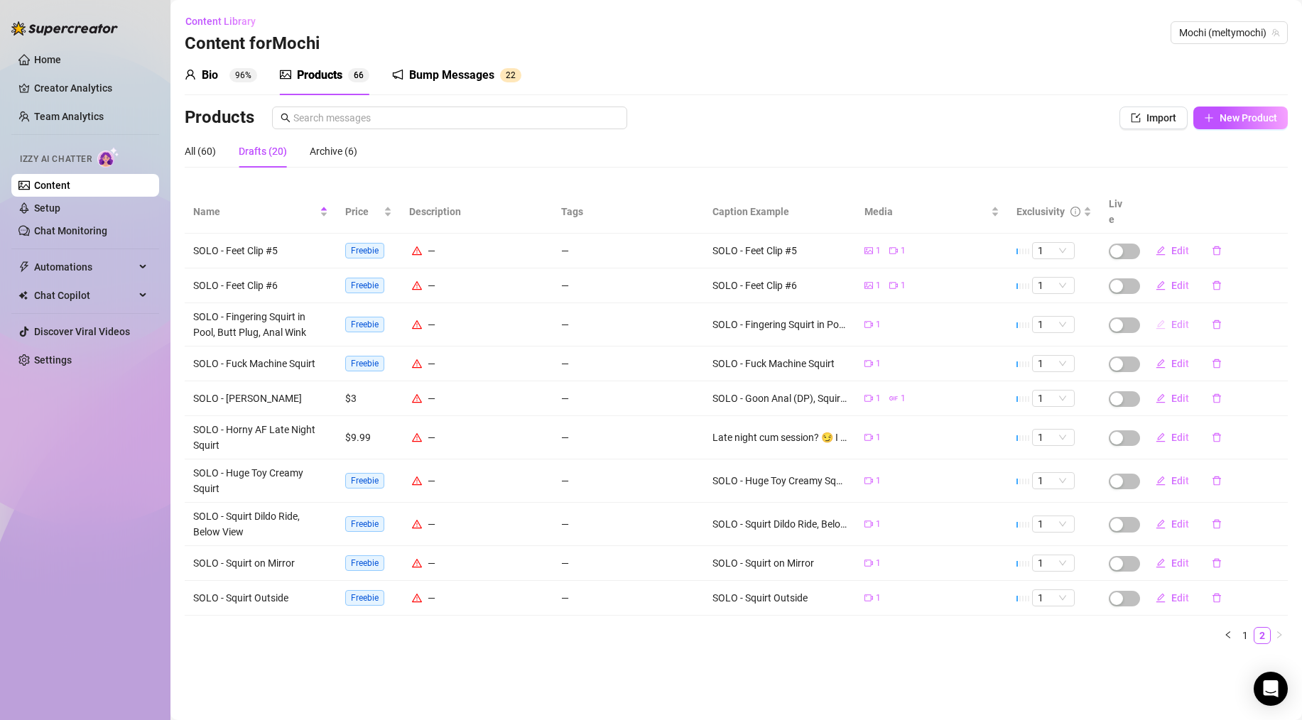
click at [1175, 319] on span "Edit" at bounding box center [1181, 324] width 18 height 11
type textarea "SOLO - Fingering Squirt in Pool, Butt Plug, Anal Wink"
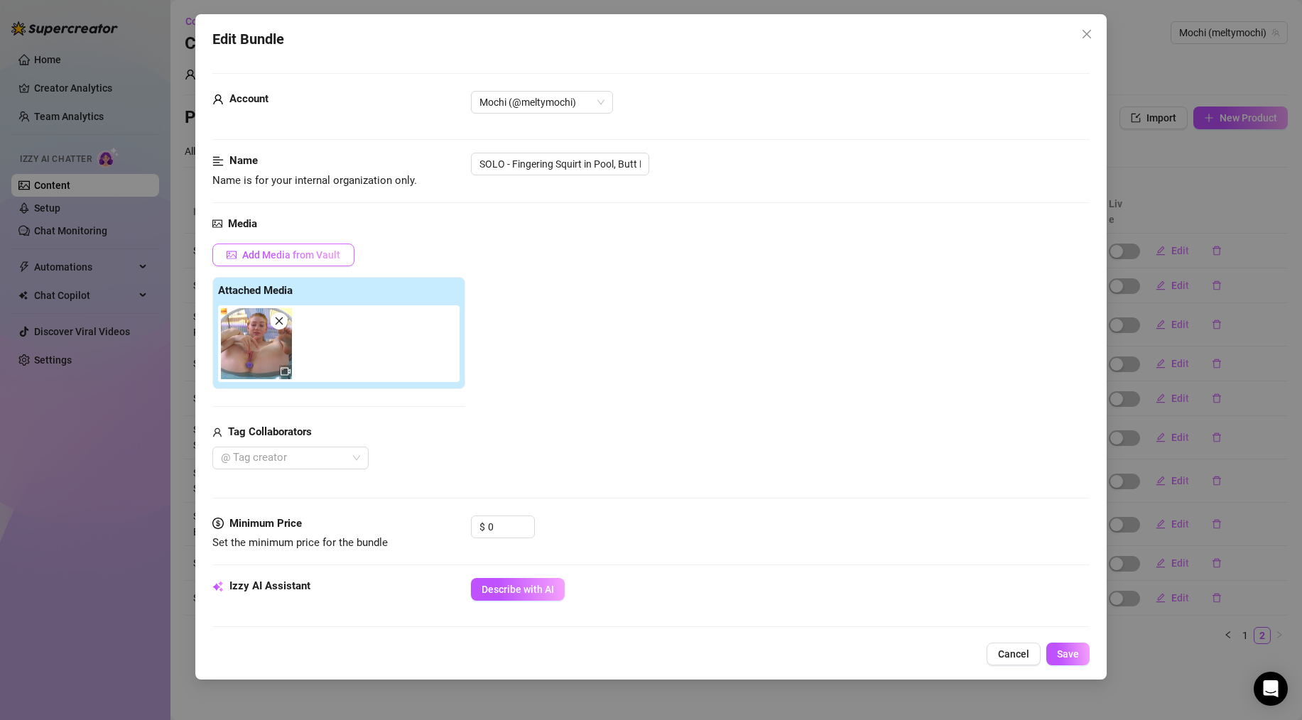
click at [337, 254] on span "Add Media from Vault" at bounding box center [291, 254] width 98 height 11
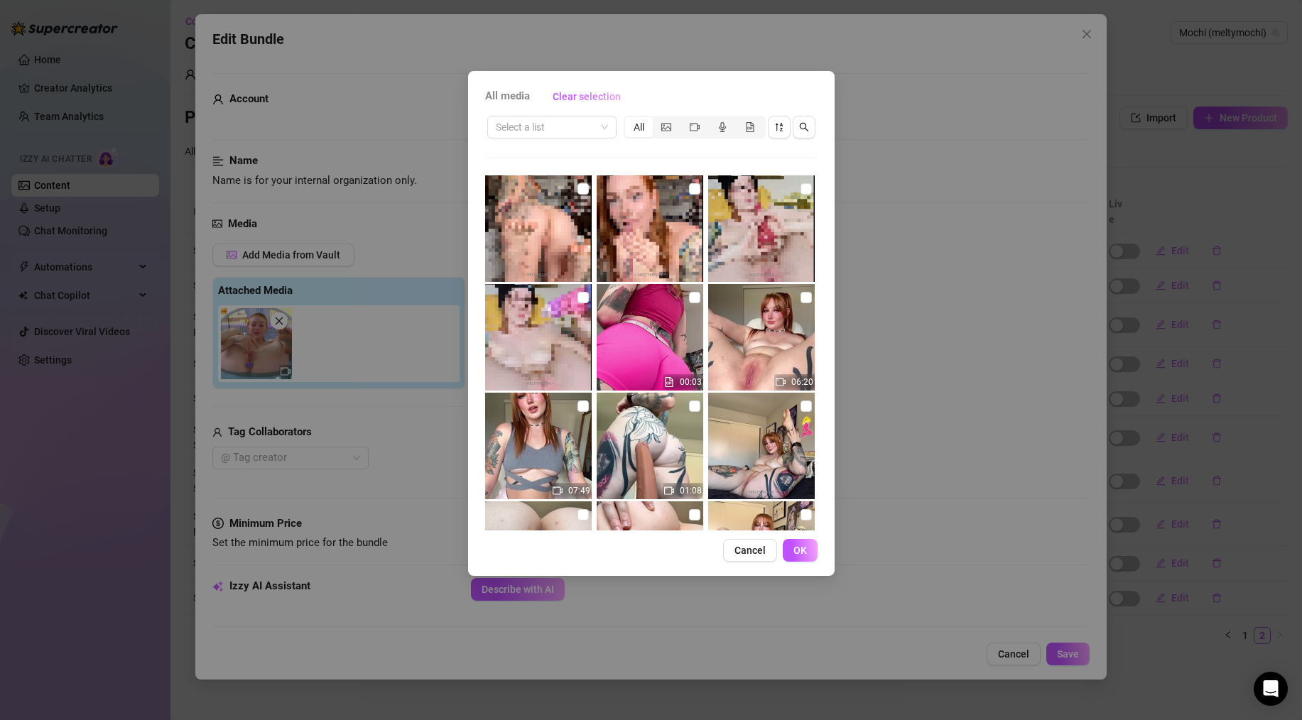
click at [990, 244] on div "All media Clear selection Select a list All 00:03 06:20 07:49 01:08 00:51 03:26…" at bounding box center [651, 360] width 1302 height 720
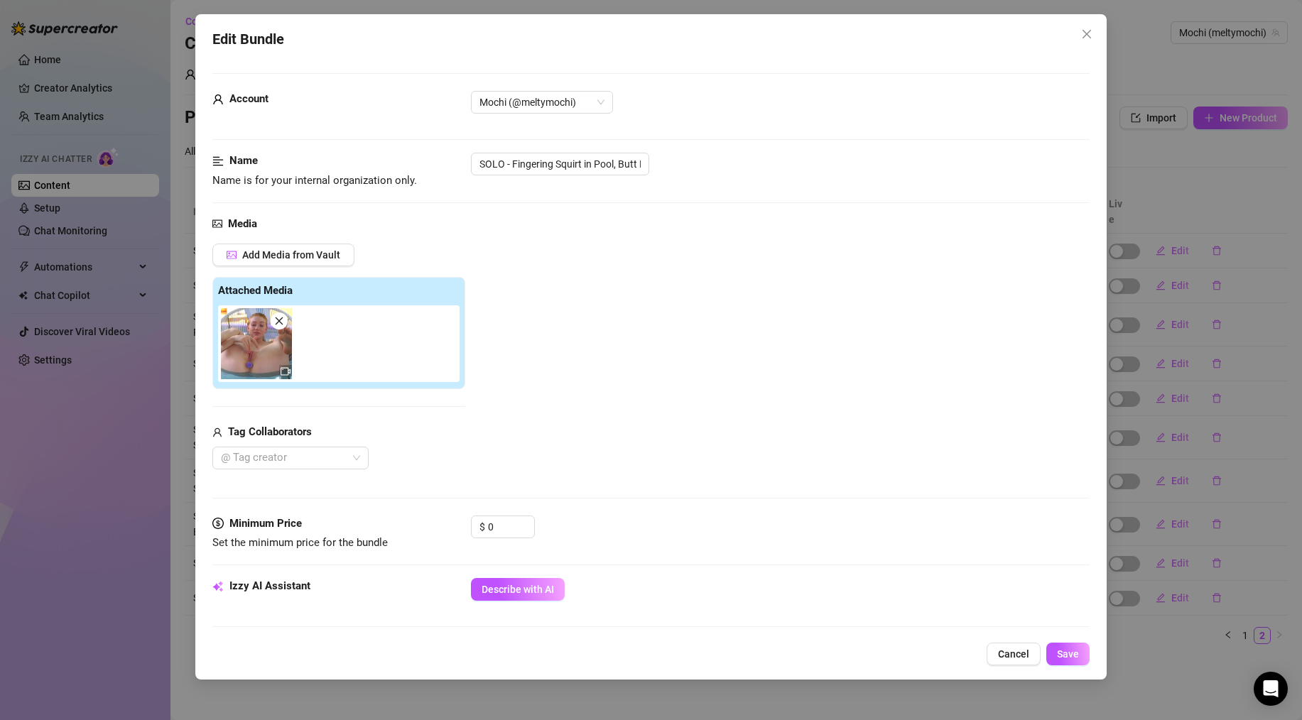
drag, startPoint x: 1086, startPoint y: 33, endPoint x: 1073, endPoint y: 33, distance: 13.5
click at [1086, 33] on icon "close" at bounding box center [1087, 34] width 9 height 9
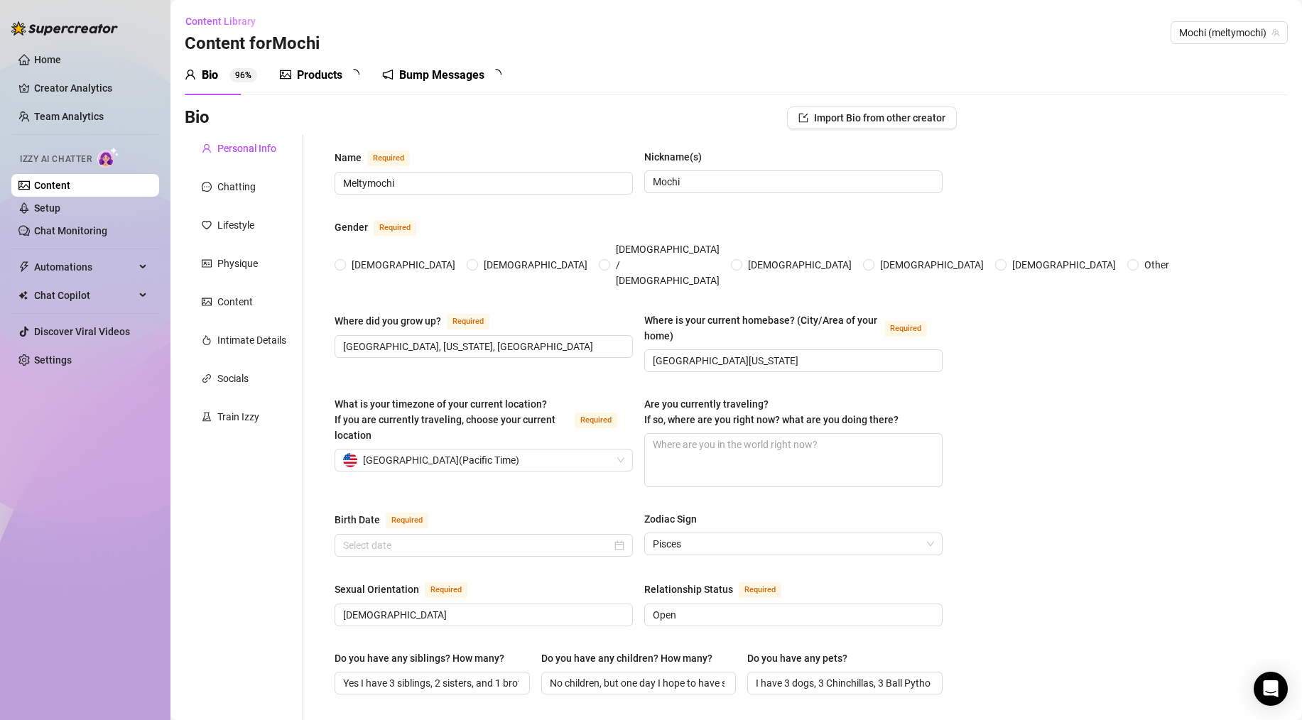
radio input "true"
type input "[DATE]"
click at [304, 69] on div "Products" at bounding box center [319, 75] width 45 height 17
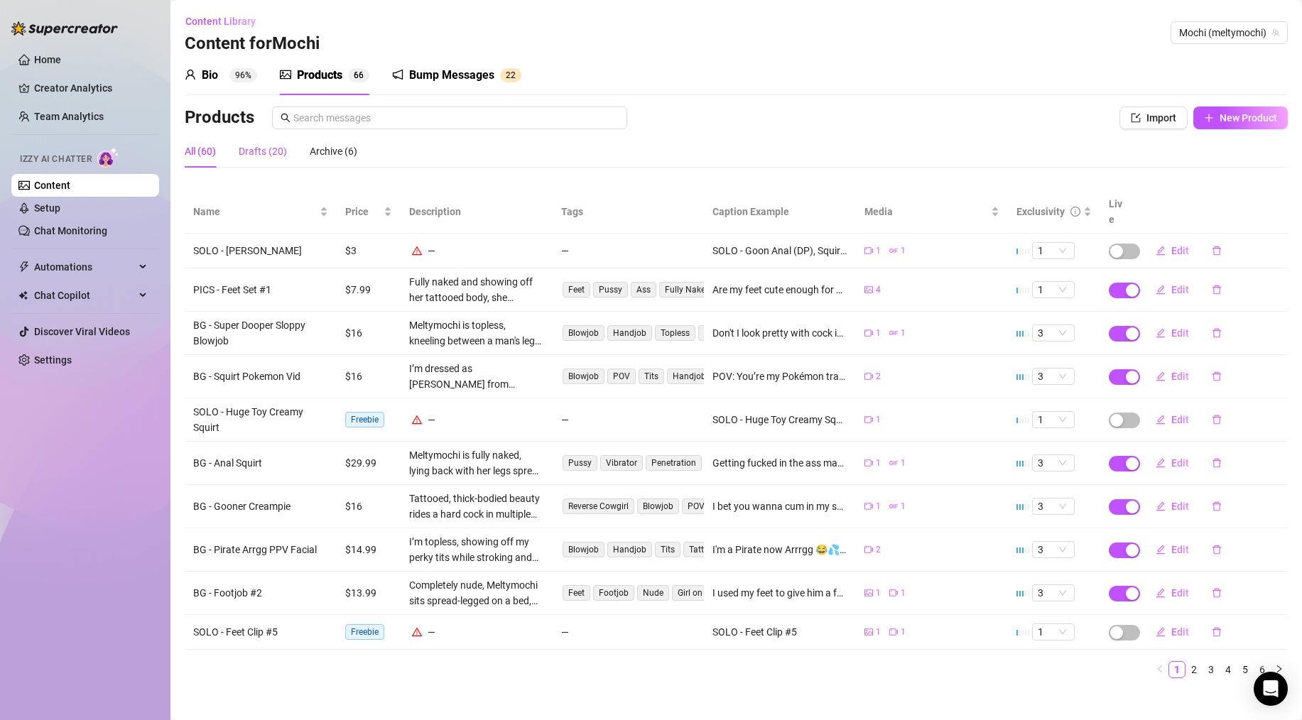
click at [266, 146] on div "Drafts (20)" at bounding box center [263, 152] width 48 height 16
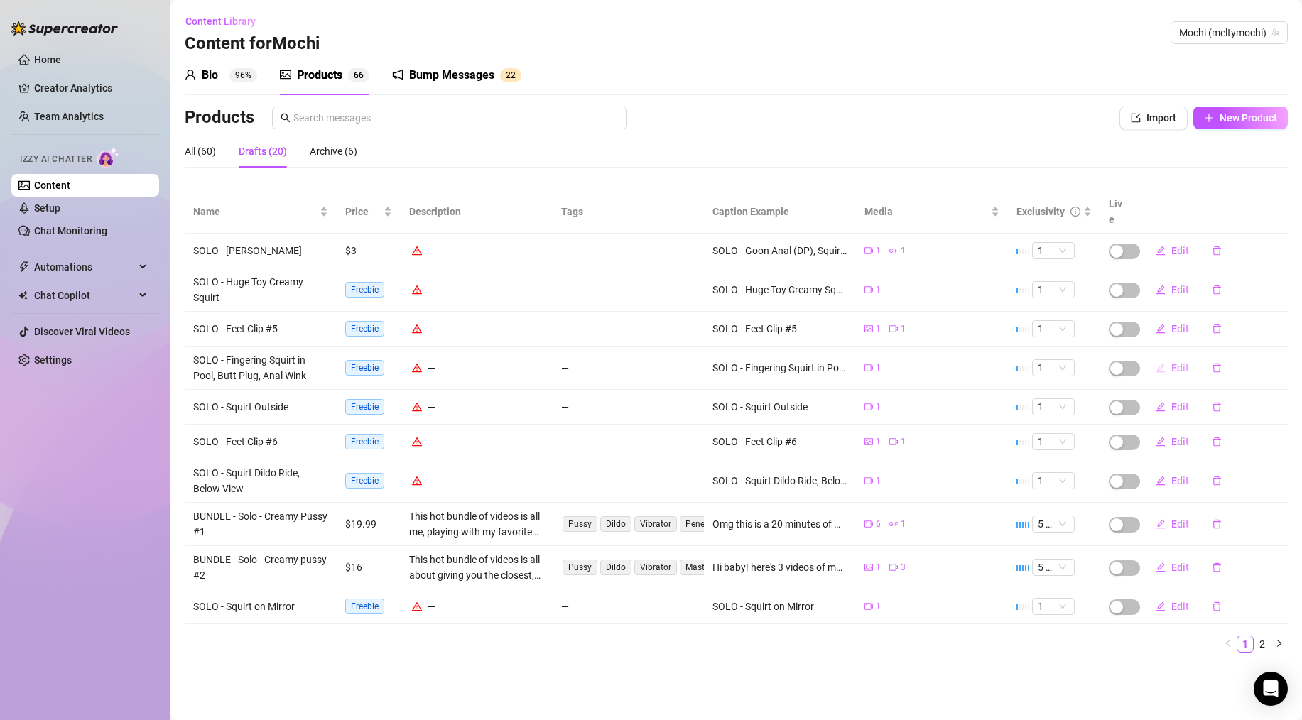
click at [1172, 362] on span "Edit" at bounding box center [1181, 367] width 18 height 11
type textarea "SOLO - Fingering Squirt in Pool, Butt Plug, Anal Wink"
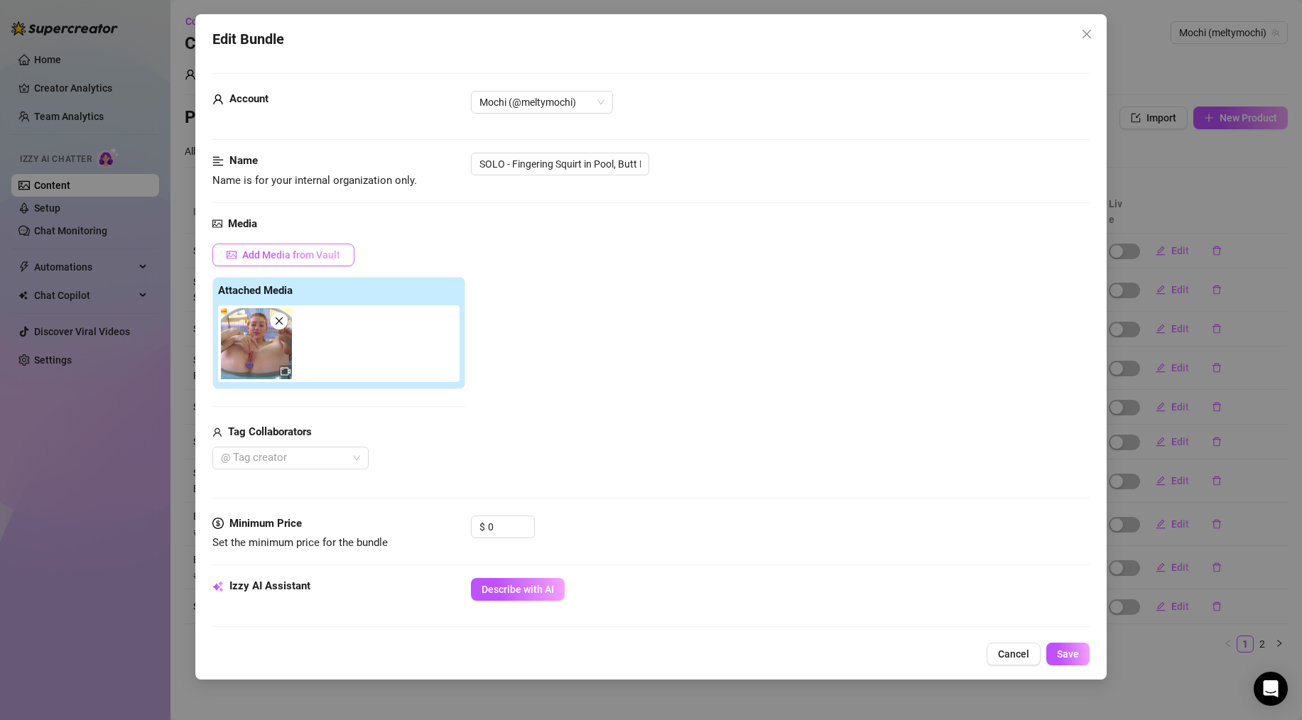
click at [287, 247] on button "Add Media from Vault" at bounding box center [283, 255] width 142 height 23
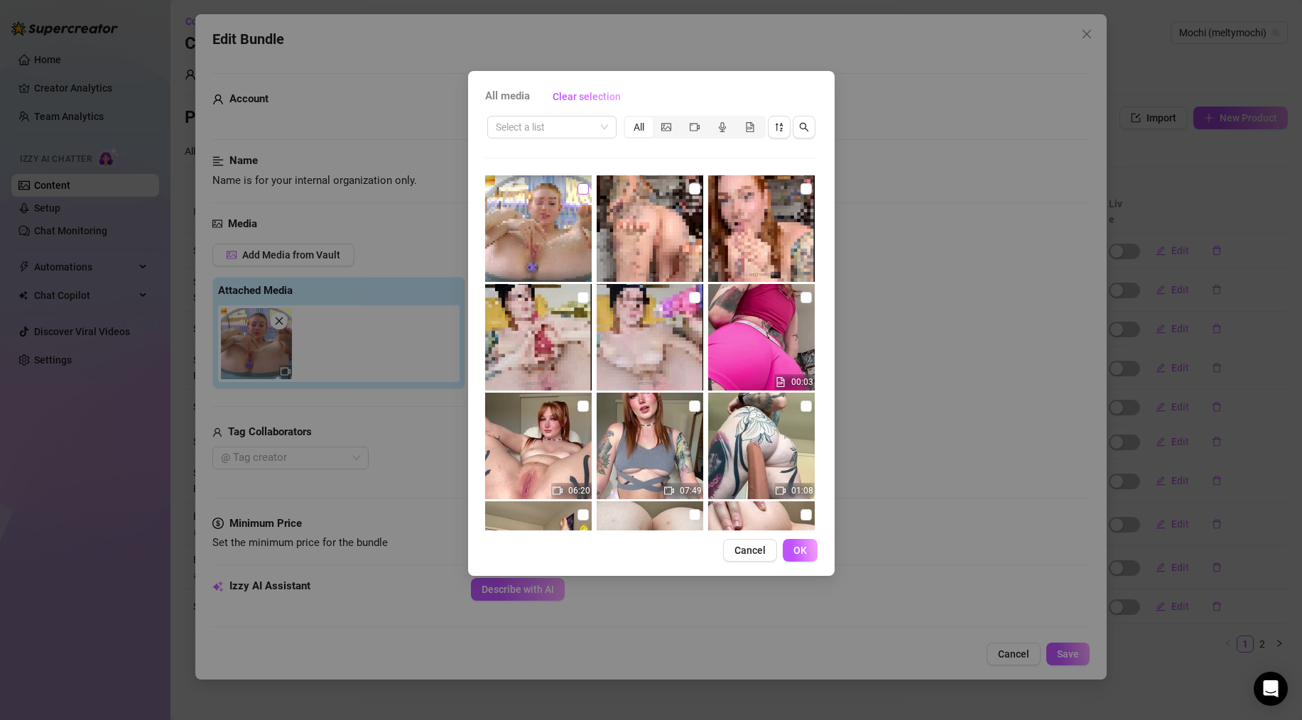
click at [580, 188] on input "checkbox" at bounding box center [583, 188] width 11 height 11
checkbox input "true"
click at [806, 551] on span "OK" at bounding box center [800, 550] width 13 height 11
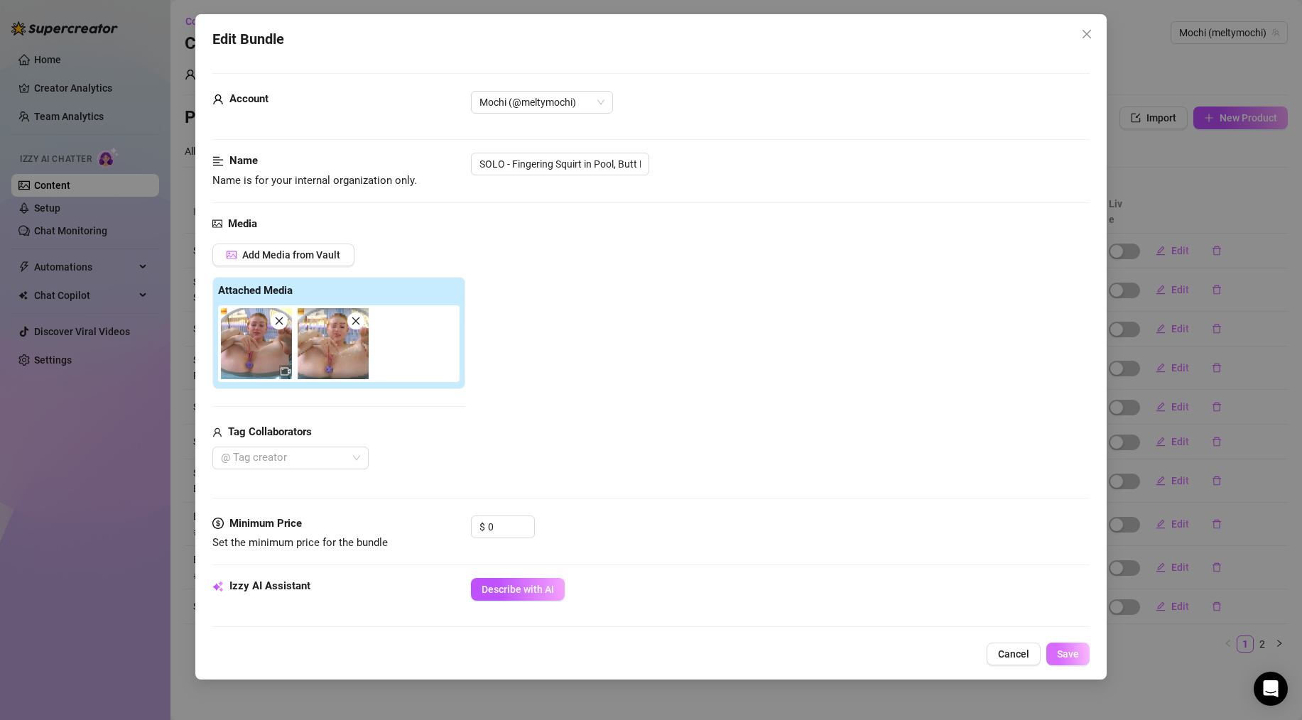
click at [1069, 659] on span "Save" at bounding box center [1068, 654] width 22 height 11
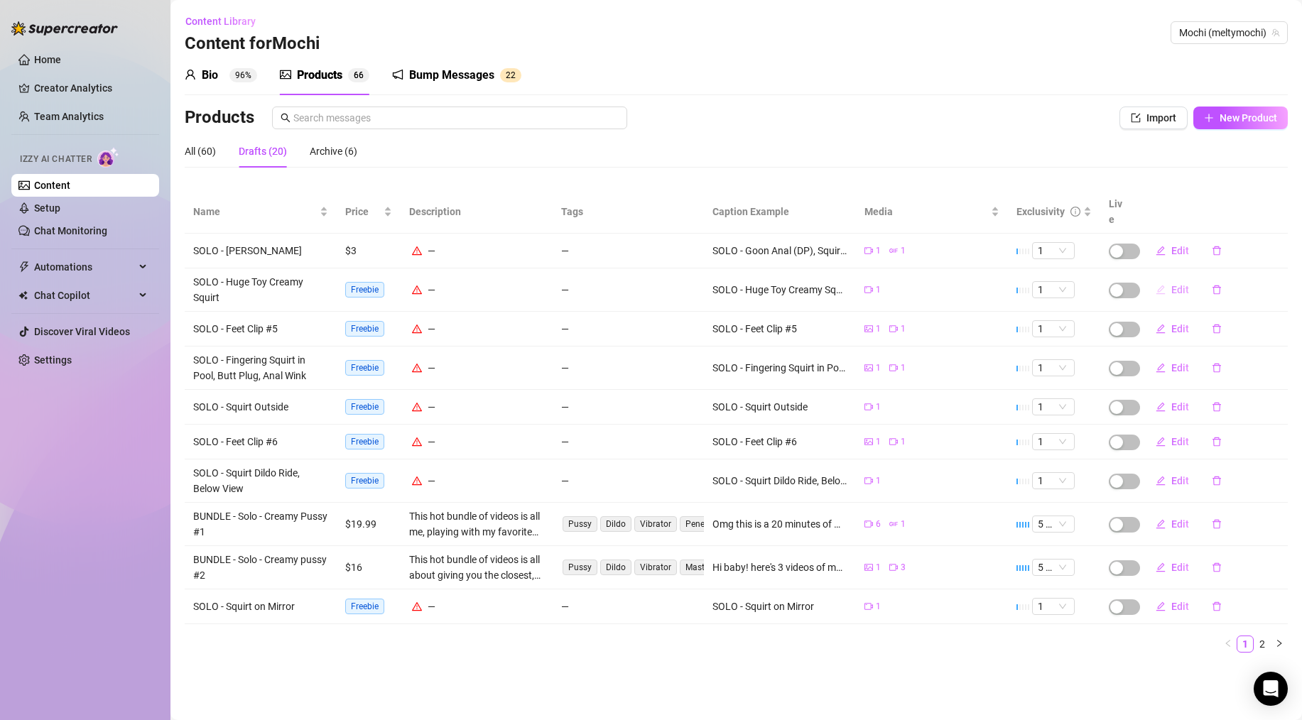
click at [1182, 284] on span "Edit" at bounding box center [1181, 289] width 18 height 11
type textarea "SOLO - Huge Toy Creamy Squirt"
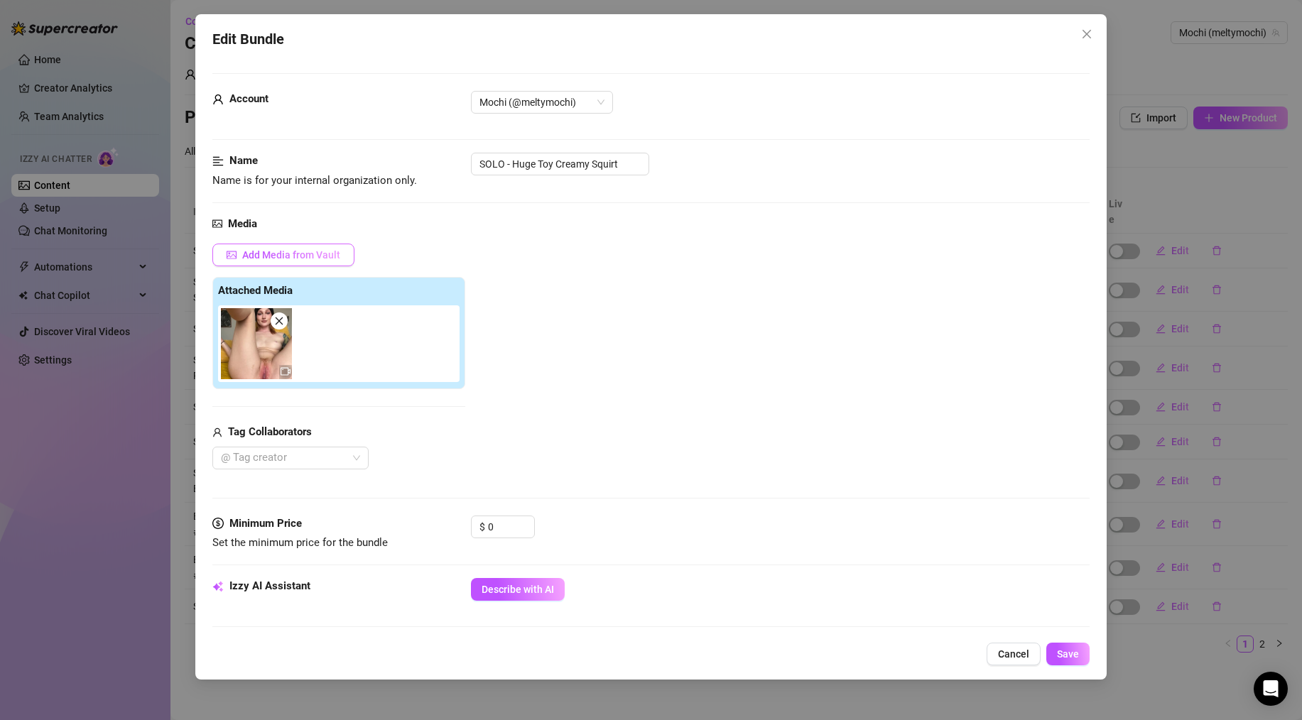
click at [293, 254] on span "Add Media from Vault" at bounding box center [291, 254] width 98 height 11
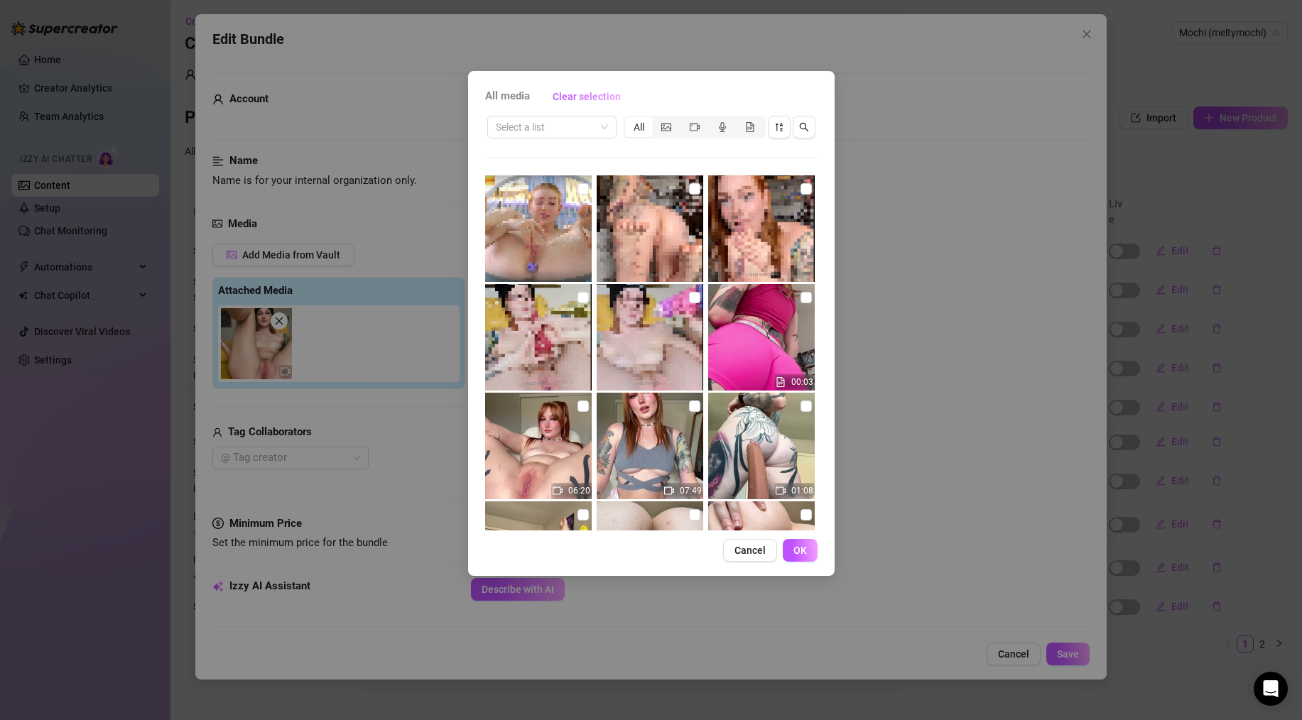
click at [999, 190] on div "All media Clear selection Select a list All 00:03 06:20 07:49 01:08 00:51 03:26…" at bounding box center [651, 360] width 1302 height 720
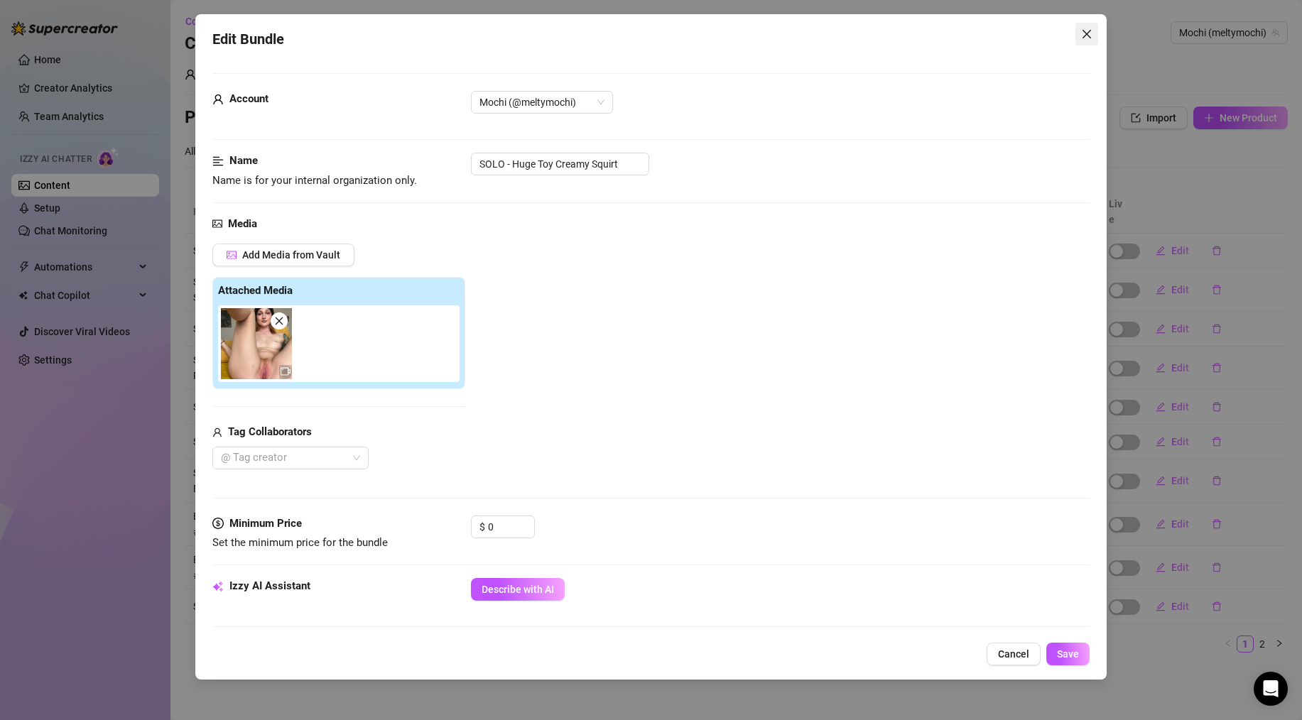
click at [1092, 33] on icon "close" at bounding box center [1086, 33] width 11 height 11
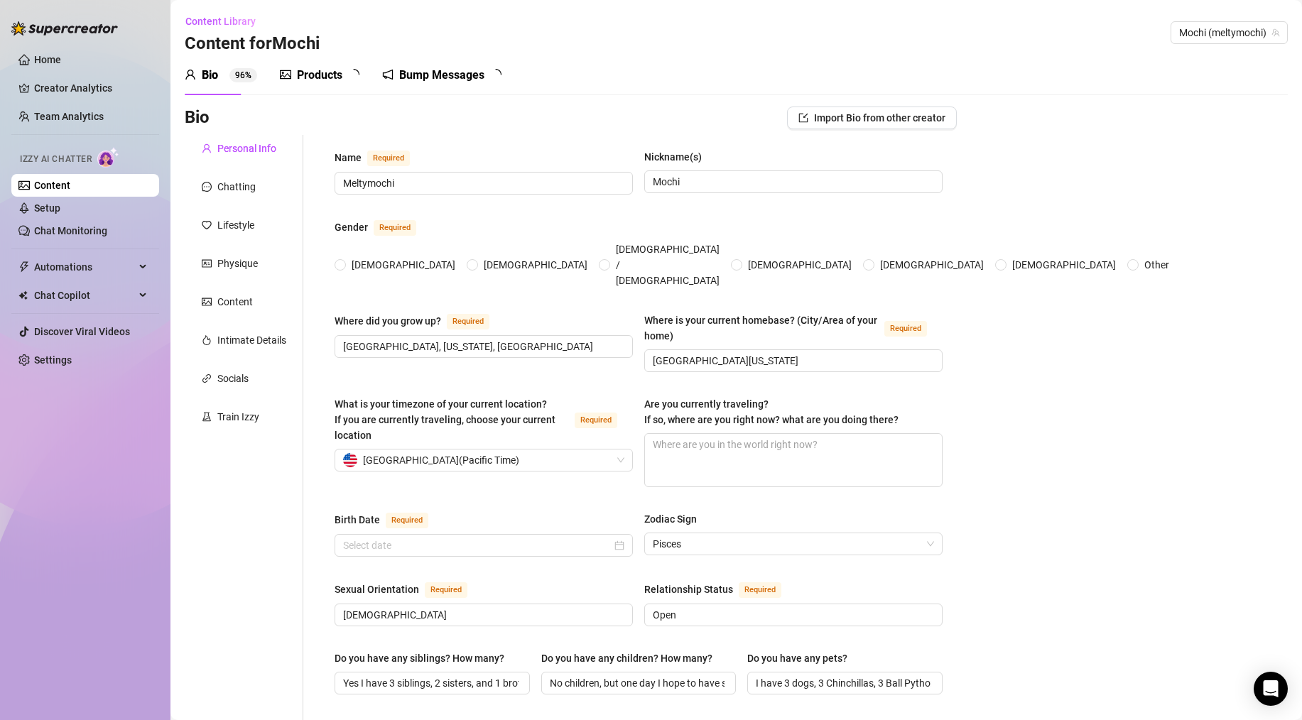
radio input "true"
type input "[DATE]"
click at [301, 71] on div "Products" at bounding box center [319, 75] width 45 height 17
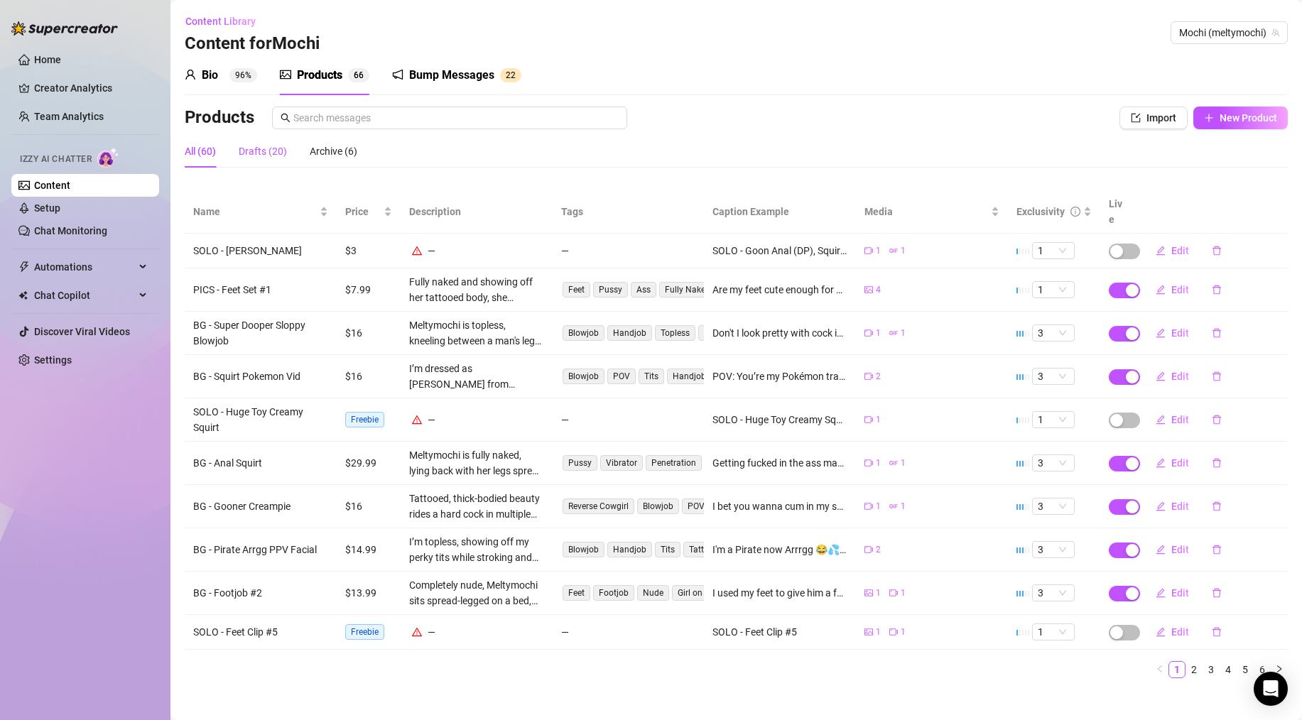
click at [256, 152] on div "Drafts (20)" at bounding box center [263, 152] width 48 height 16
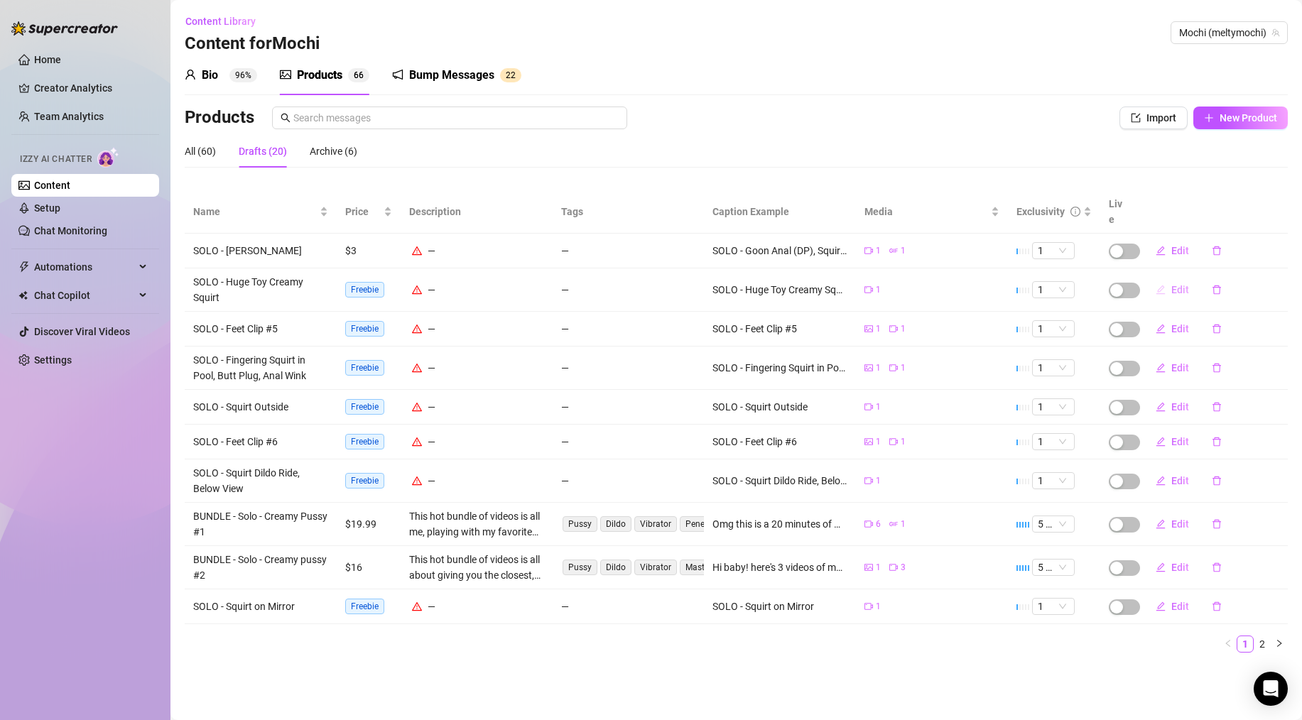
click at [1179, 284] on span "Edit" at bounding box center [1181, 289] width 18 height 11
type textarea "SOLO - Huge Toy Creamy Squirt"
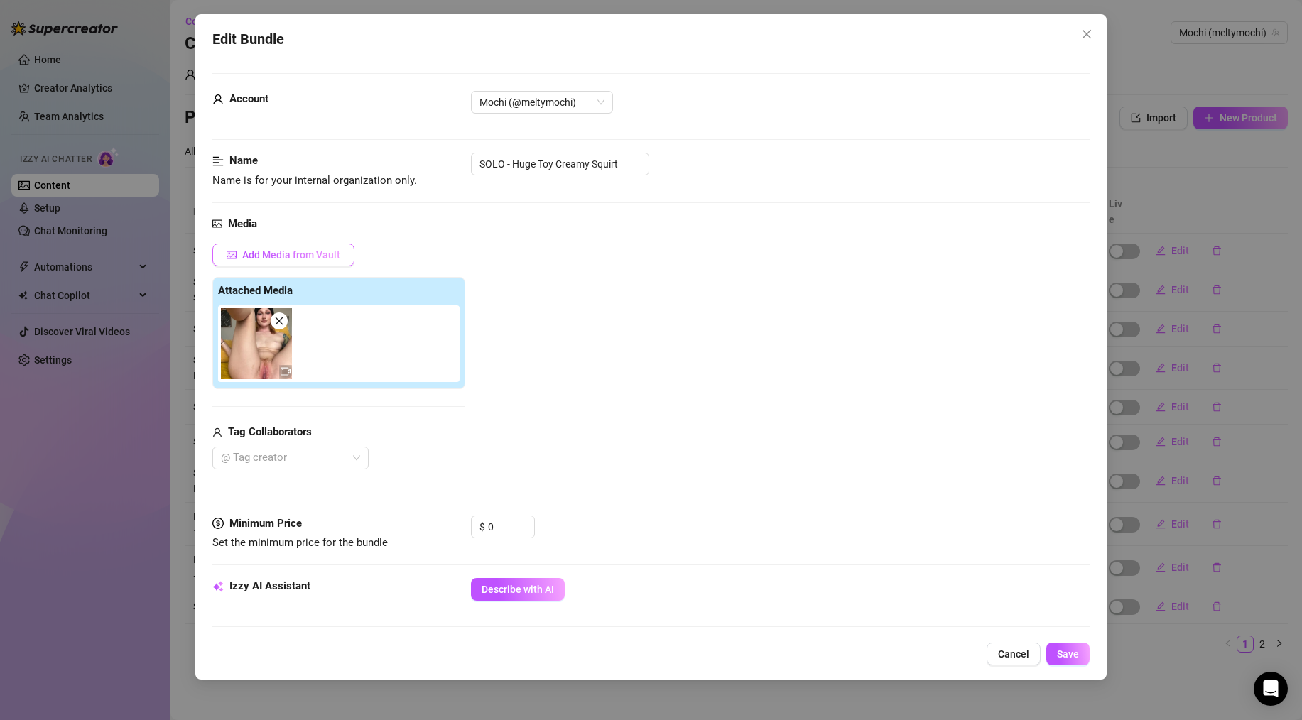
click at [312, 254] on span "Add Media from Vault" at bounding box center [291, 254] width 98 height 11
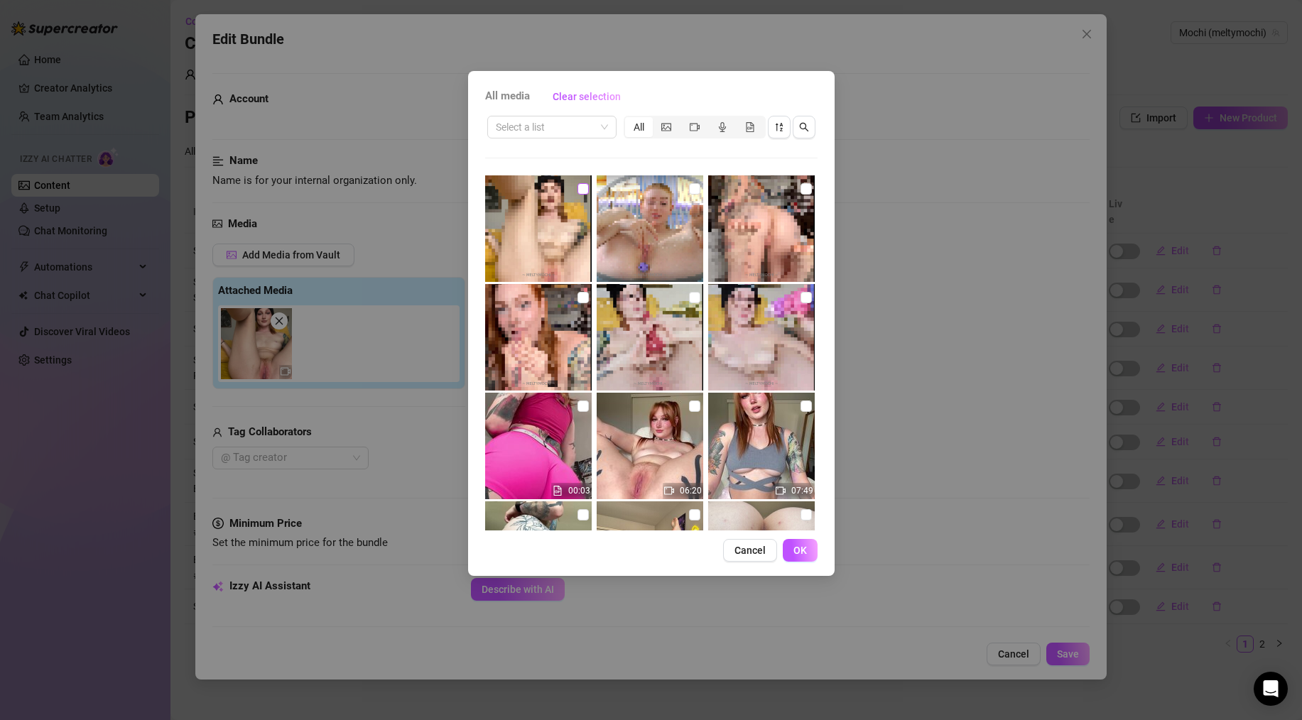
click at [580, 190] on input "checkbox" at bounding box center [583, 188] width 11 height 11
checkbox input "true"
click at [804, 550] on span "OK" at bounding box center [800, 550] width 13 height 11
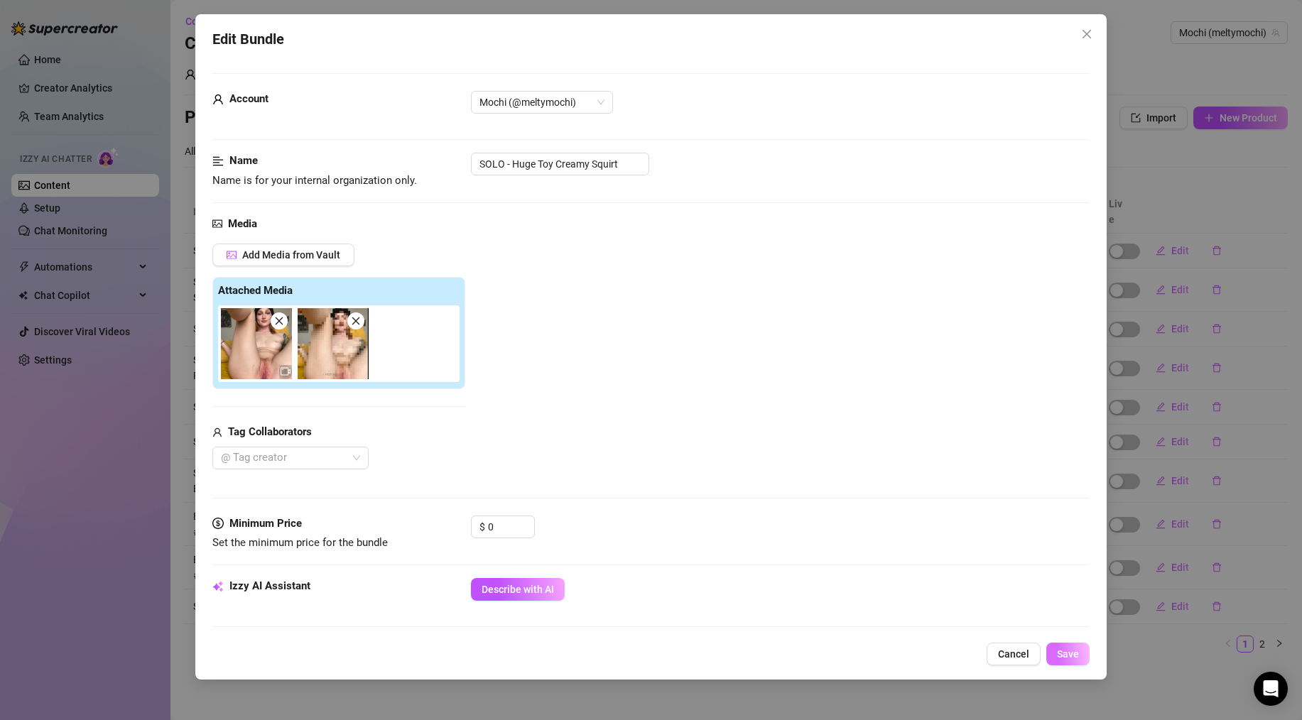
click at [1071, 659] on span "Save" at bounding box center [1068, 654] width 22 height 11
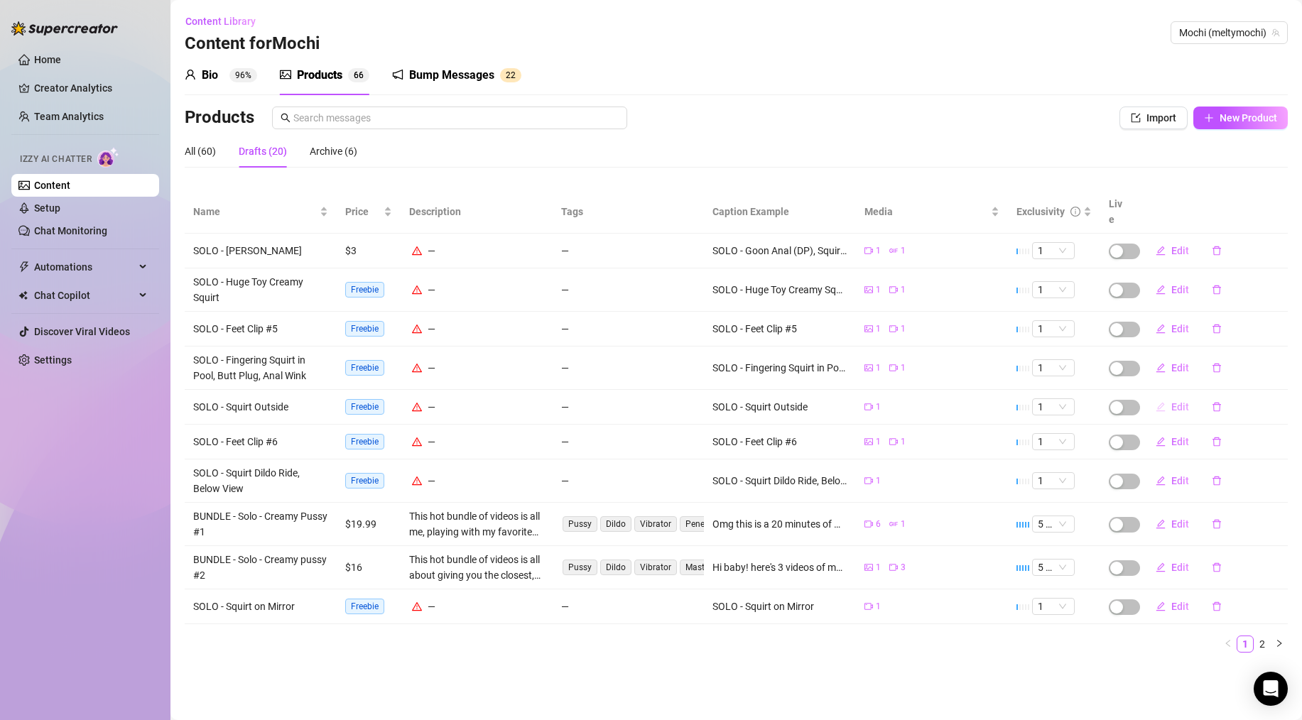
click at [1184, 401] on span "Edit" at bounding box center [1181, 406] width 18 height 11
type textarea "SOLO - Squirt Outside"
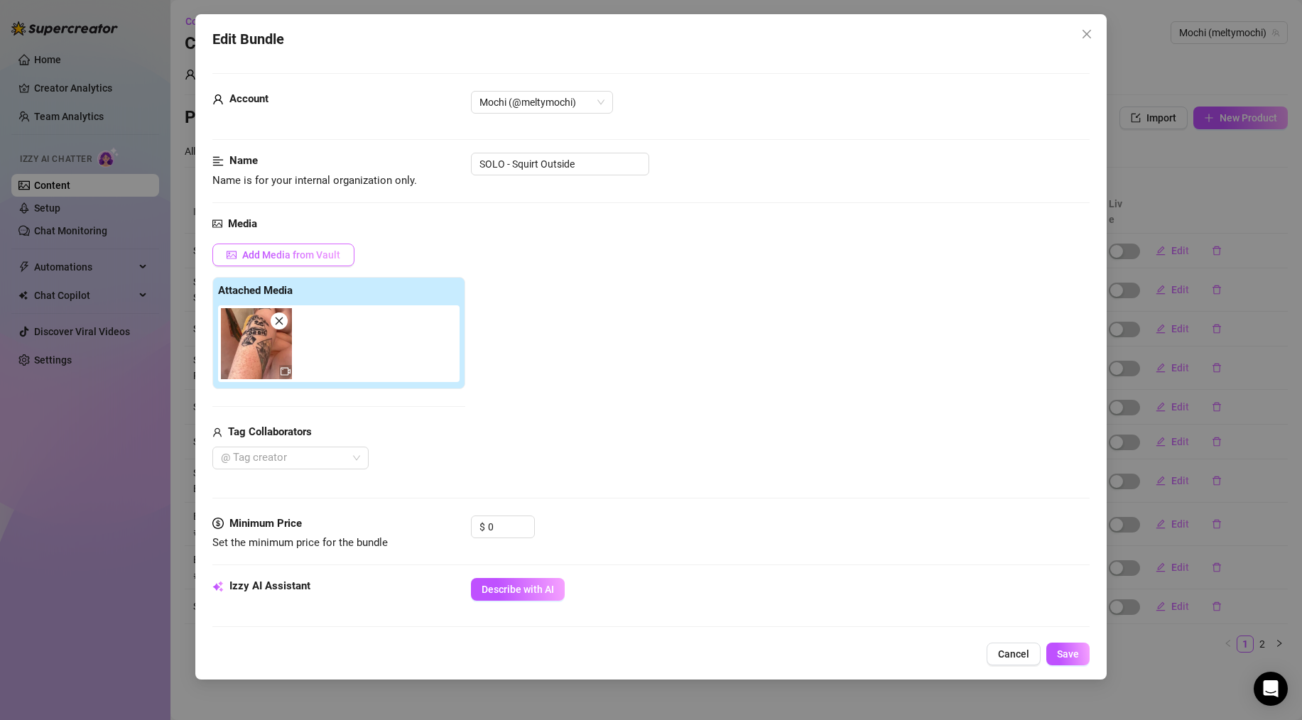
click at [315, 249] on button "Add Media from Vault" at bounding box center [283, 255] width 142 height 23
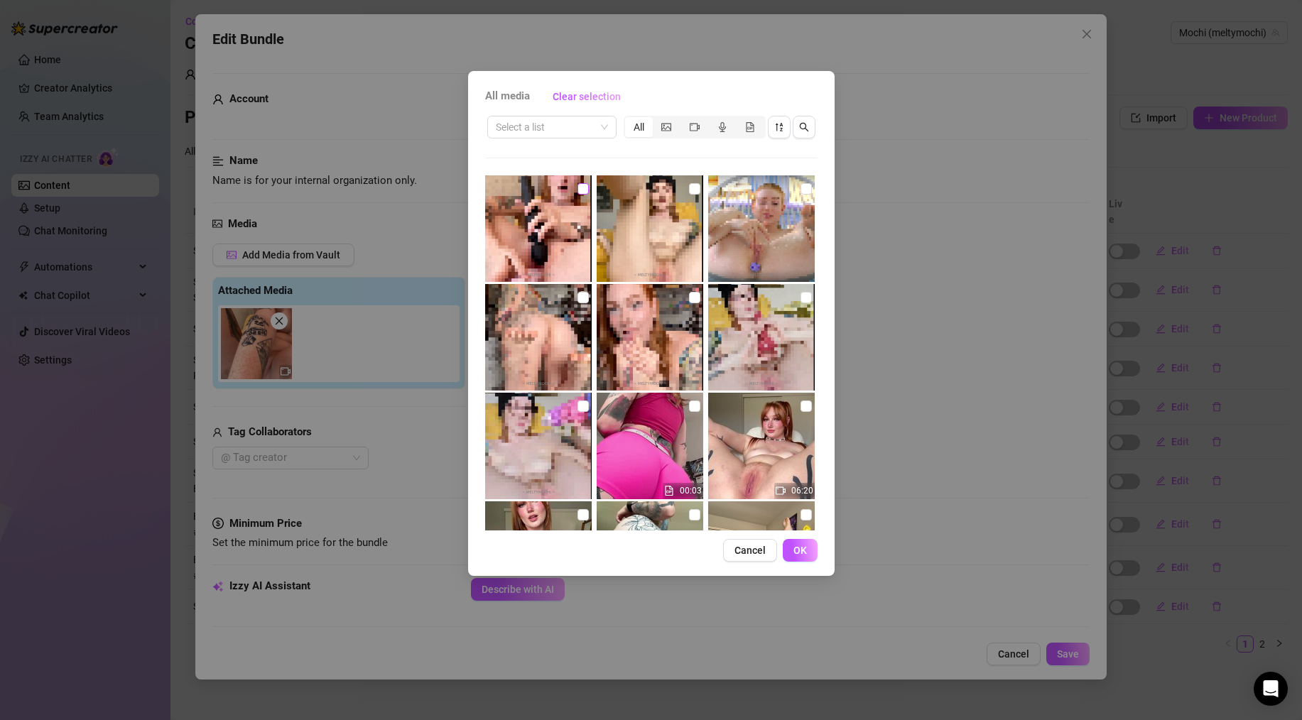
click at [580, 190] on input "checkbox" at bounding box center [583, 188] width 11 height 11
checkbox input "true"
click at [804, 551] on span "OK" at bounding box center [800, 550] width 13 height 11
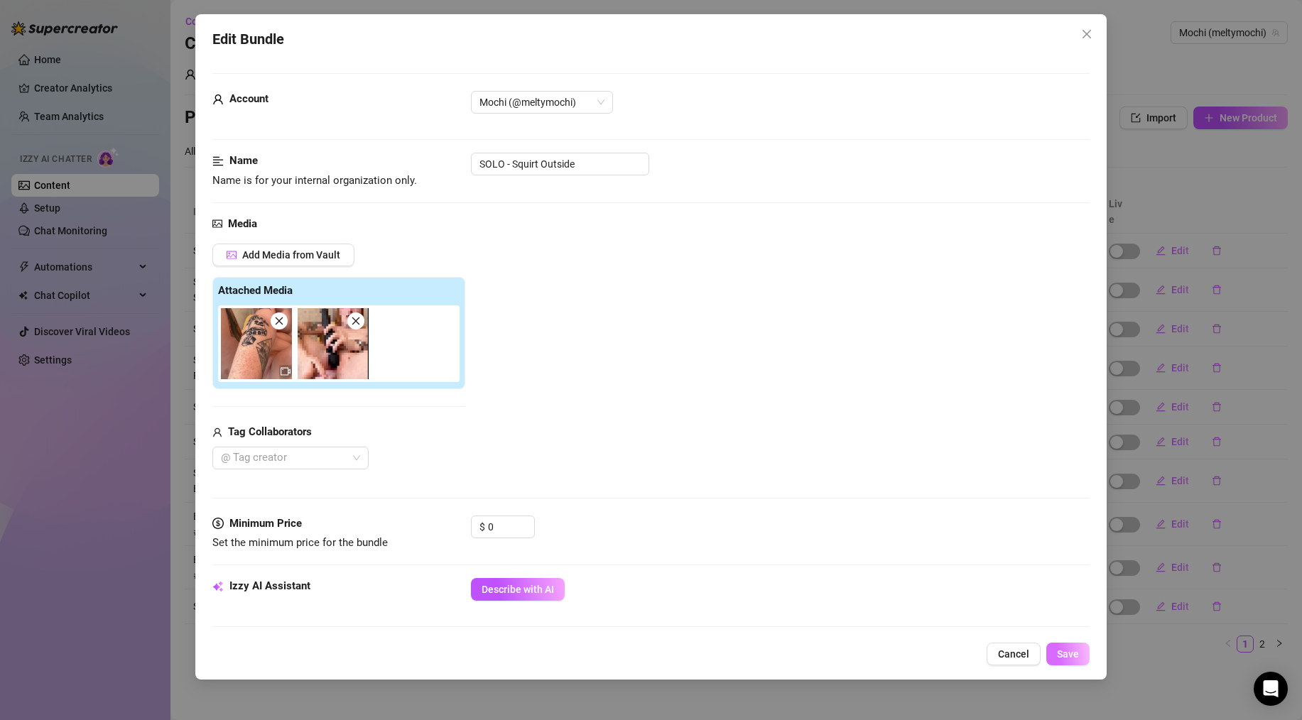
click at [1071, 657] on span "Save" at bounding box center [1068, 654] width 22 height 11
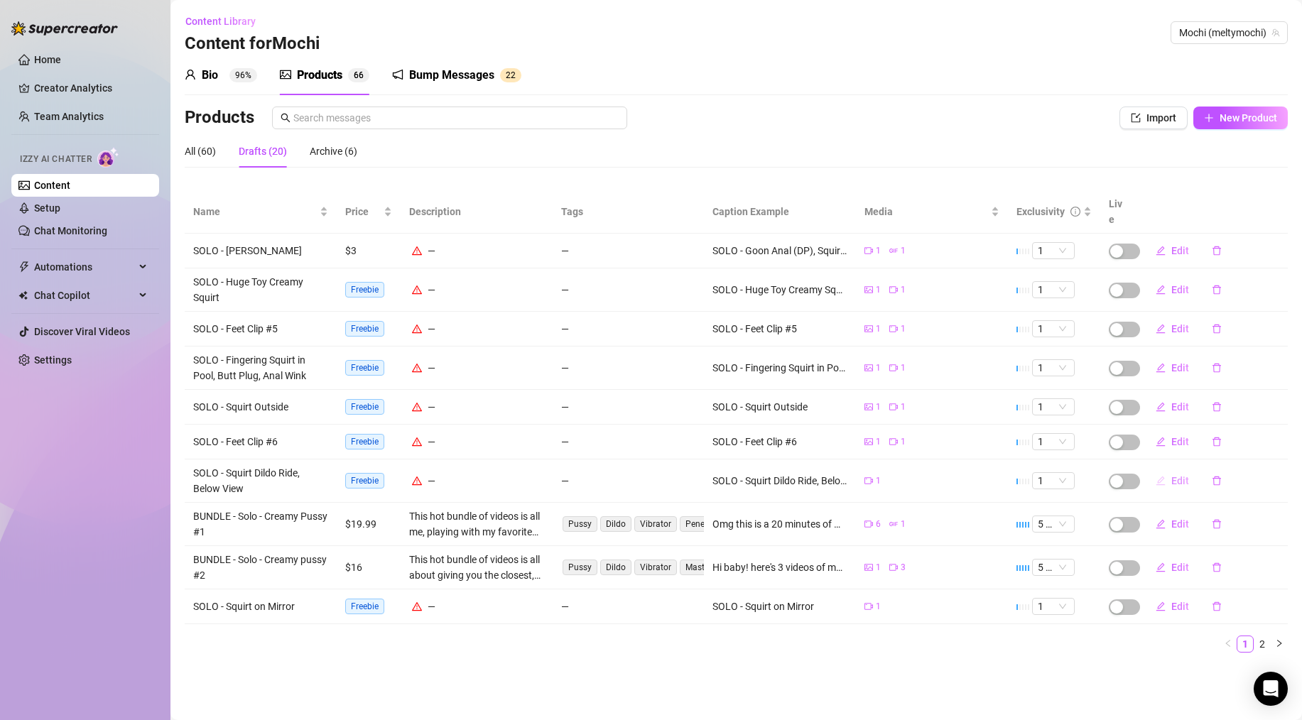
click at [1182, 475] on span "Edit" at bounding box center [1181, 480] width 18 height 11
type textarea "SOLO - Squirt Dildo Ride, Below View"
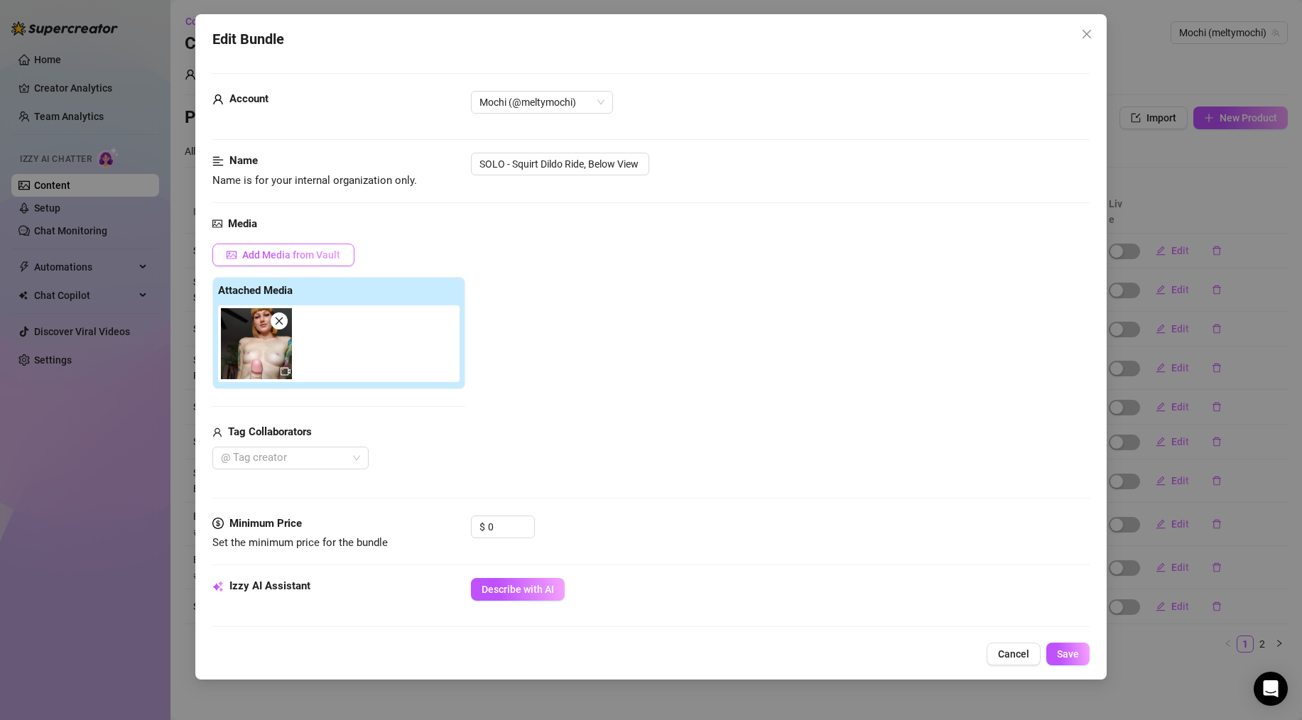
click at [305, 246] on button "Add Media from Vault" at bounding box center [283, 255] width 142 height 23
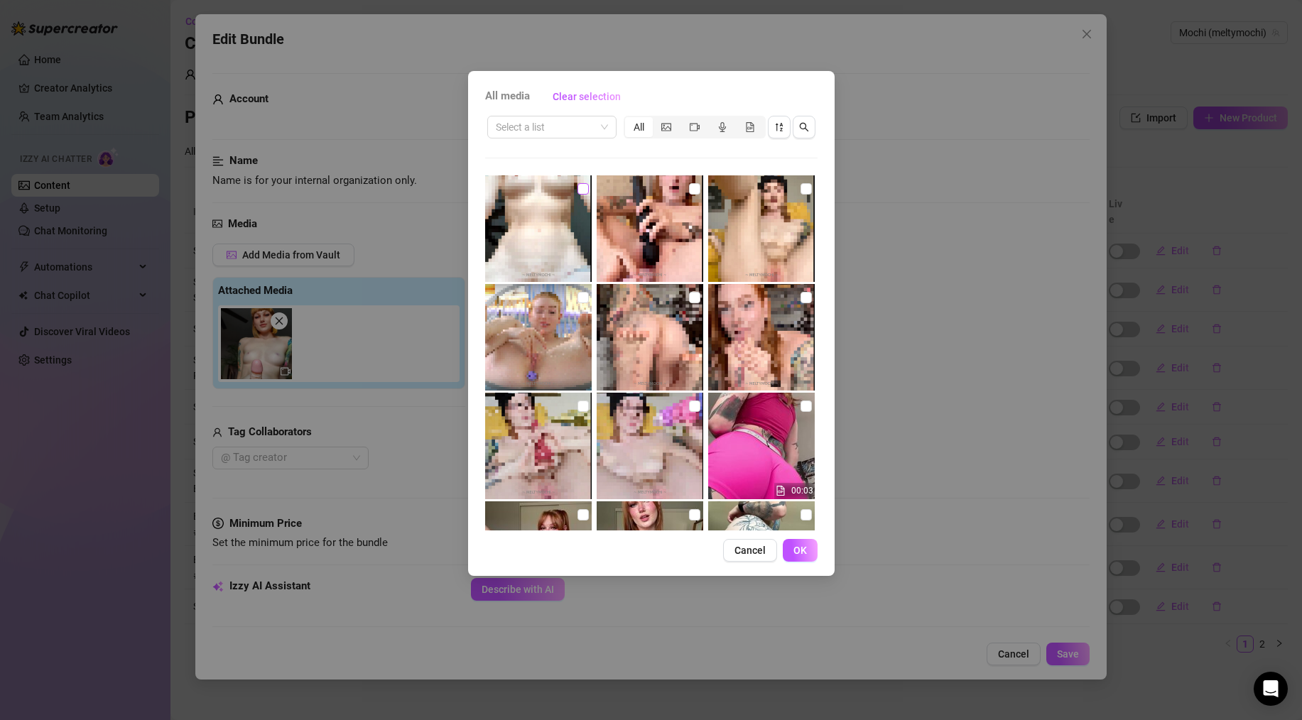
click at [578, 191] on input "checkbox" at bounding box center [583, 188] width 11 height 11
checkbox input "true"
click at [801, 549] on span "OK" at bounding box center [800, 550] width 13 height 11
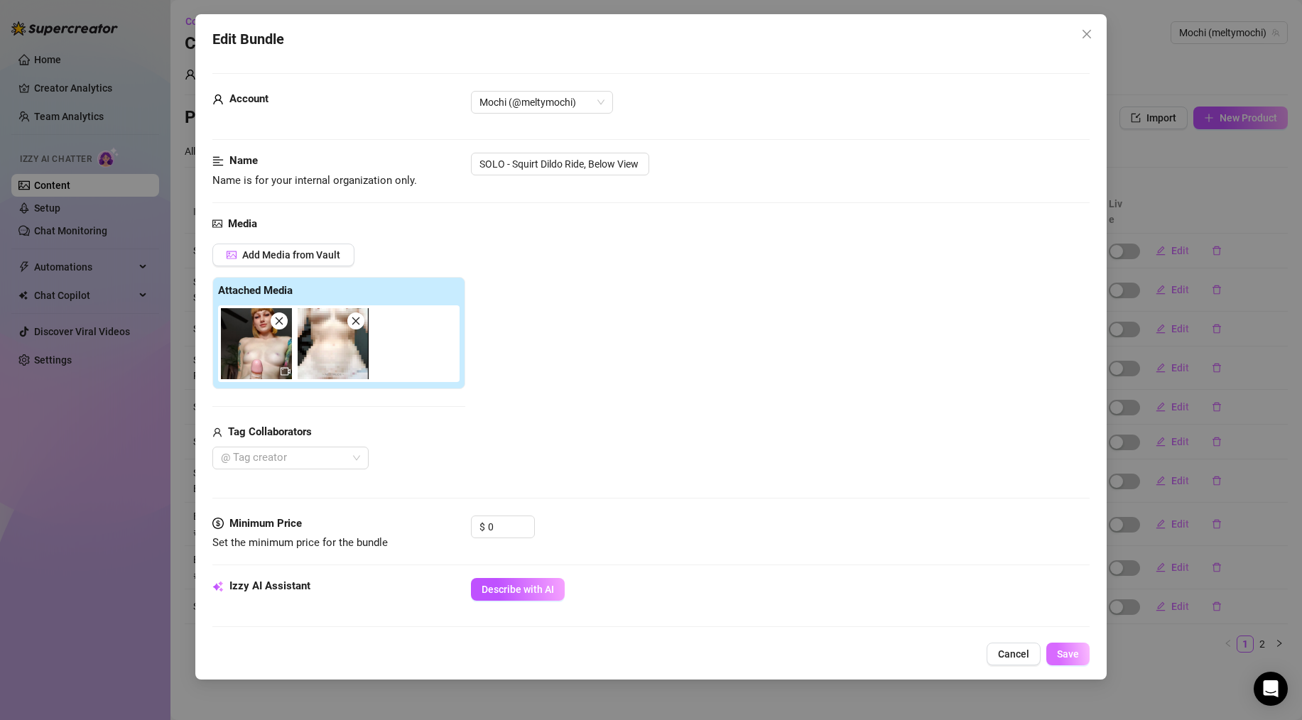
click at [1069, 657] on span "Save" at bounding box center [1068, 654] width 22 height 11
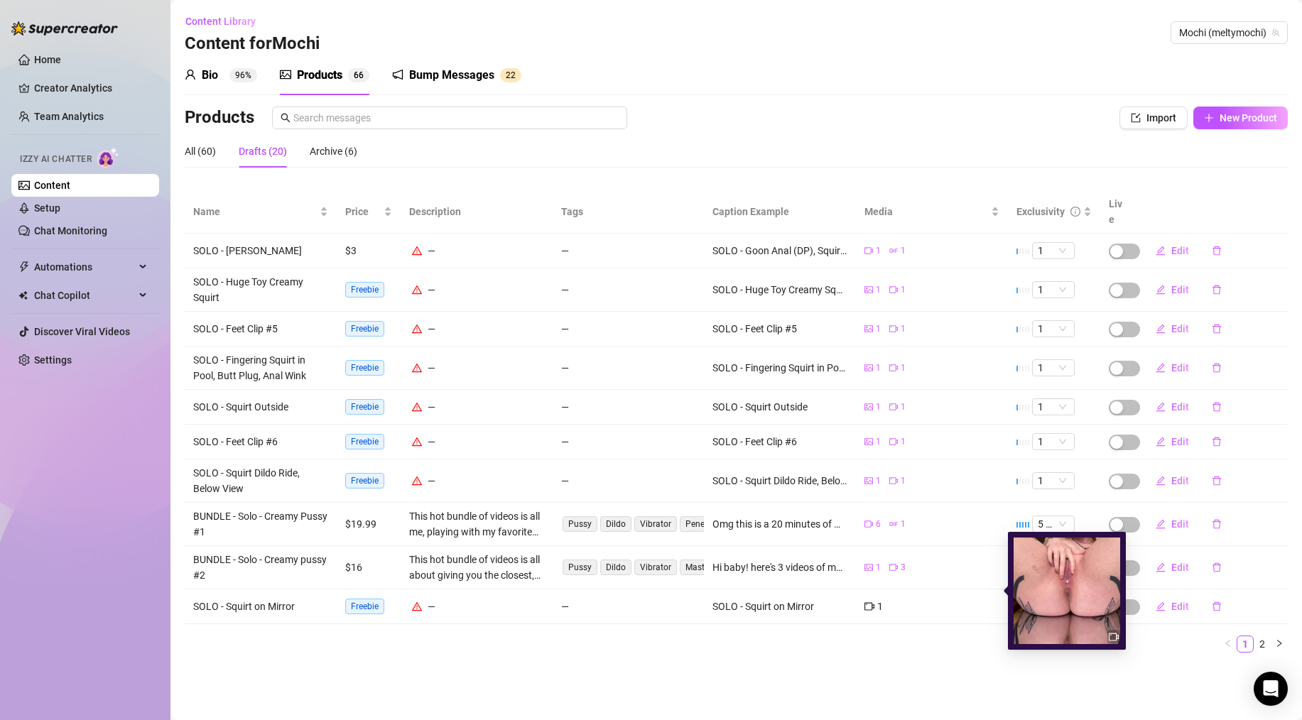
click at [867, 603] on icon "video-camera" at bounding box center [870, 607] width 10 height 8
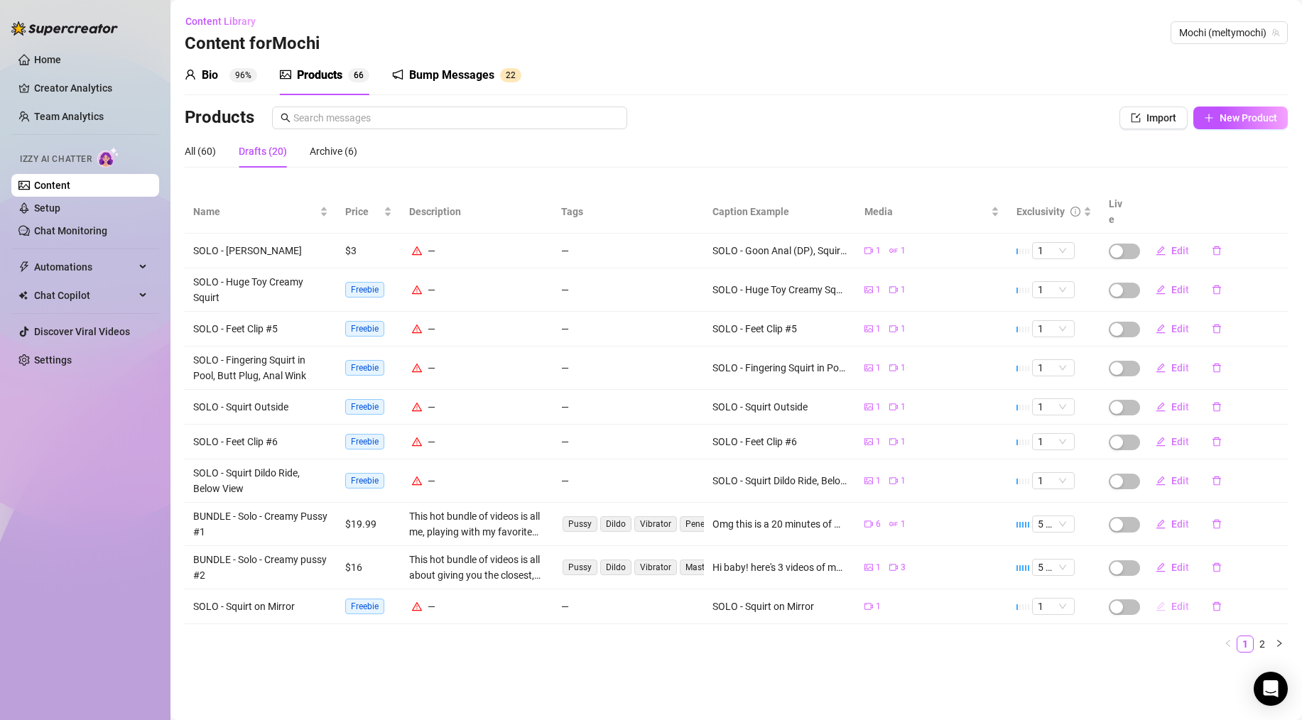
click at [1177, 601] on span "Edit" at bounding box center [1181, 606] width 18 height 11
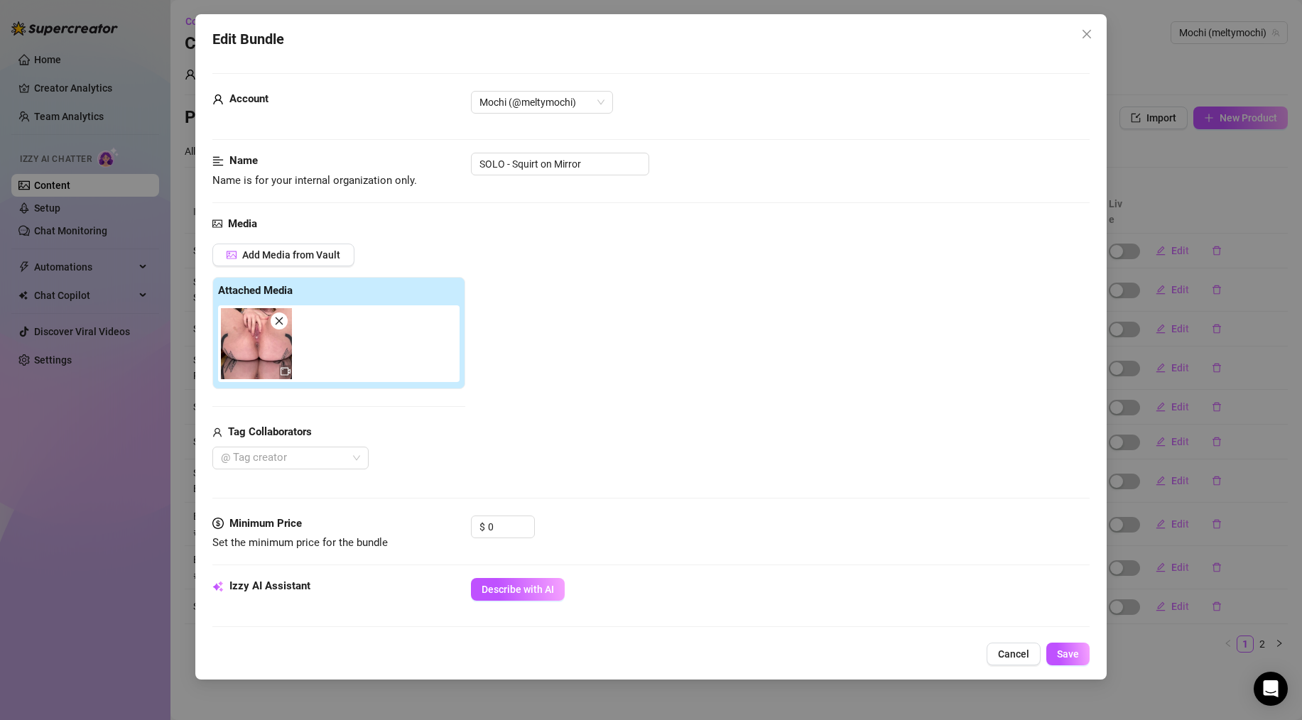
click at [286, 375] on icon "video-camera" at bounding box center [286, 372] width 10 height 8
click at [1013, 651] on span "Cancel" at bounding box center [1013, 654] width 31 height 11
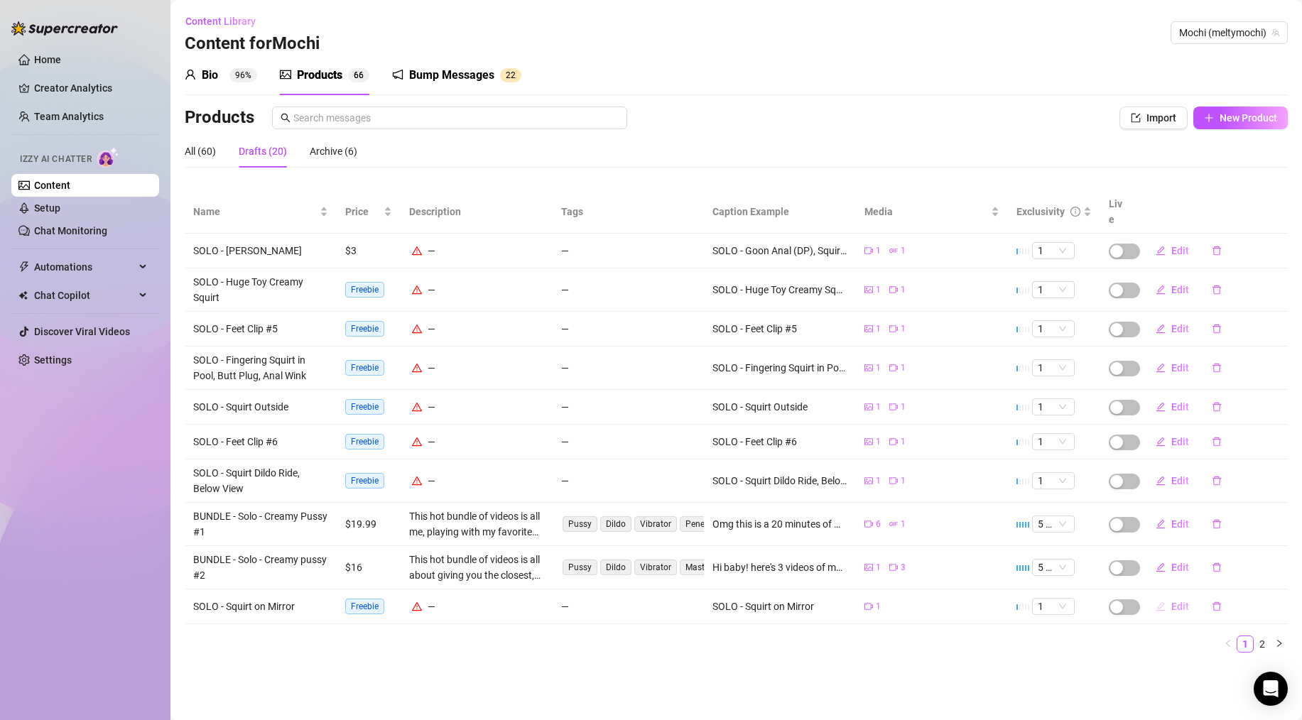
click at [1179, 601] on span "Edit" at bounding box center [1181, 606] width 18 height 11
type textarea "SOLO - Squirt on Mirror"
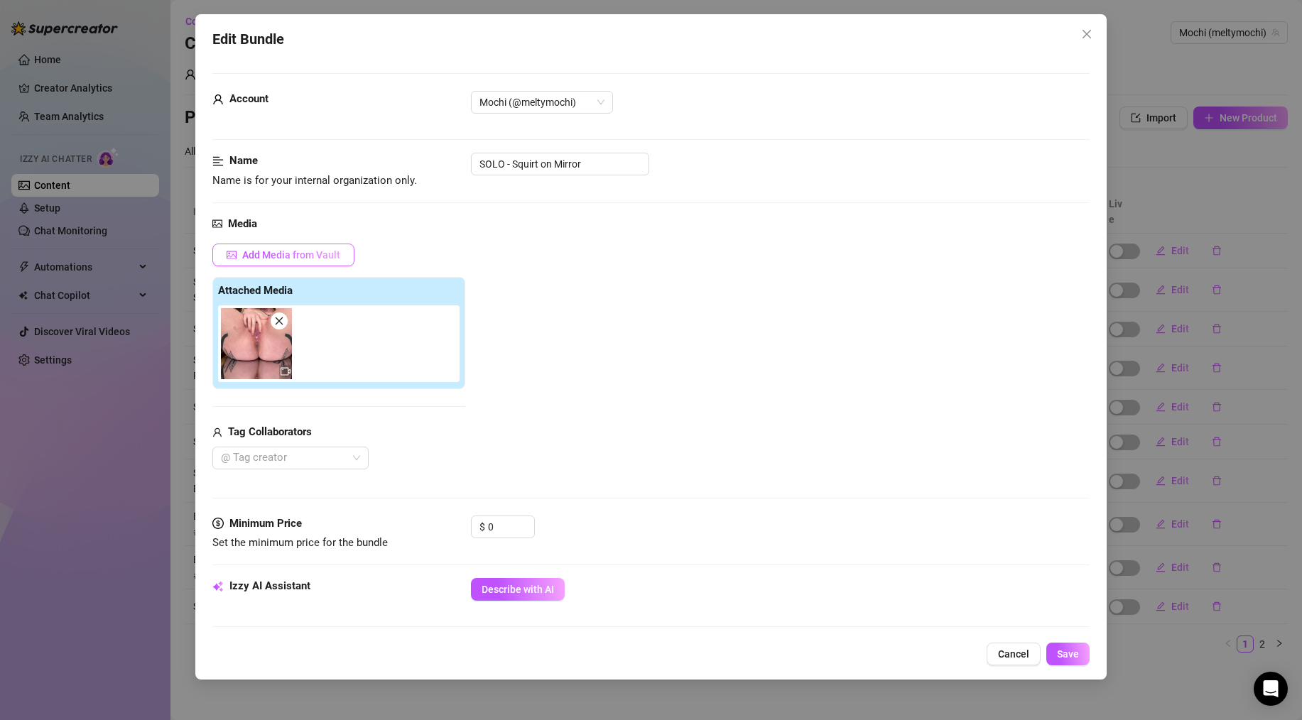
click at [302, 254] on span "Add Media from Vault" at bounding box center [291, 254] width 98 height 11
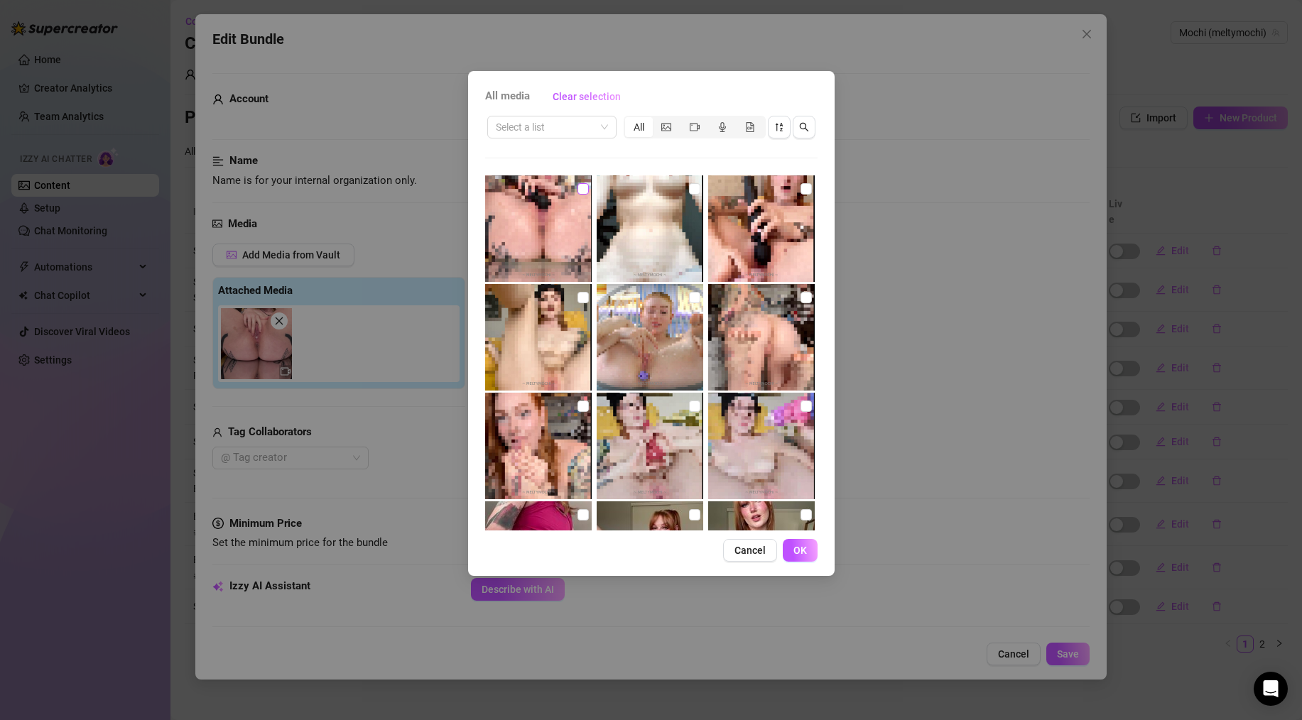
click at [581, 188] on input "checkbox" at bounding box center [583, 188] width 11 height 11
checkbox input "true"
click at [804, 549] on span "OK" at bounding box center [800, 550] width 13 height 11
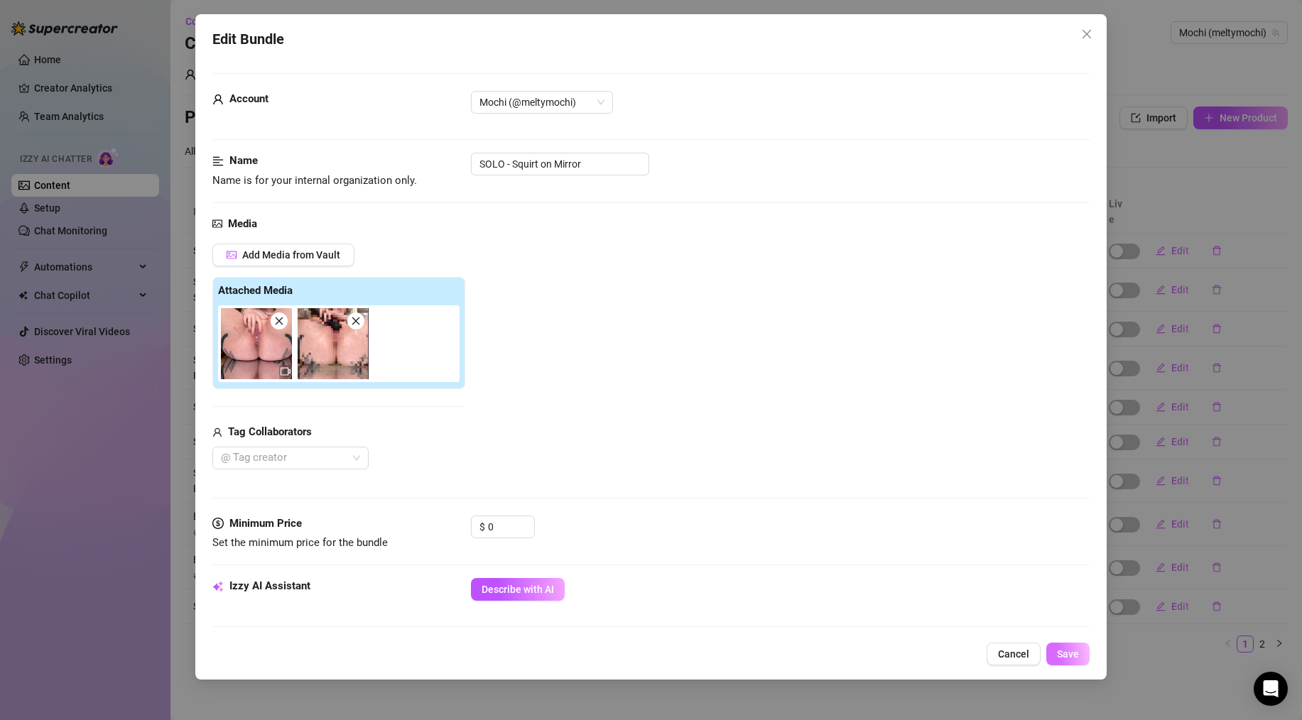
click at [1073, 654] on span "Save" at bounding box center [1068, 654] width 22 height 11
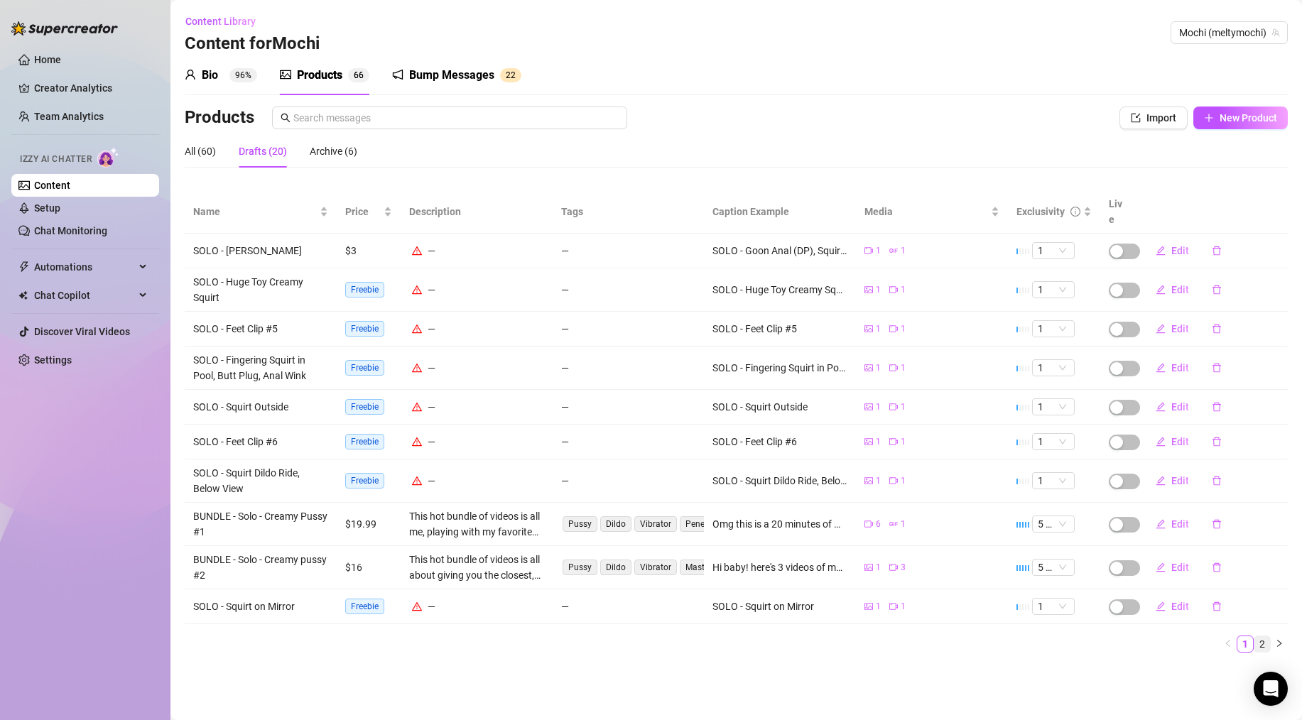
click at [1262, 637] on link "2" at bounding box center [1263, 645] width 16 height 16
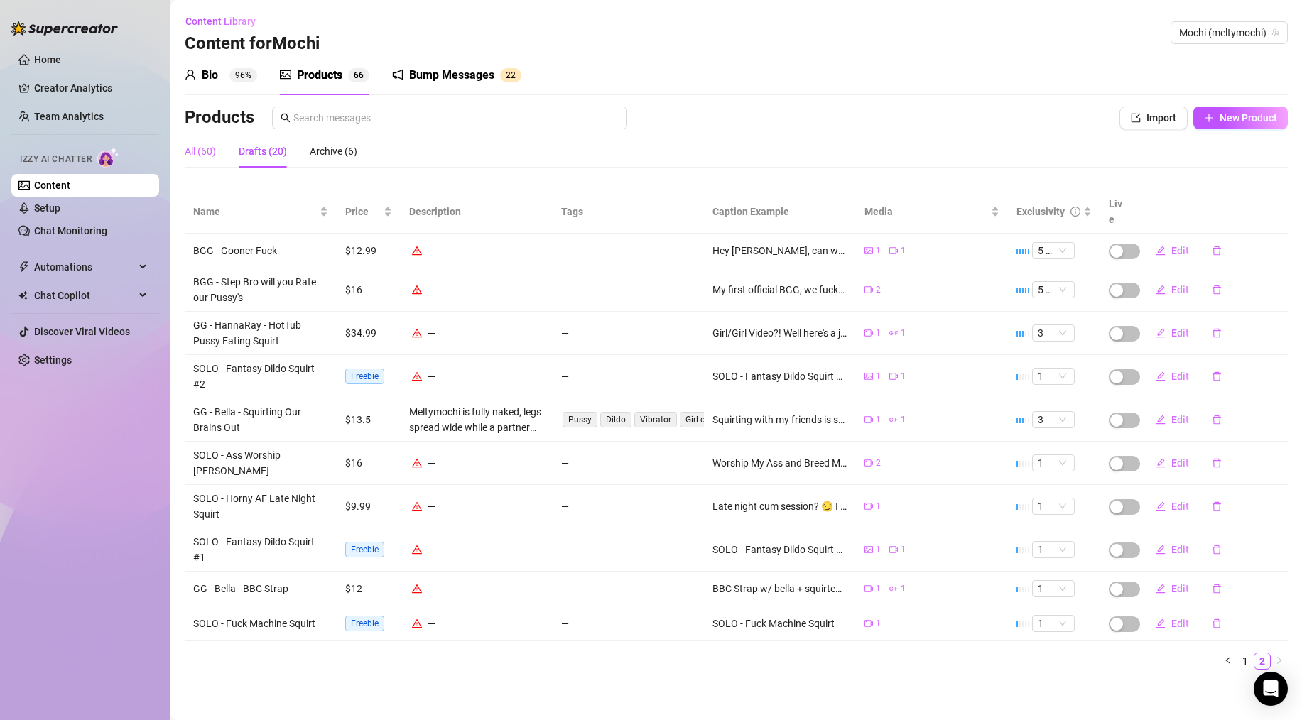
click at [215, 140] on div "All (60)" at bounding box center [200, 151] width 31 height 33
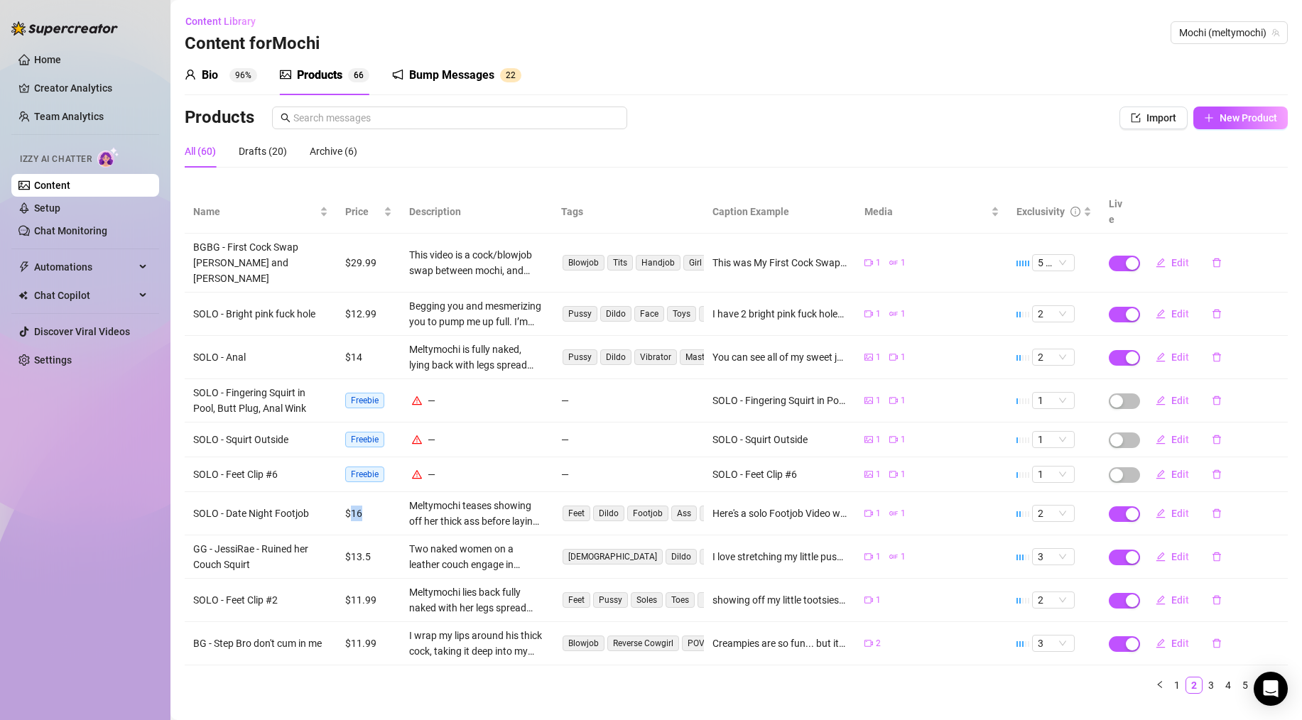
drag, startPoint x: 351, startPoint y: 482, endPoint x: 366, endPoint y: 481, distance: 15.0
click at [366, 492] on td "$16" at bounding box center [369, 513] width 64 height 43
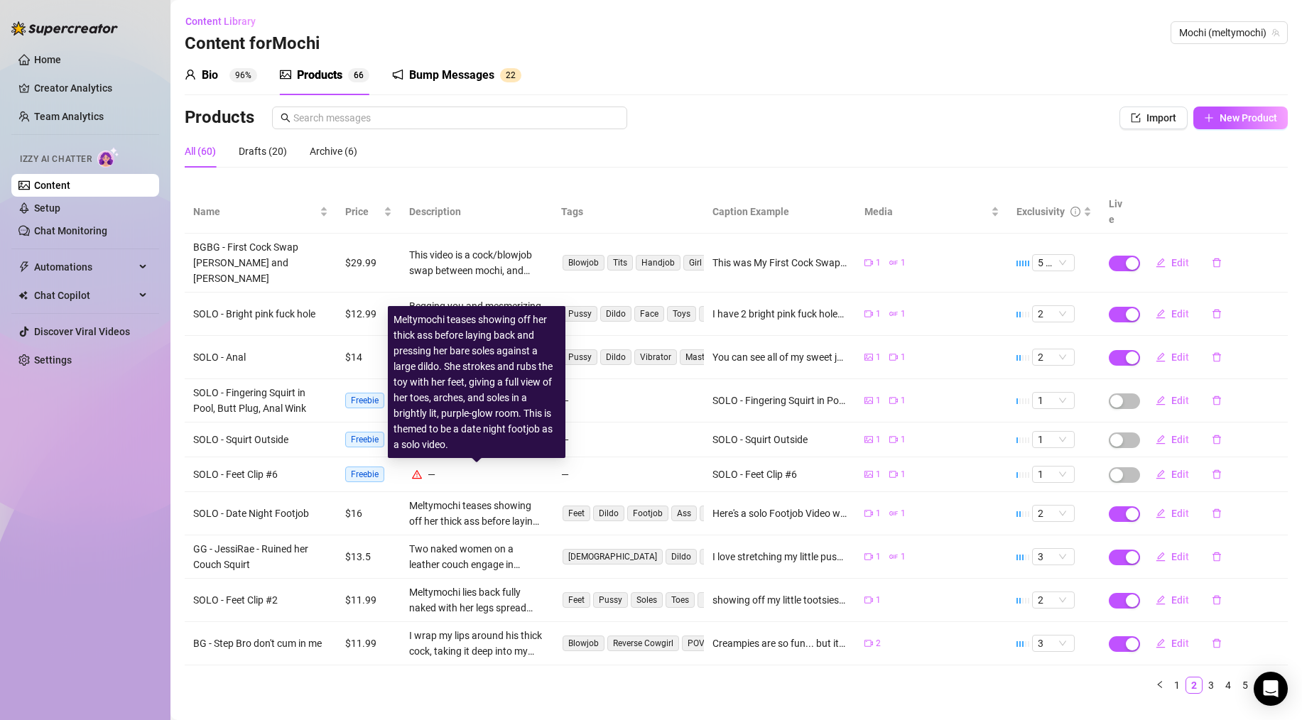
click at [501, 498] on div "Meltymochi teases showing off her thick ass before laying back and pressing her…" at bounding box center [476, 513] width 135 height 31
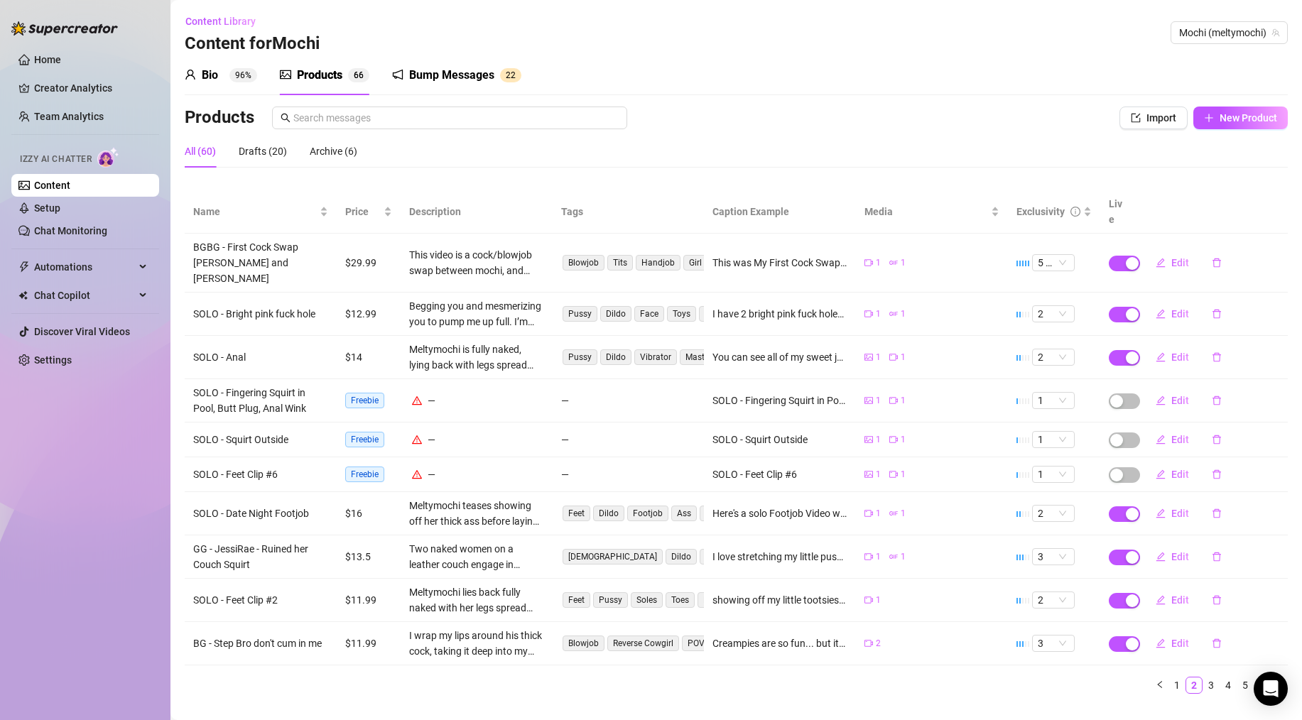
click at [823, 93] on div "Bio 96% Products 6 6 Bump Messages 2 2" at bounding box center [736, 75] width 1103 height 40
click at [1179, 638] on span "Edit" at bounding box center [1181, 643] width 18 height 11
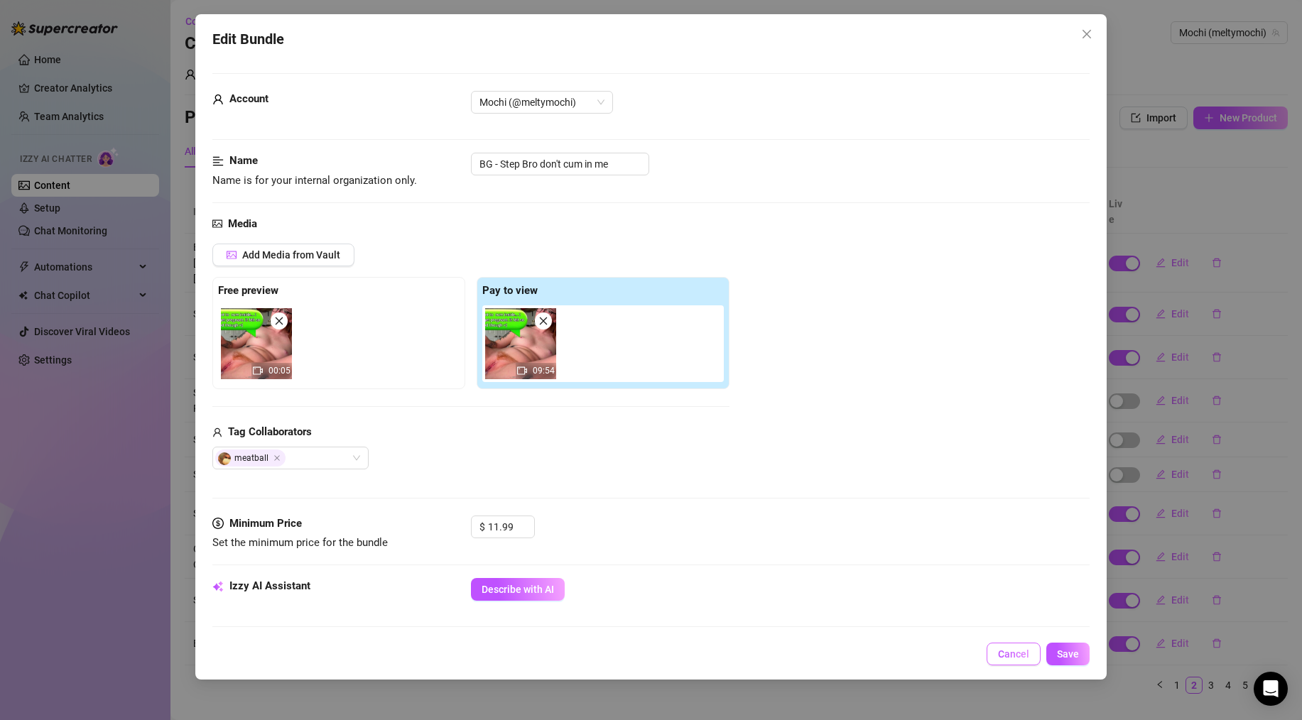
click at [1020, 649] on span "Cancel" at bounding box center [1013, 654] width 31 height 11
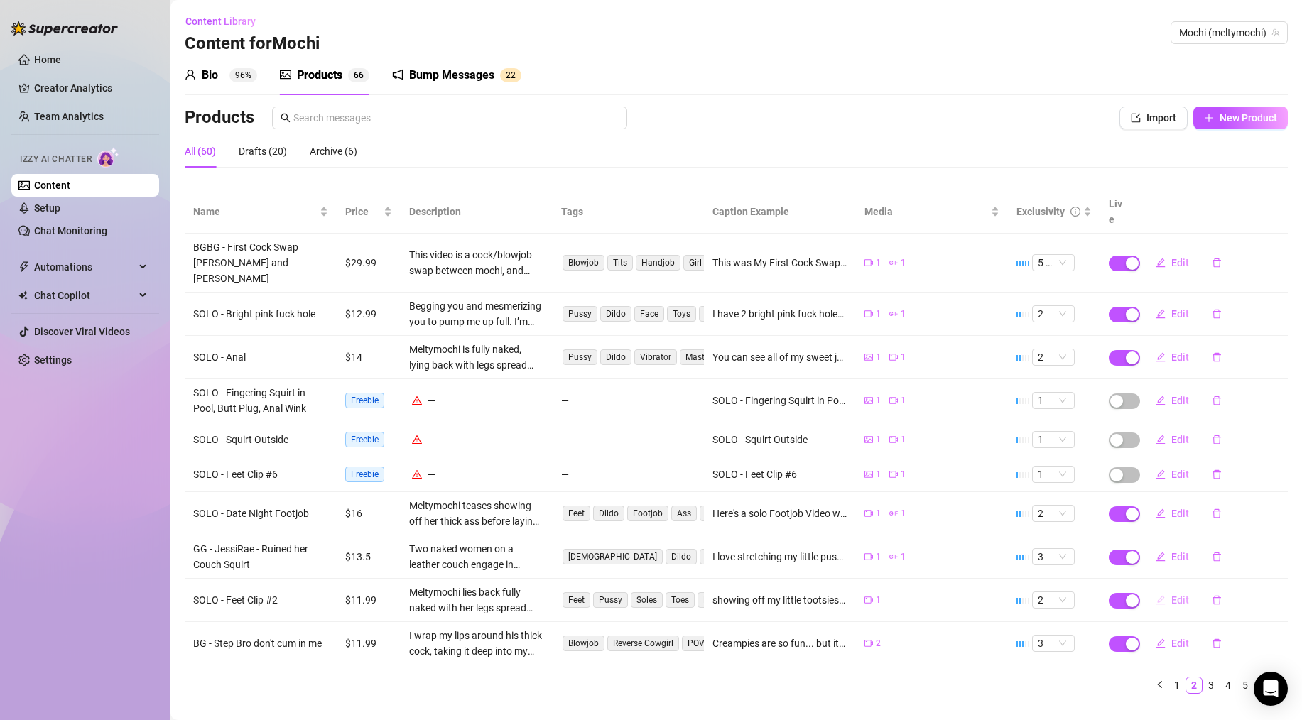
click at [1183, 595] on span "Edit" at bounding box center [1181, 600] width 18 height 11
type textarea "showing off my little tootsies for you 🥺💕 do you like them?"
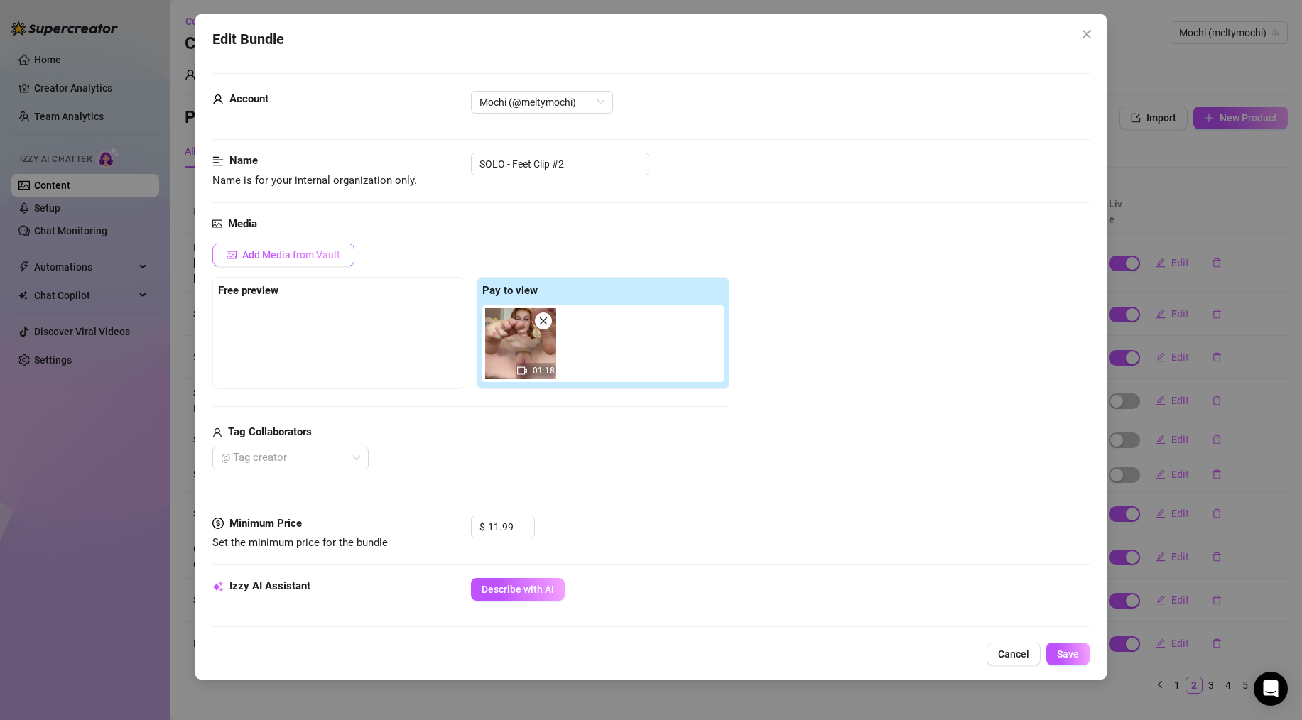
click at [278, 254] on span "Add Media from Vault" at bounding box center [291, 254] width 98 height 11
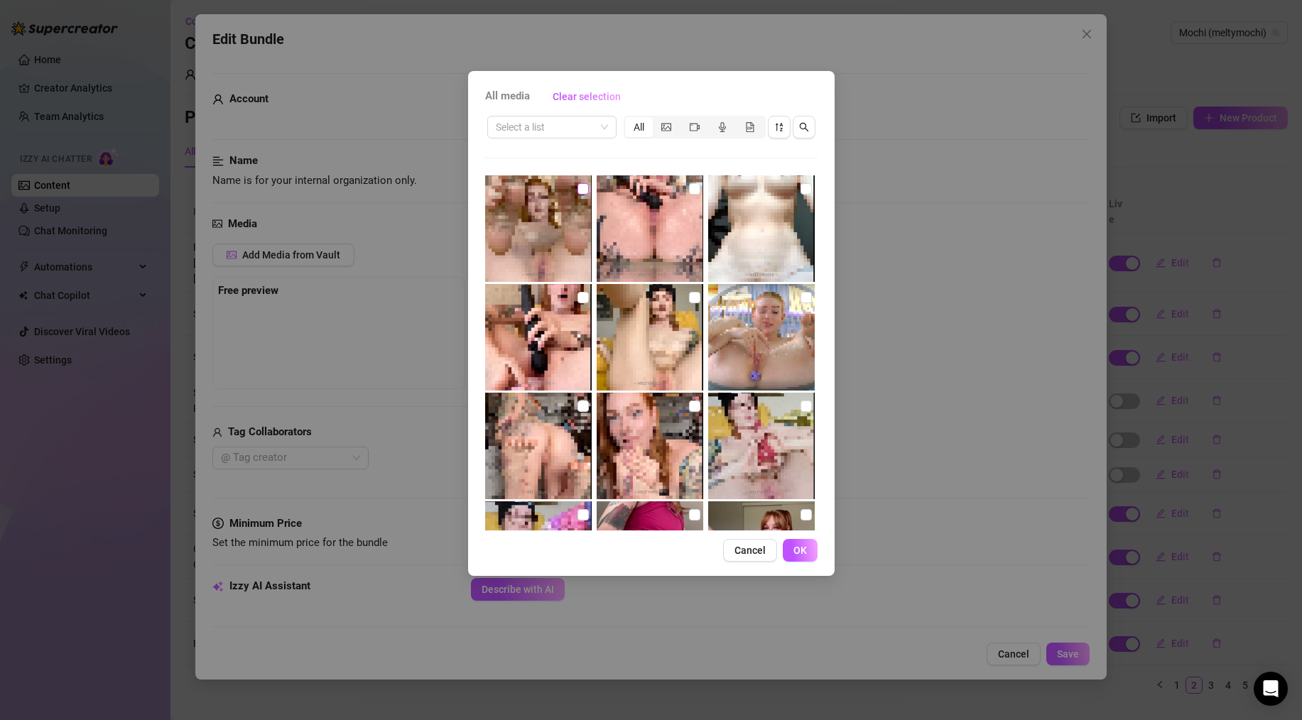
click at [578, 190] on input "checkbox" at bounding box center [583, 188] width 11 height 11
checkbox input "true"
click at [789, 550] on button "OK" at bounding box center [800, 550] width 35 height 23
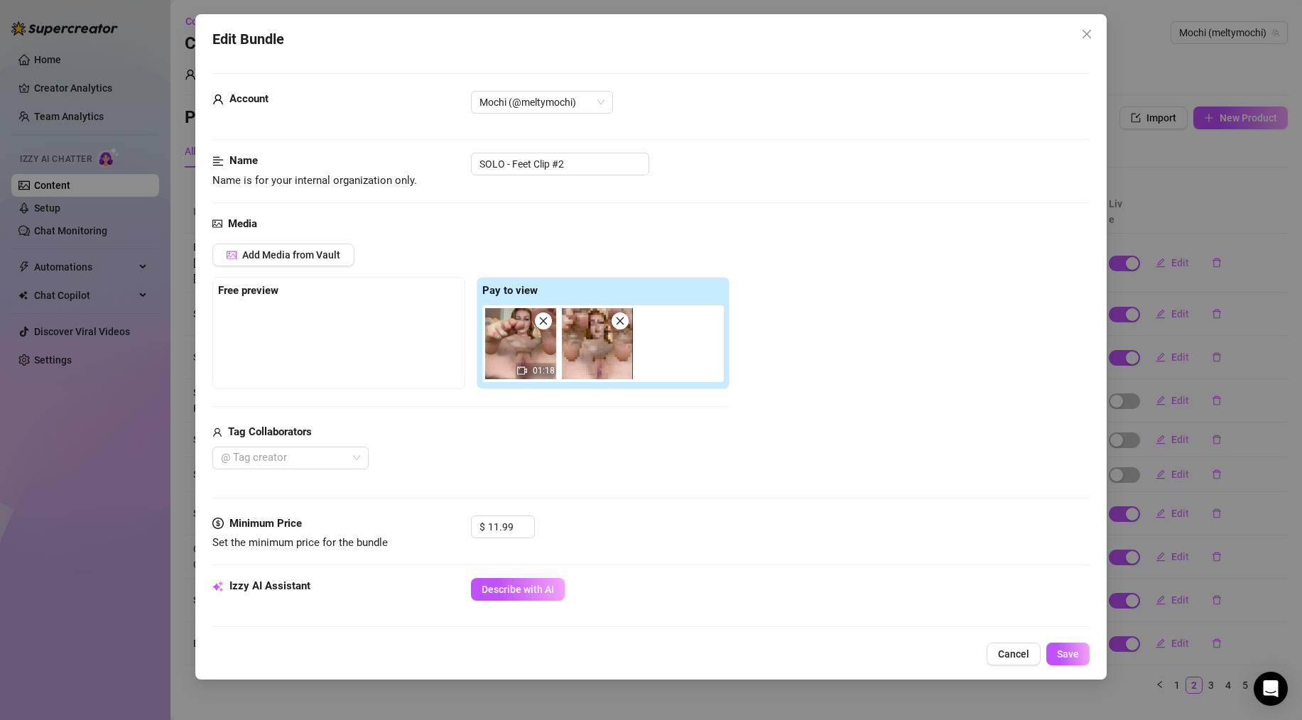
click at [617, 323] on icon "close" at bounding box center [621, 321] width 8 height 8
click at [329, 334] on div at bounding box center [339, 341] width 242 height 71
click at [252, 291] on strong "Free preview" at bounding box center [248, 290] width 60 height 13
click at [299, 250] on span "Add Media from Vault" at bounding box center [291, 254] width 98 height 11
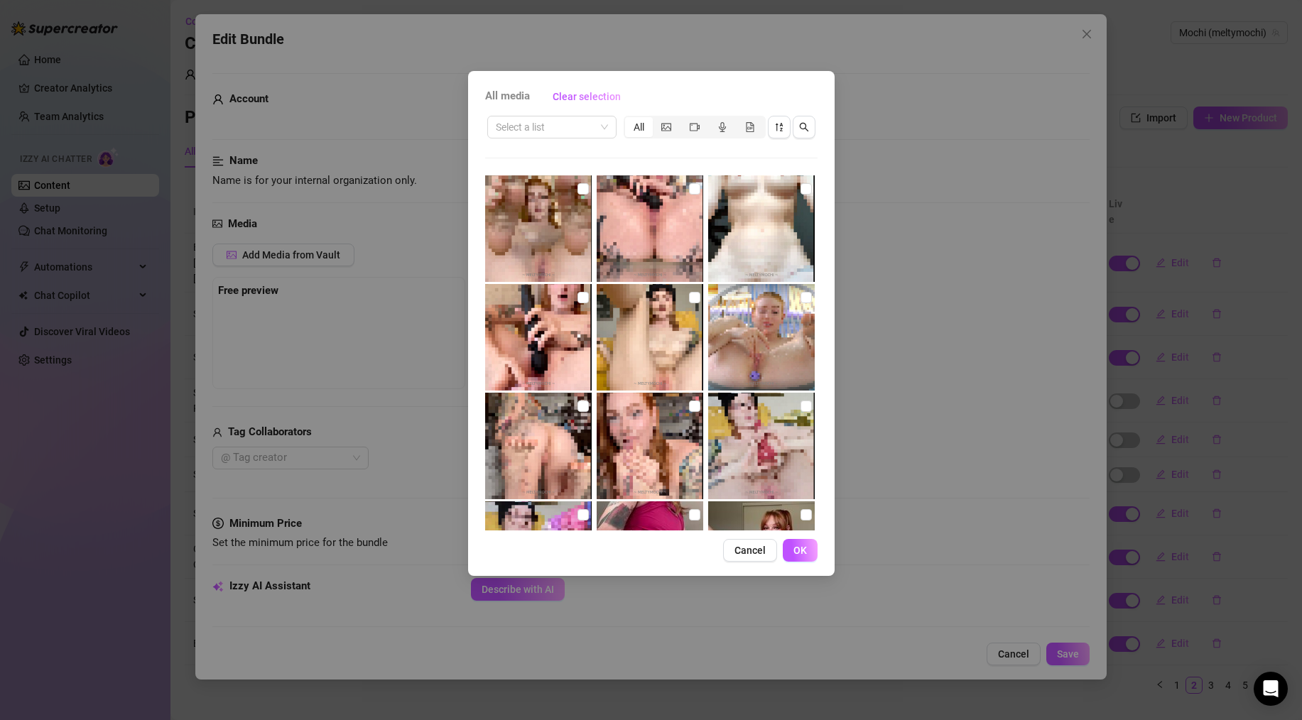
click at [544, 234] on img at bounding box center [538, 228] width 107 height 107
click at [579, 190] on input "checkbox" at bounding box center [583, 188] width 11 height 11
checkbox input "true"
click at [804, 551] on span "OK" at bounding box center [800, 550] width 13 height 11
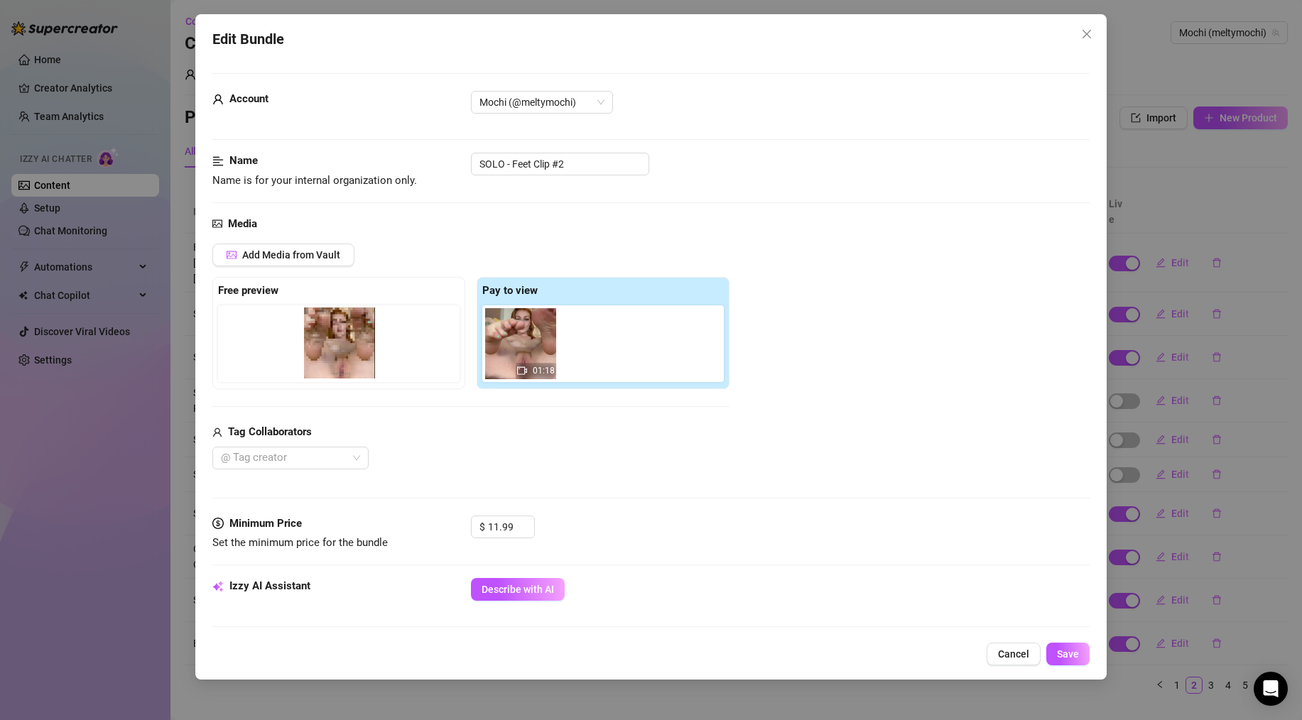
drag, startPoint x: 595, startPoint y: 341, endPoint x: 276, endPoint y: 340, distance: 318.3
click at [276, 340] on div "Free preview Pay to view 01:18" at bounding box center [470, 333] width 517 height 112
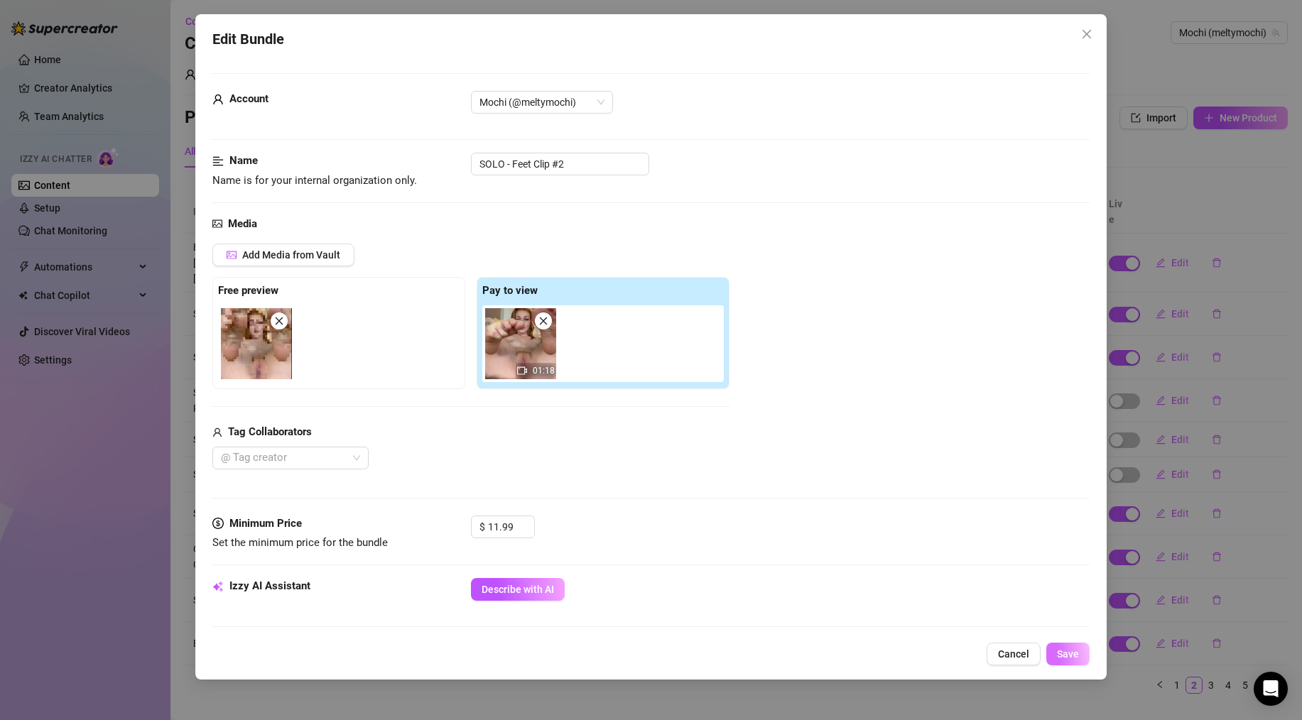
click at [1066, 654] on span "Save" at bounding box center [1068, 654] width 22 height 11
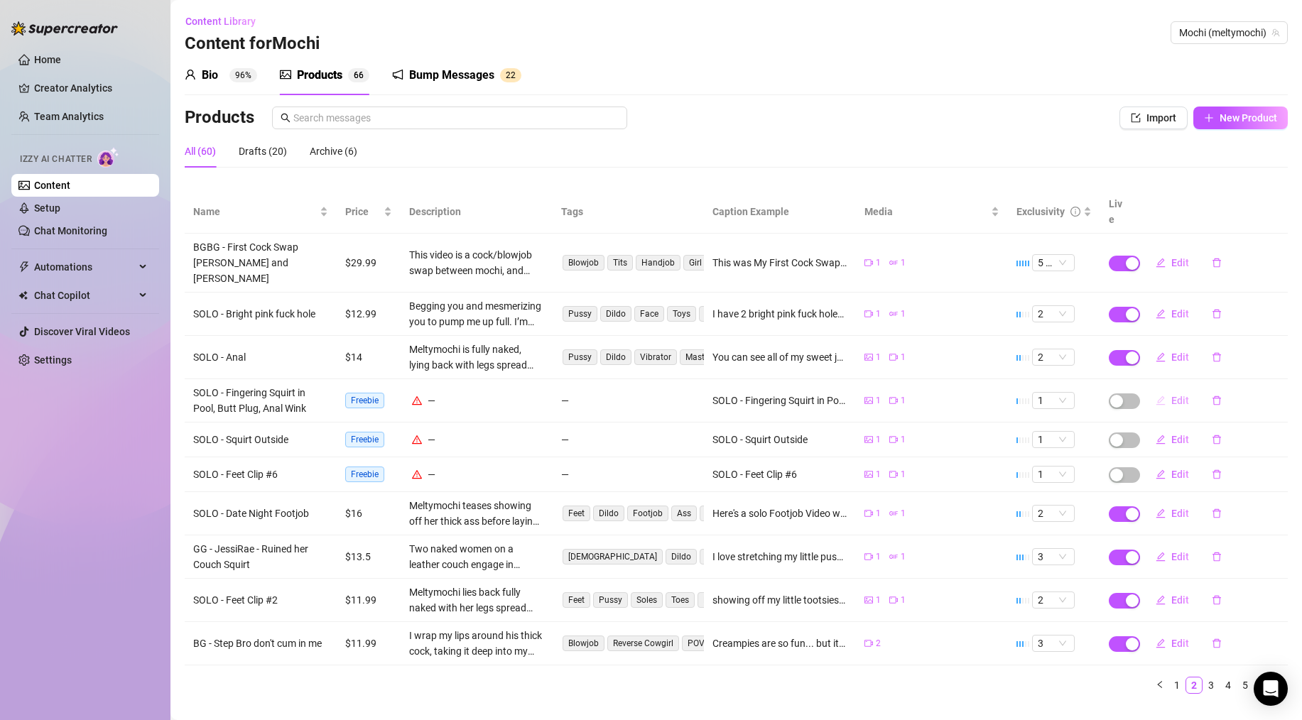
click at [1180, 395] on span "Edit" at bounding box center [1181, 400] width 18 height 11
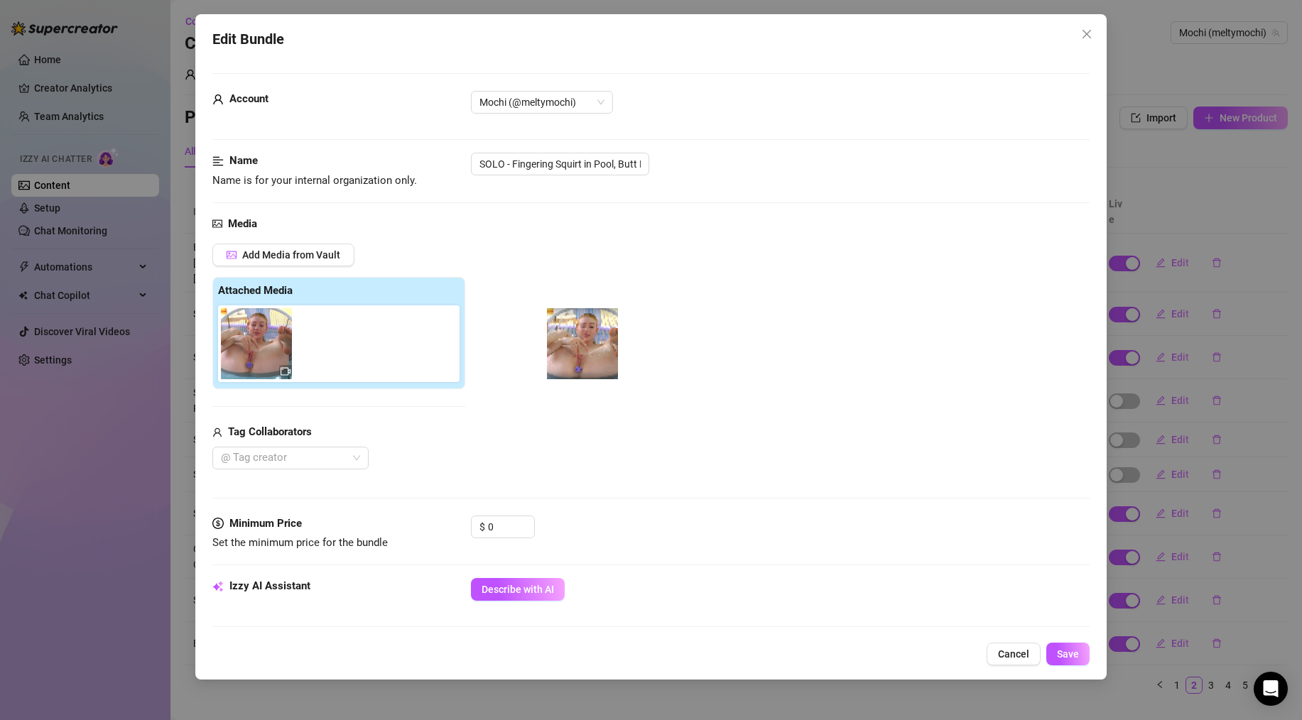
drag, startPoint x: 339, startPoint y: 352, endPoint x: 598, endPoint y: 352, distance: 259.3
click at [598, 352] on div "Add Media from Vault Attached Media Tag Collaborators @ Tag creator" at bounding box center [650, 357] width 877 height 226
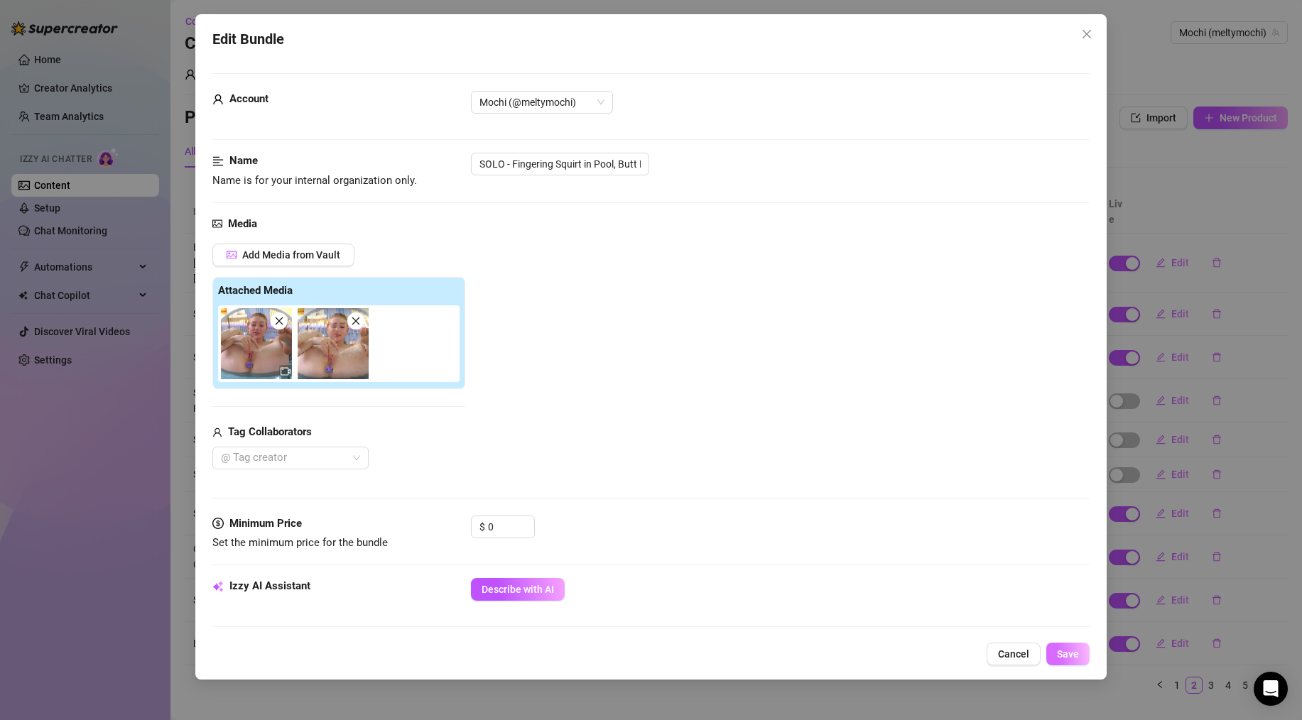
click at [1071, 659] on span "Save" at bounding box center [1068, 654] width 22 height 11
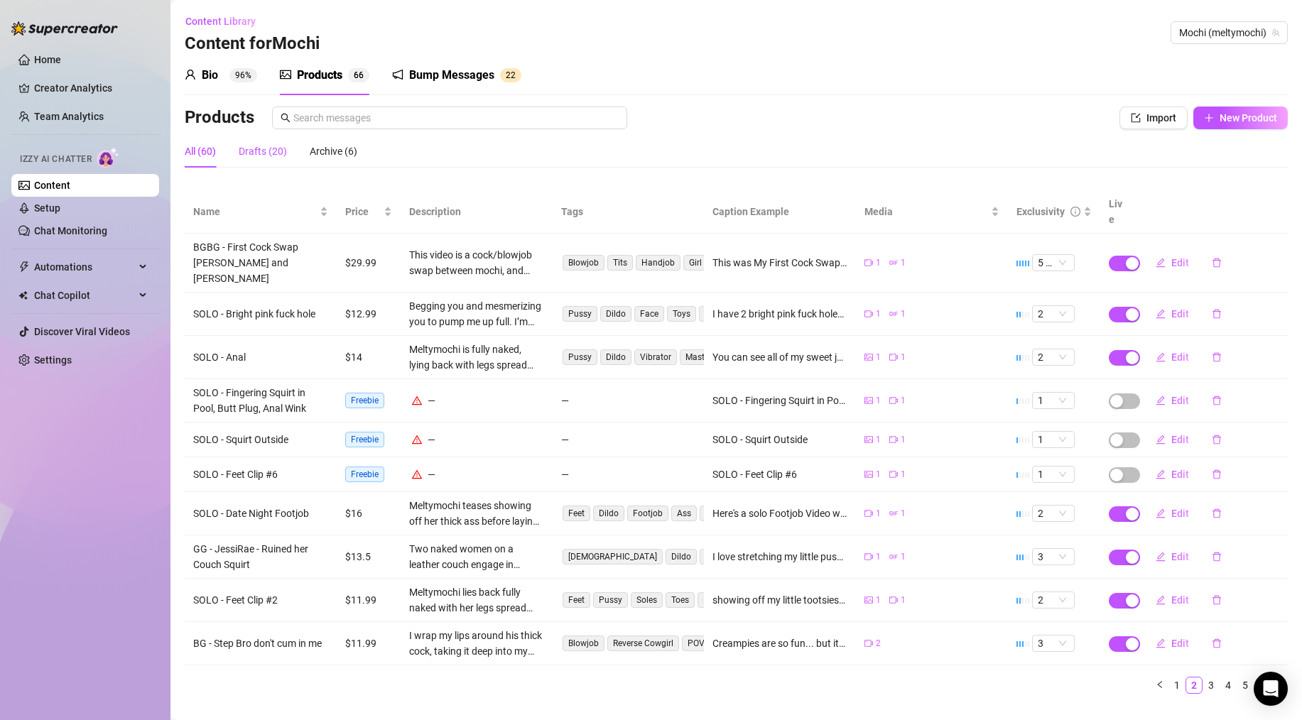
click at [271, 153] on div "Drafts (20)" at bounding box center [263, 152] width 48 height 16
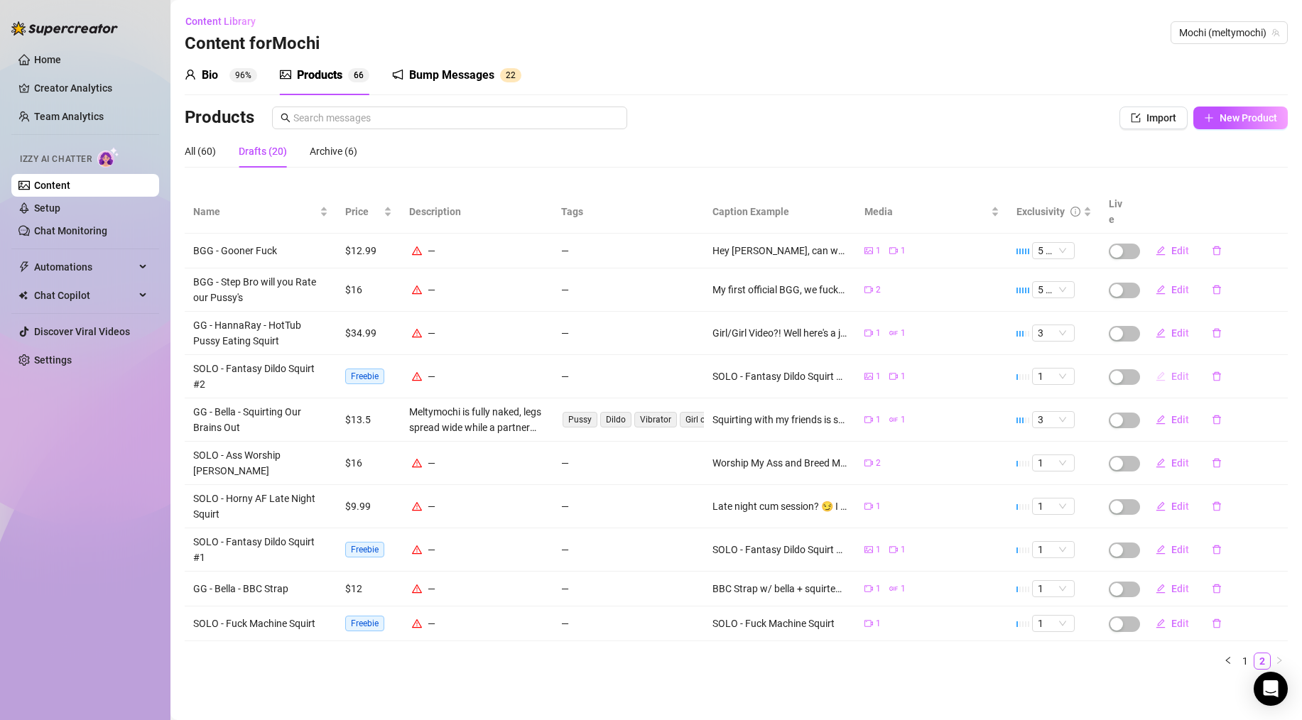
click at [1163, 372] on icon "edit" at bounding box center [1161, 377] width 10 height 10
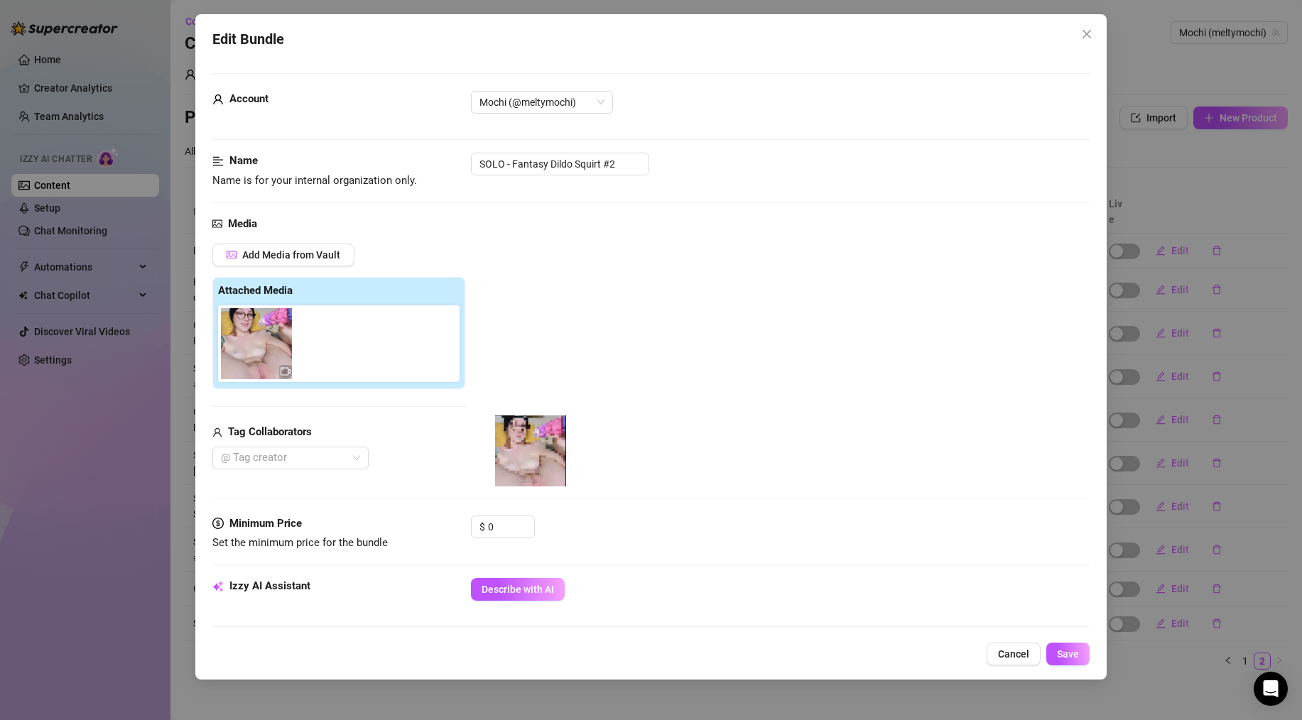
drag, startPoint x: 323, startPoint y: 335, endPoint x: 570, endPoint y: 448, distance: 271.5
click at [570, 448] on div "Add Media from Vault Attached Media Tag Collaborators @ Tag creator" at bounding box center [650, 357] width 877 height 226
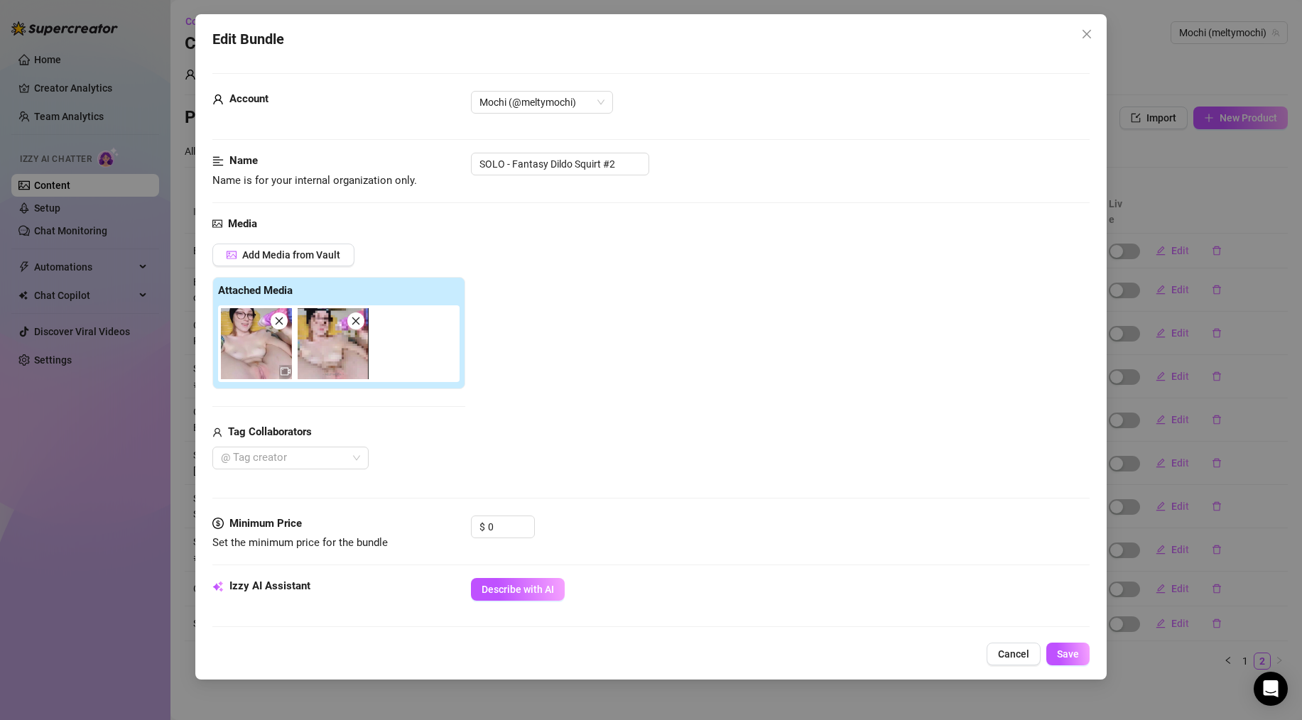
click at [747, 340] on div "Add Media from Vault Attached Media Tag Collaborators @ Tag creator" at bounding box center [650, 357] width 877 height 226
click at [1075, 654] on span "Save" at bounding box center [1068, 654] width 22 height 11
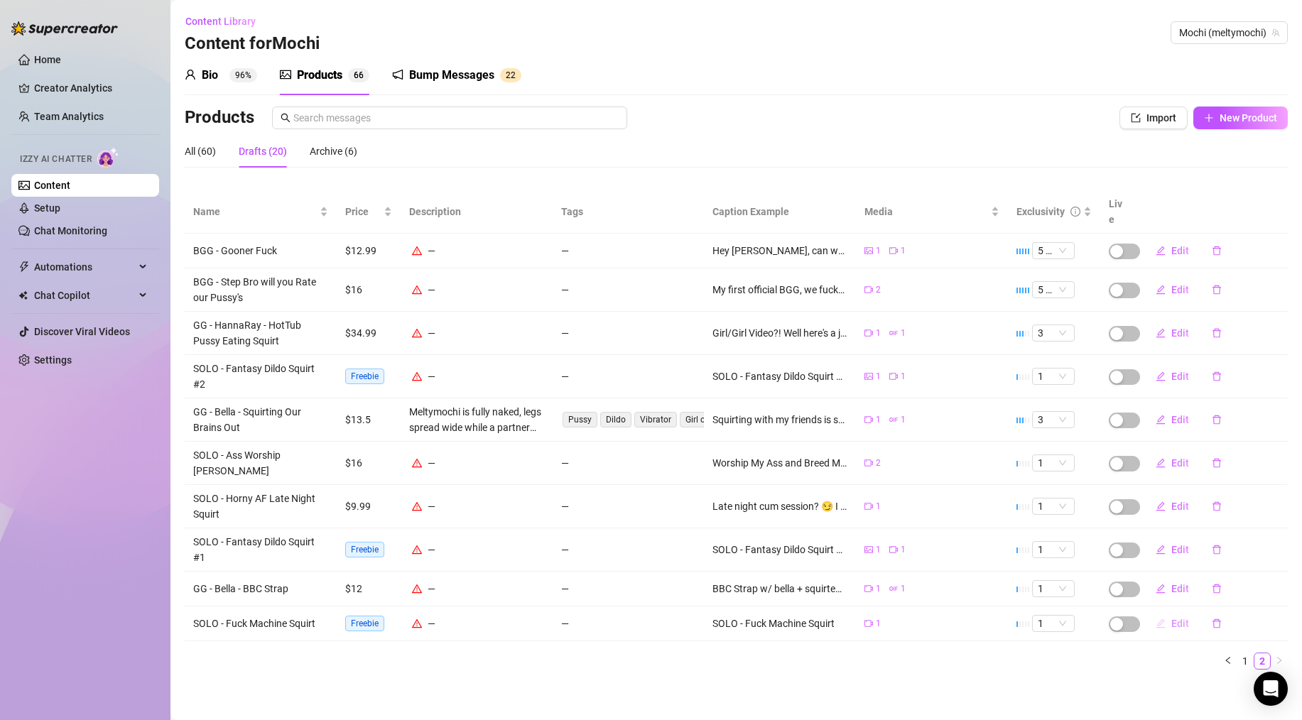
click at [1174, 618] on span "Edit" at bounding box center [1181, 623] width 18 height 11
type textarea "SOLO - Fuck Machine Squirt"
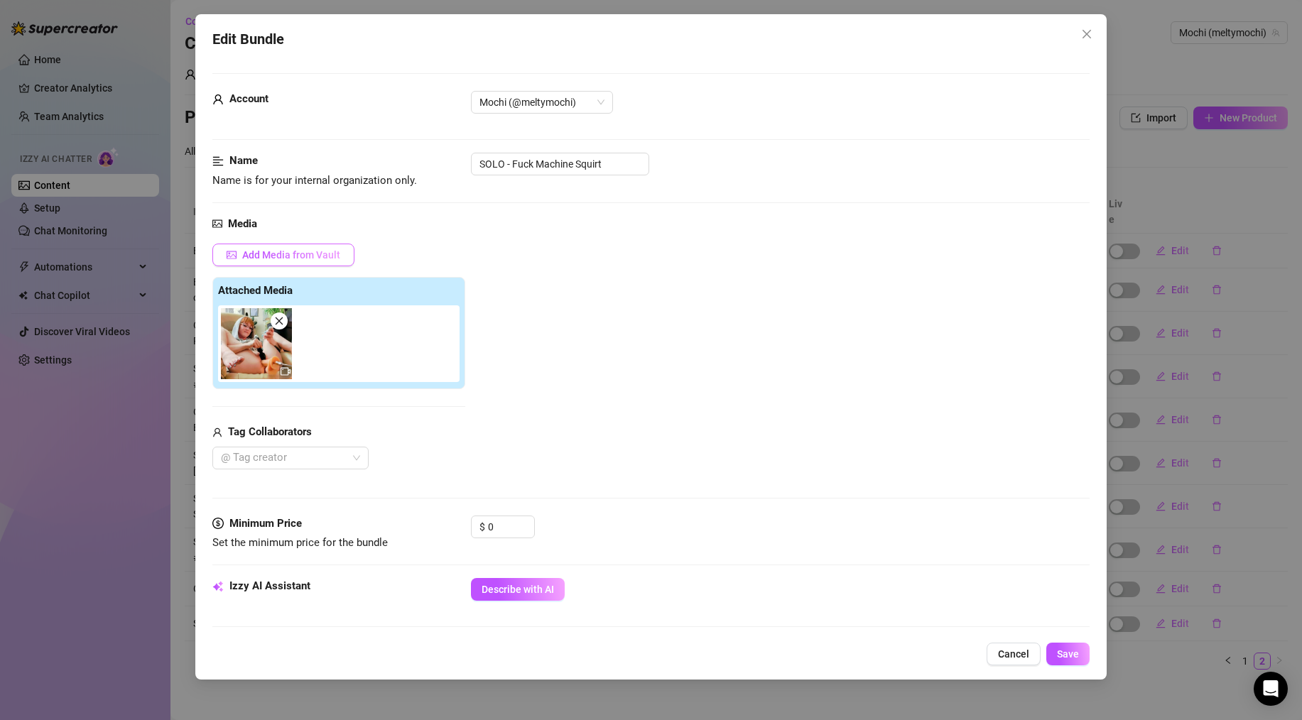
click at [274, 261] on button "Add Media from Vault" at bounding box center [283, 255] width 142 height 23
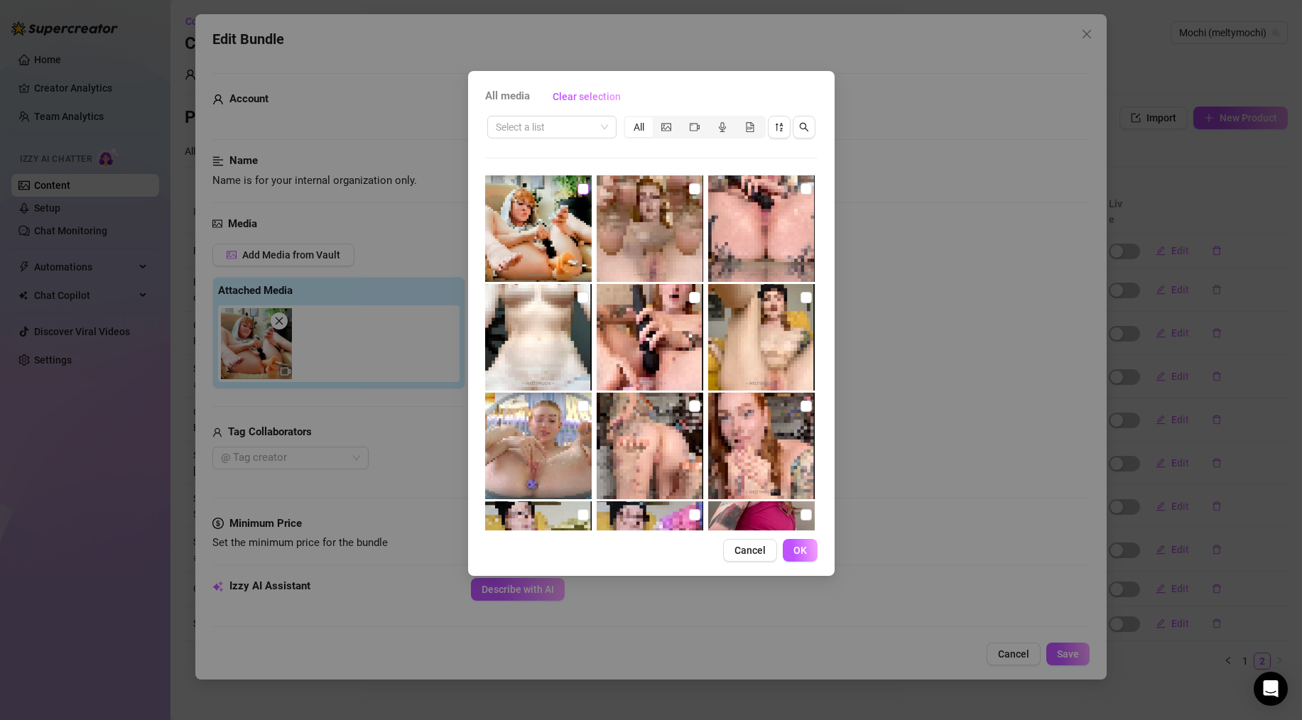
click at [579, 191] on input "checkbox" at bounding box center [583, 188] width 11 height 11
checkbox input "true"
click at [794, 549] on span "OK" at bounding box center [800, 550] width 13 height 11
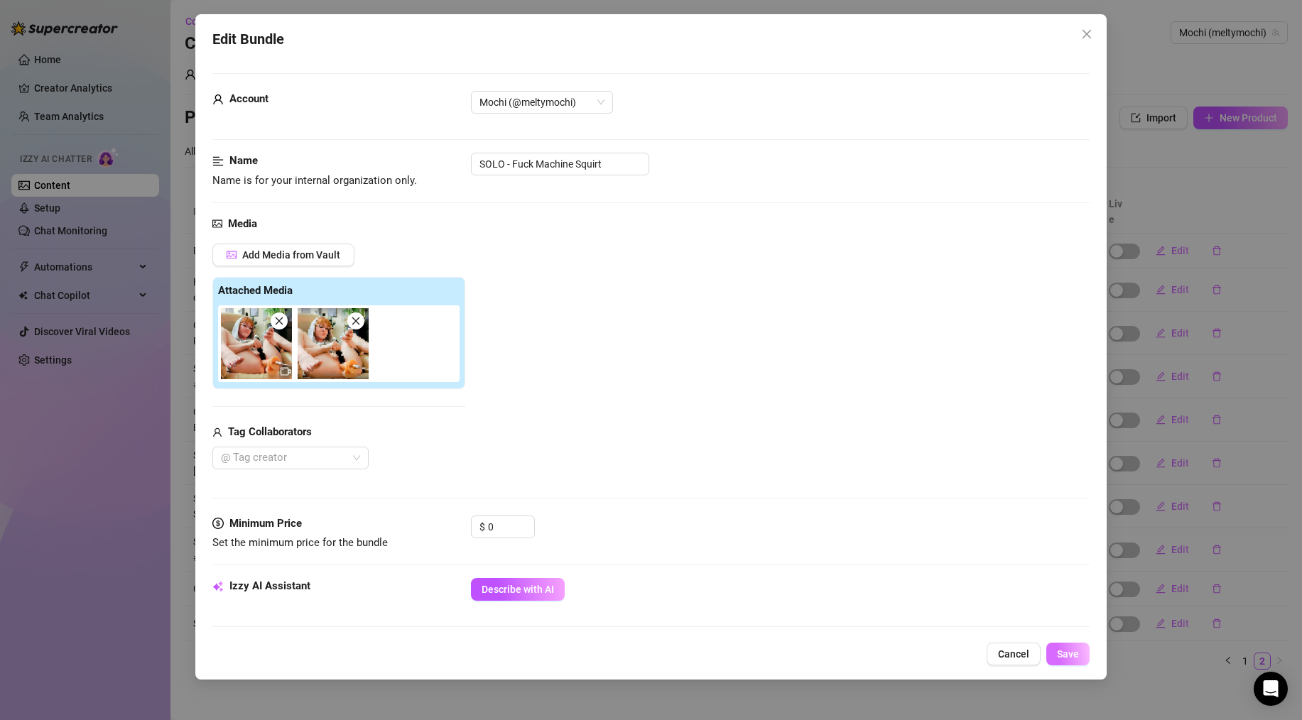
click at [1062, 652] on span "Save" at bounding box center [1068, 654] width 22 height 11
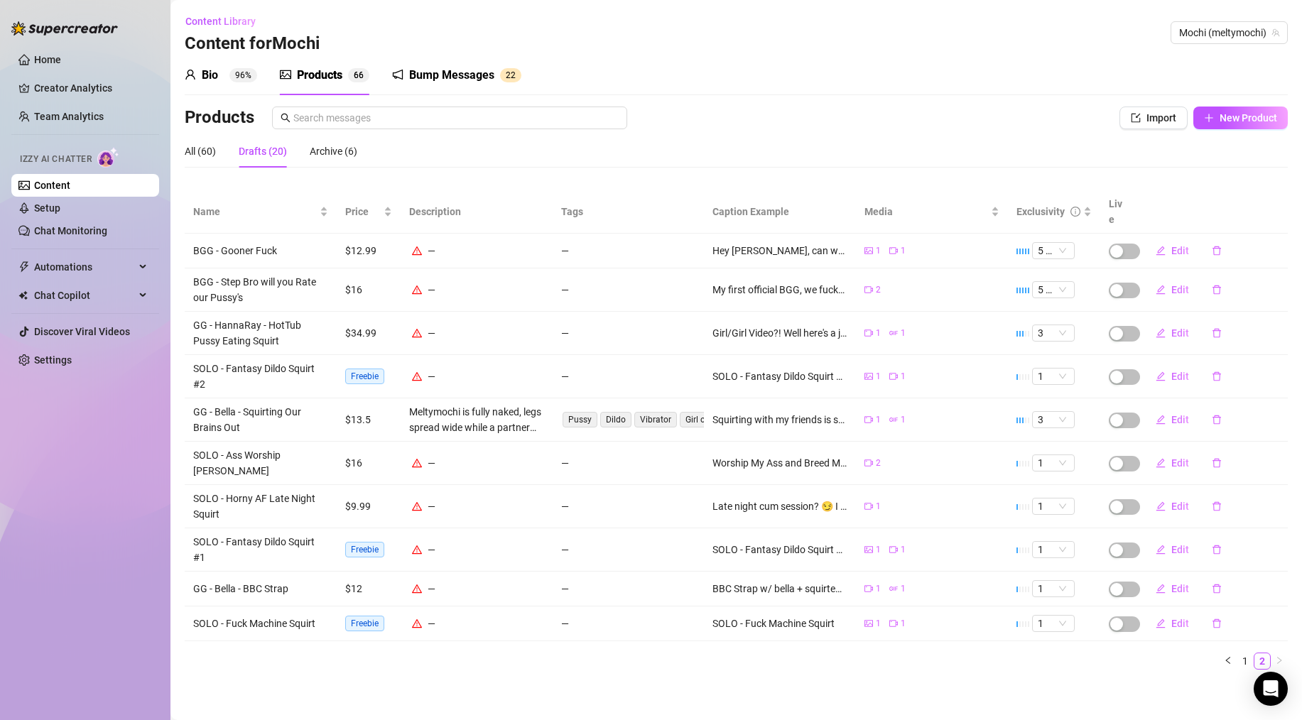
click at [251, 154] on div "Drafts (20)" at bounding box center [263, 152] width 48 height 16
click at [238, 204] on span "Name" at bounding box center [255, 212] width 124 height 16
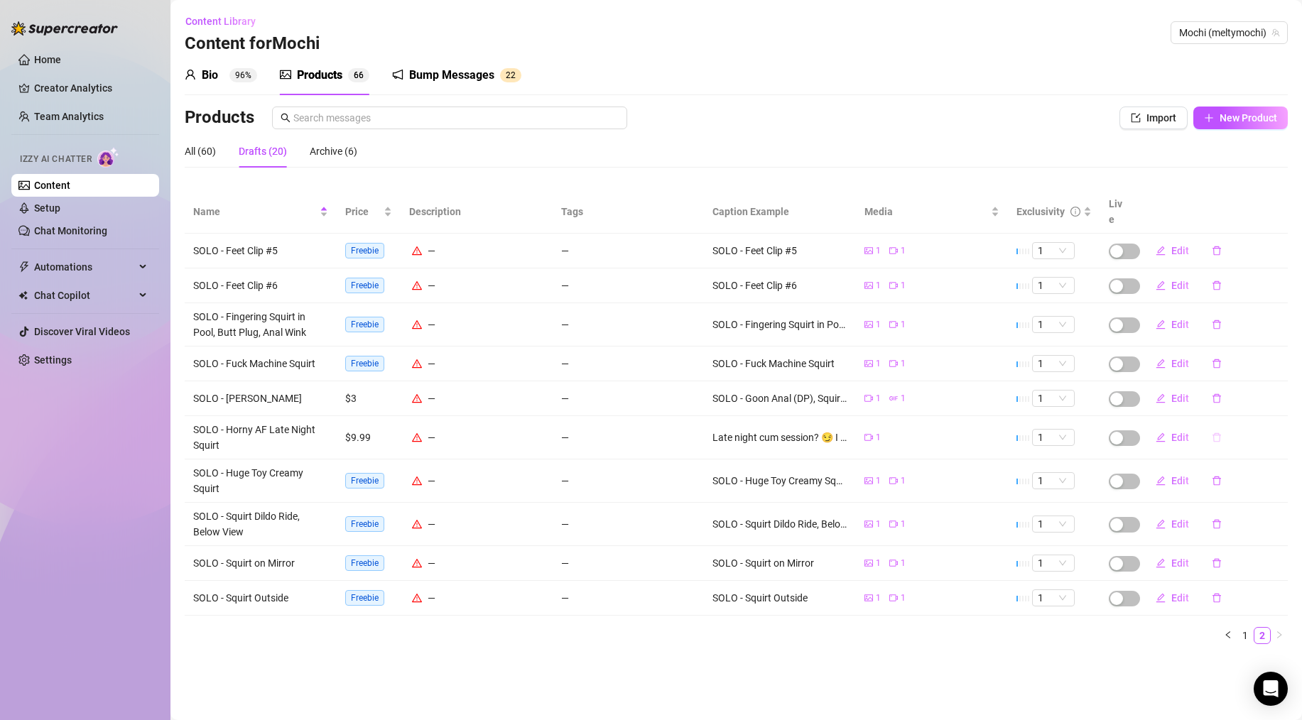
click at [1216, 433] on icon "delete" at bounding box center [1217, 438] width 10 height 10
click at [1285, 385] on span "Yes" at bounding box center [1279, 384] width 17 height 11
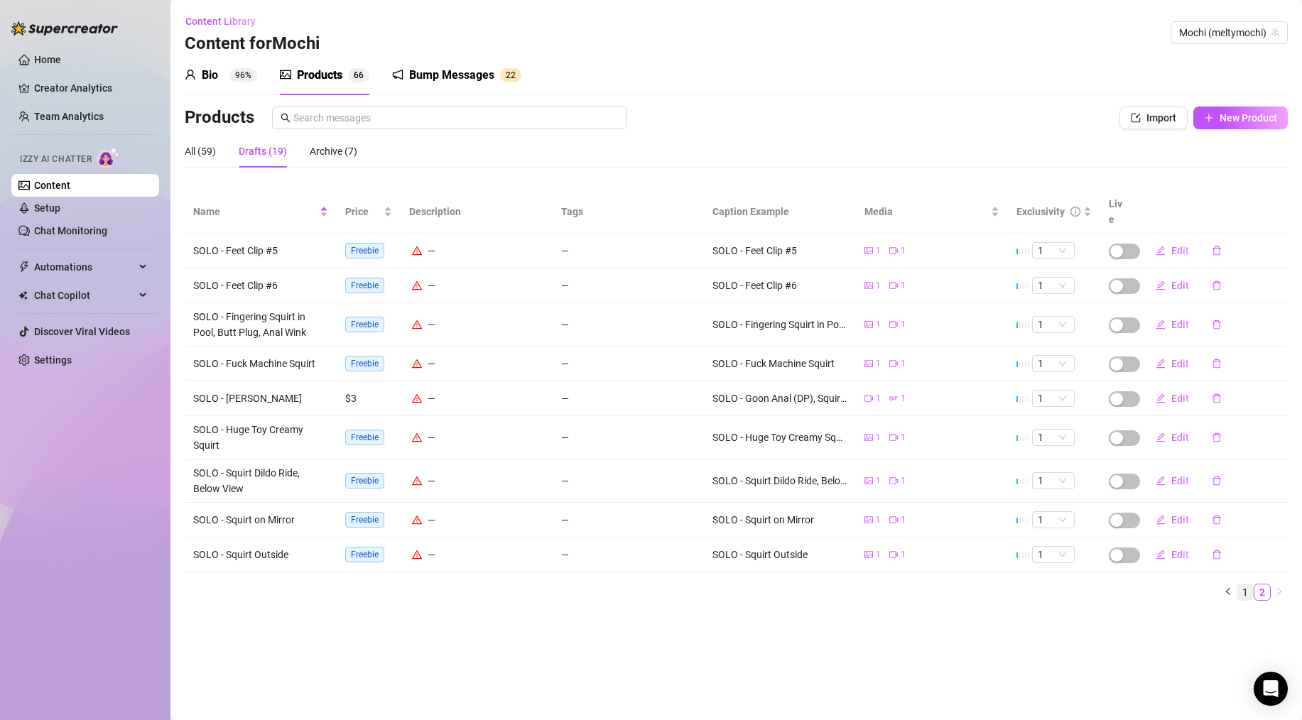
click at [1243, 585] on link "1" at bounding box center [1246, 593] width 16 height 16
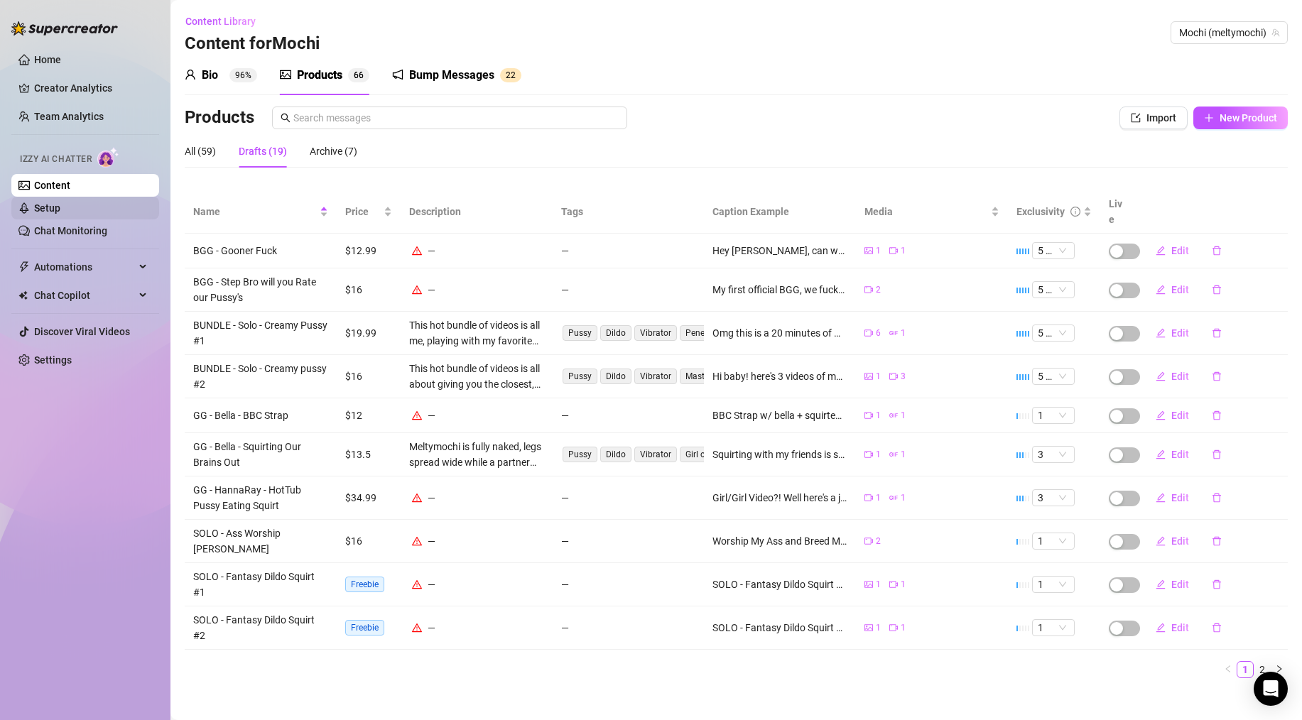
click at [59, 205] on link "Setup" at bounding box center [47, 207] width 26 height 11
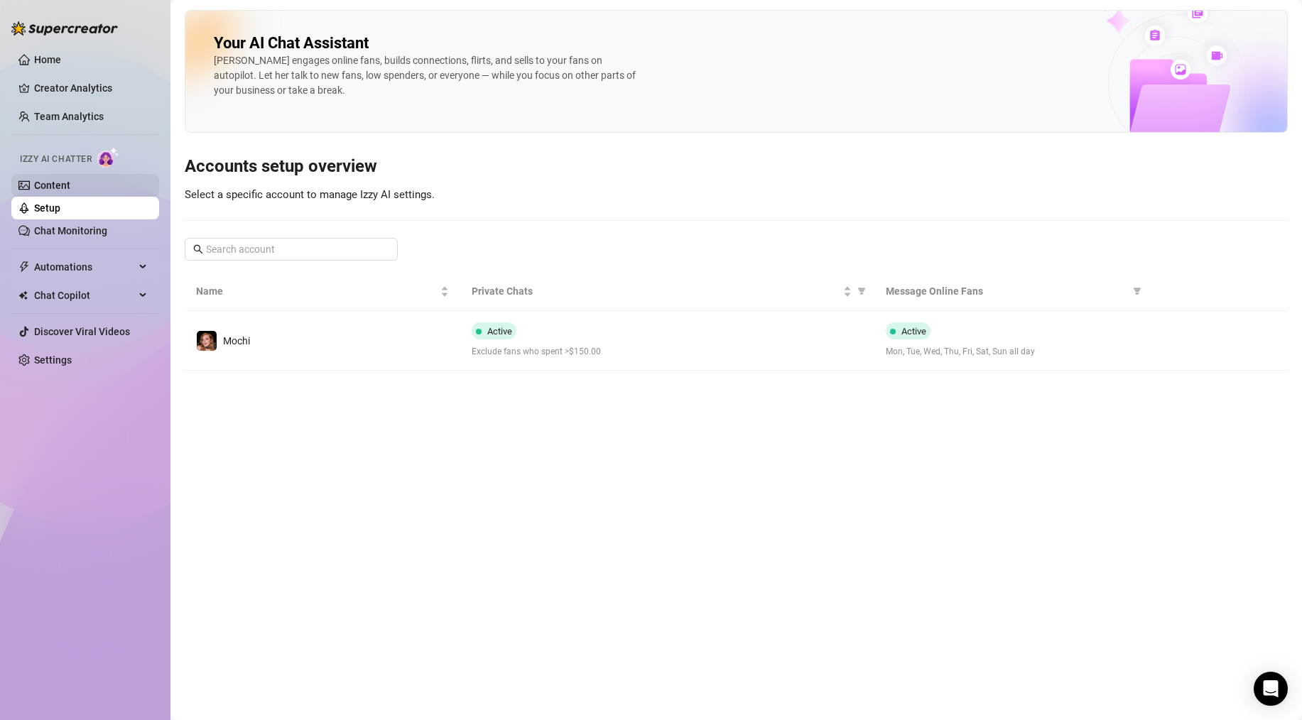
click at [62, 182] on link "Content" at bounding box center [52, 185] width 36 height 11
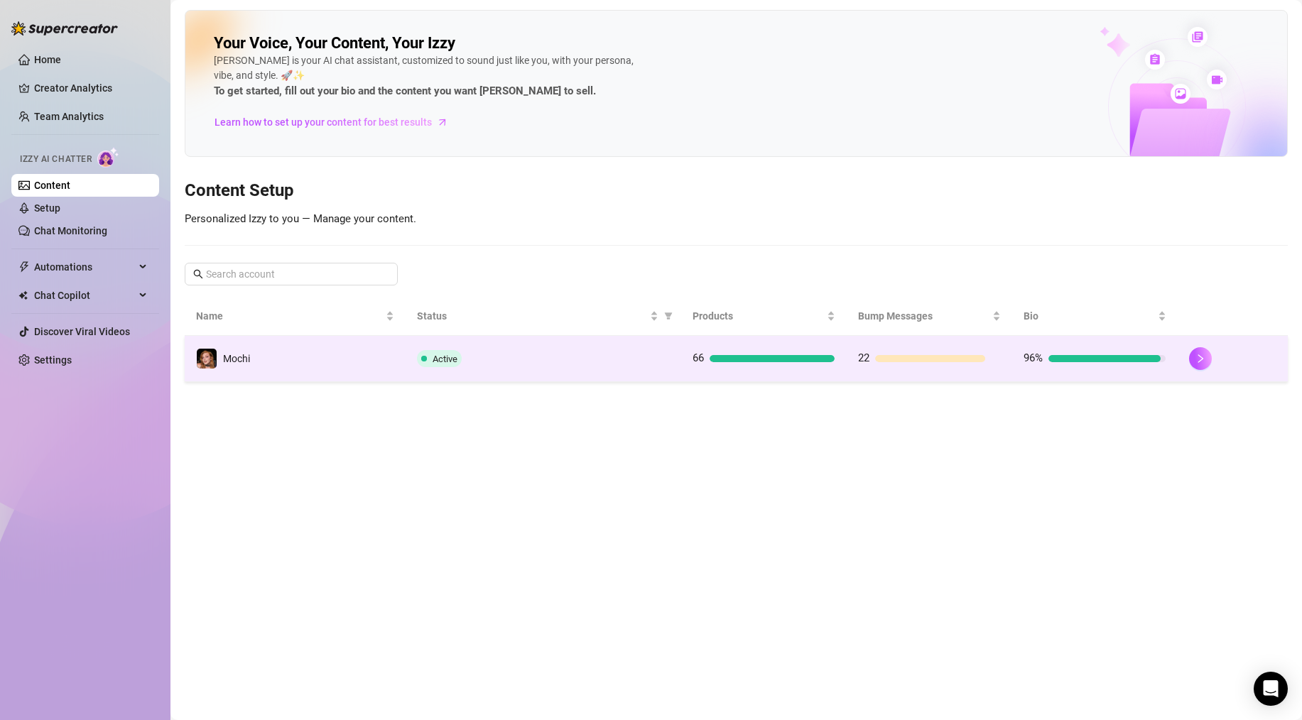
click at [583, 374] on td "Active" at bounding box center [544, 359] width 276 height 46
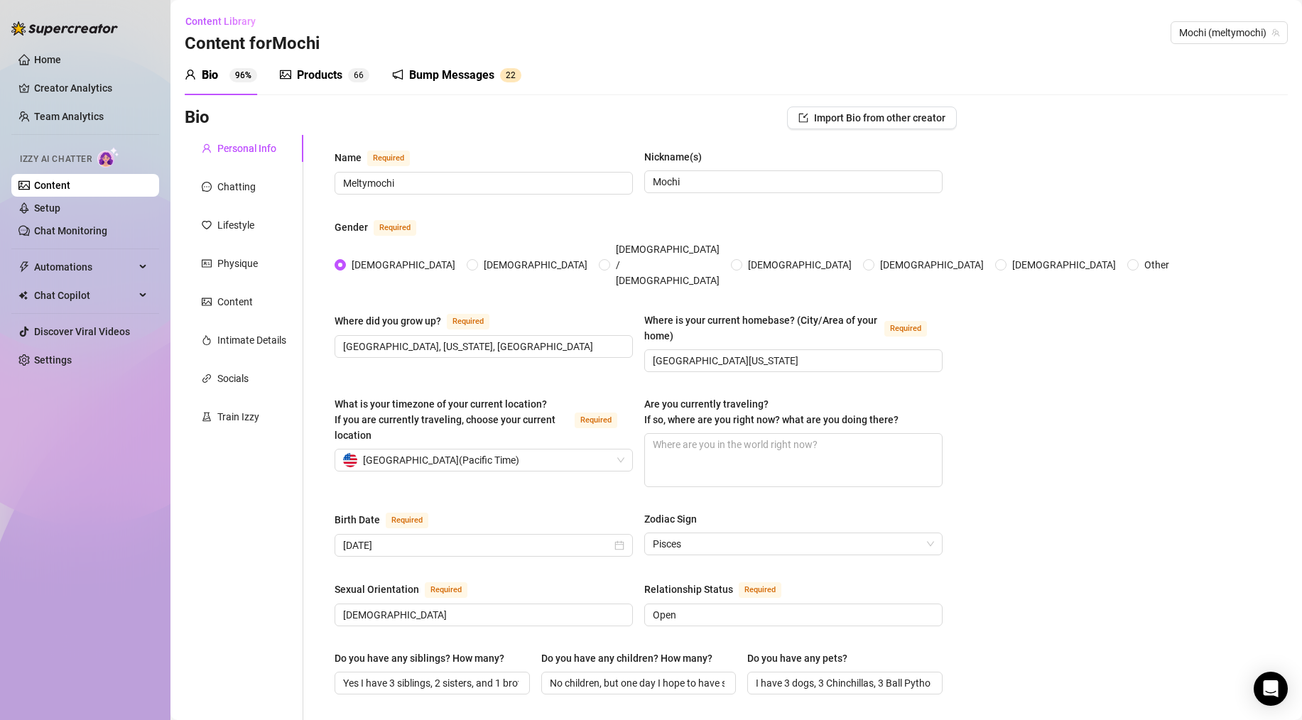
click at [448, 85] on div "Bump Messages 2 2" at bounding box center [456, 75] width 129 height 40
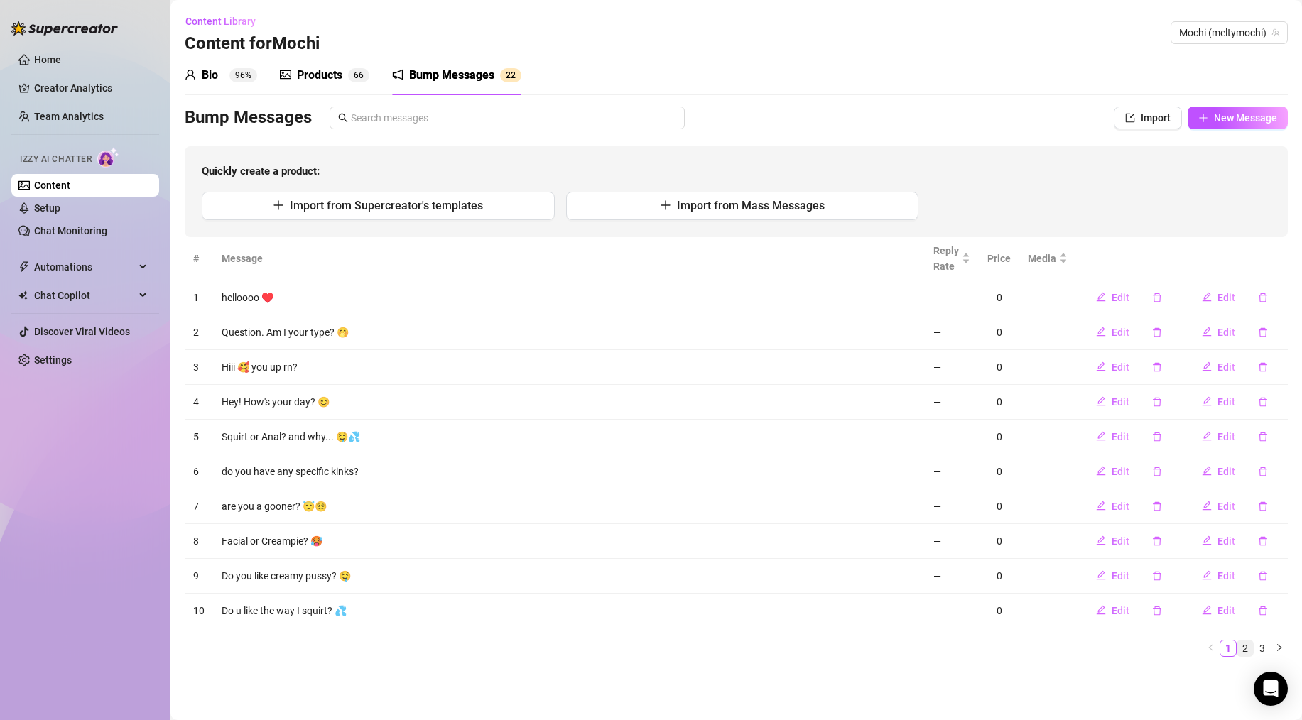
click at [1246, 647] on link "2" at bounding box center [1246, 649] width 16 height 16
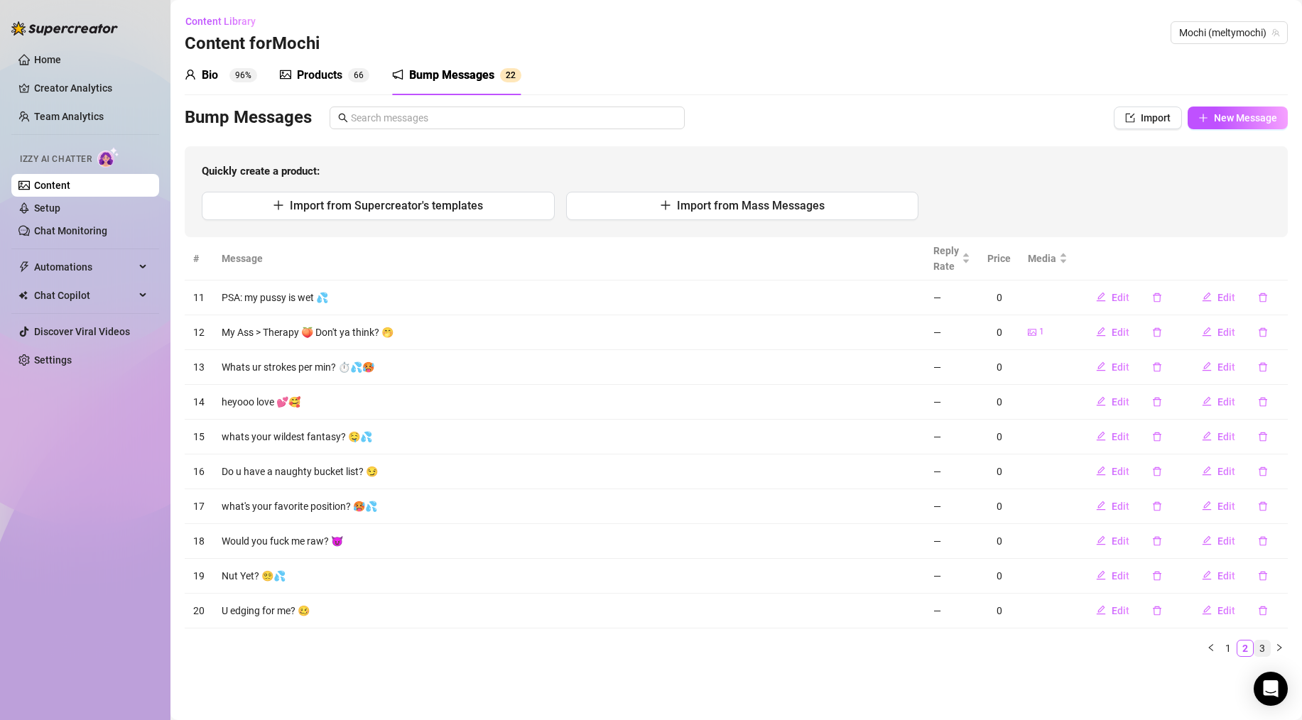
click at [1260, 648] on link "3" at bounding box center [1263, 649] width 16 height 16
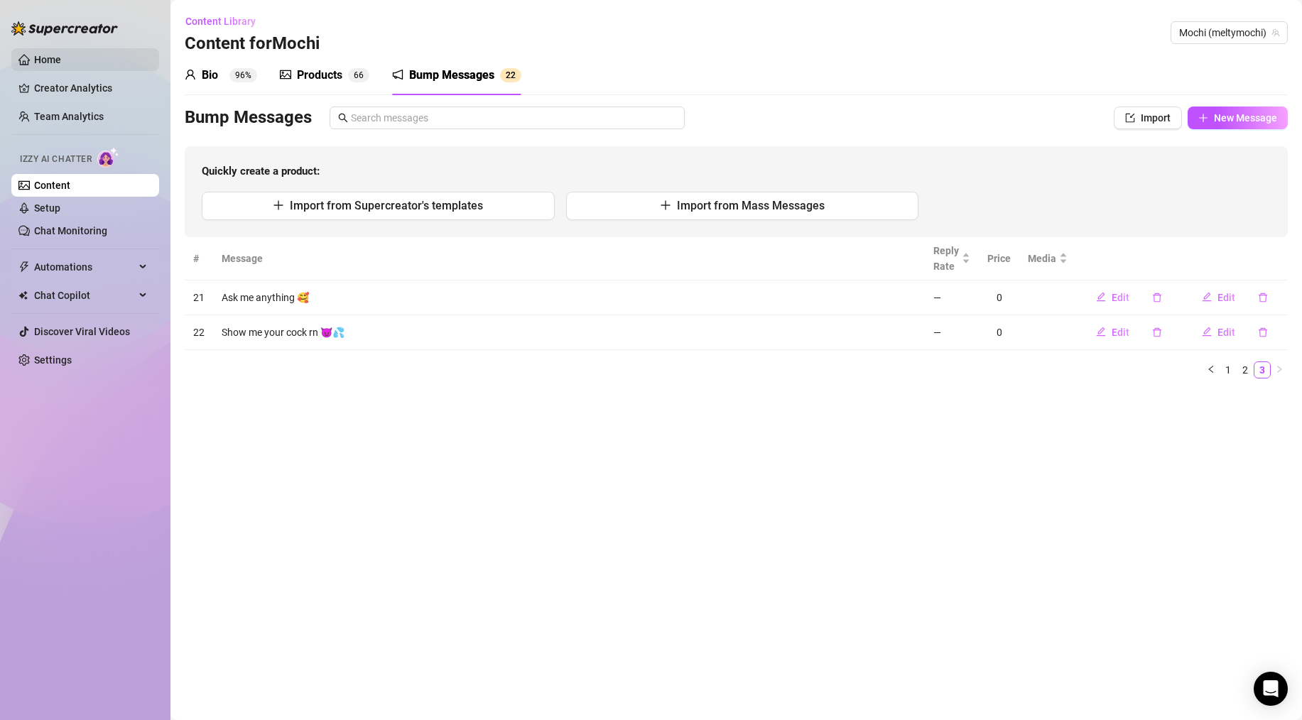
click at [48, 55] on link "Home" at bounding box center [47, 59] width 27 height 11
